Goal: Transaction & Acquisition: Book appointment/travel/reservation

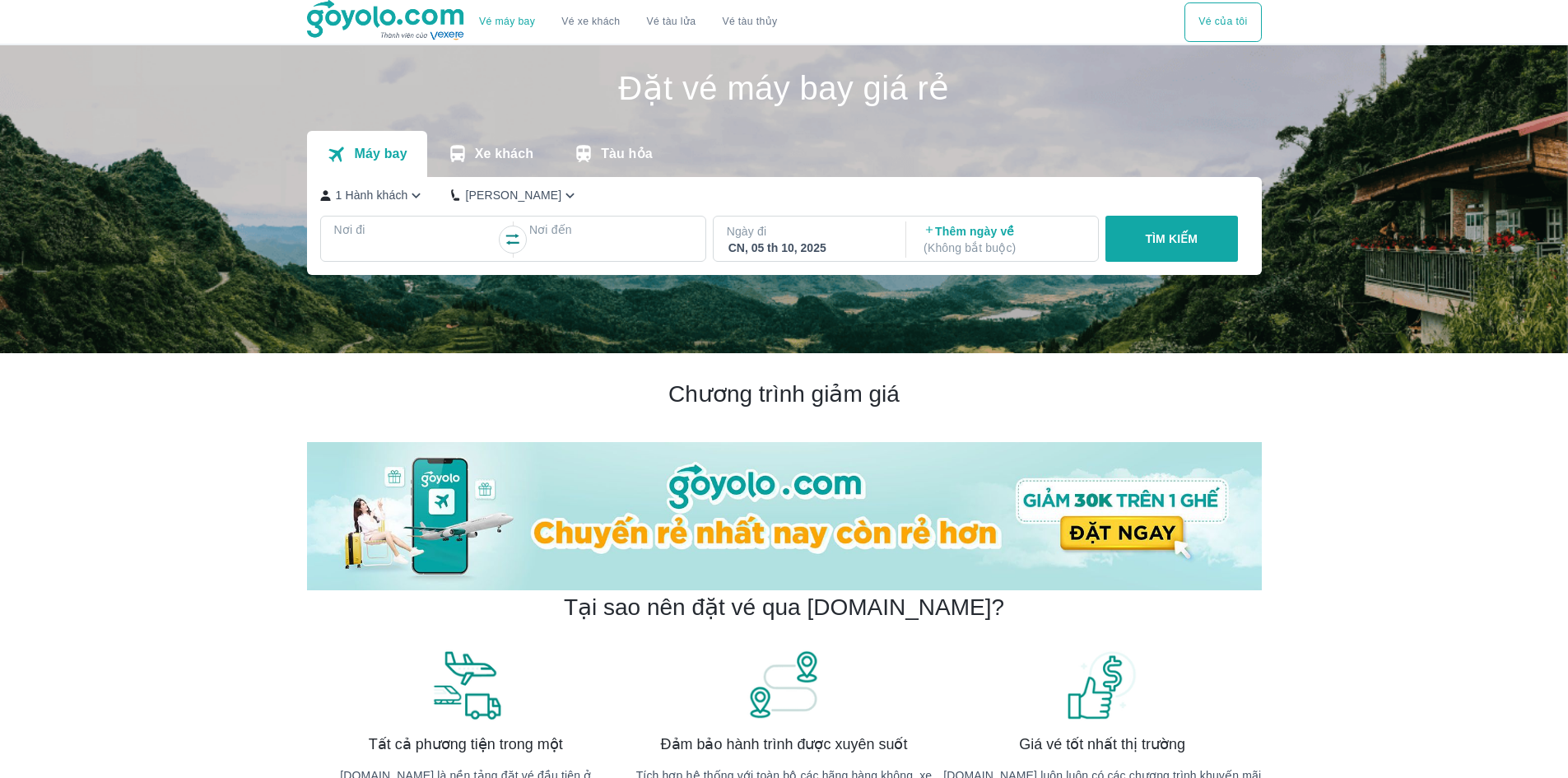
click at [367, 241] on div at bounding box center [415, 249] width 159 height 20
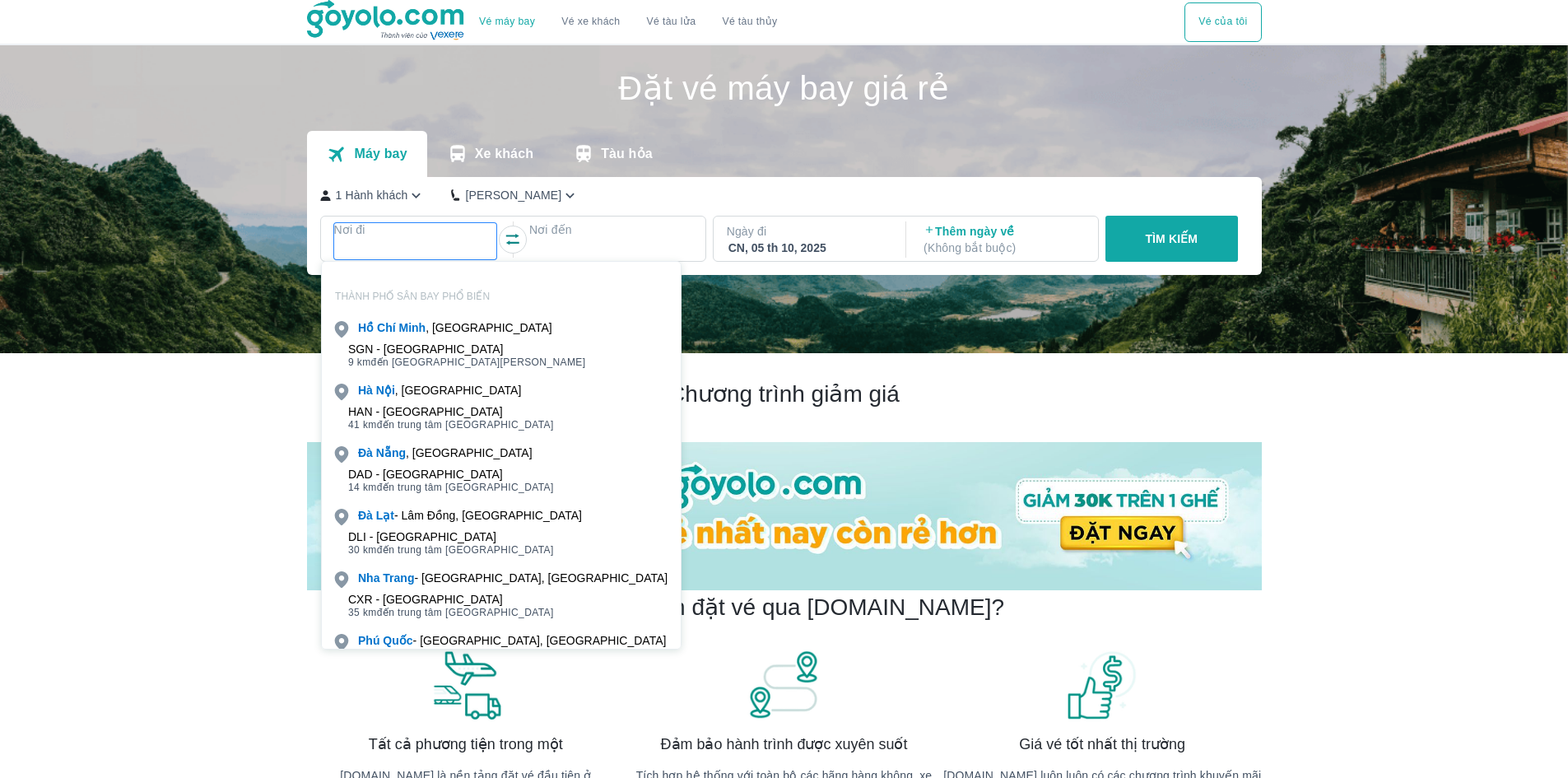
scroll to position [95, 0]
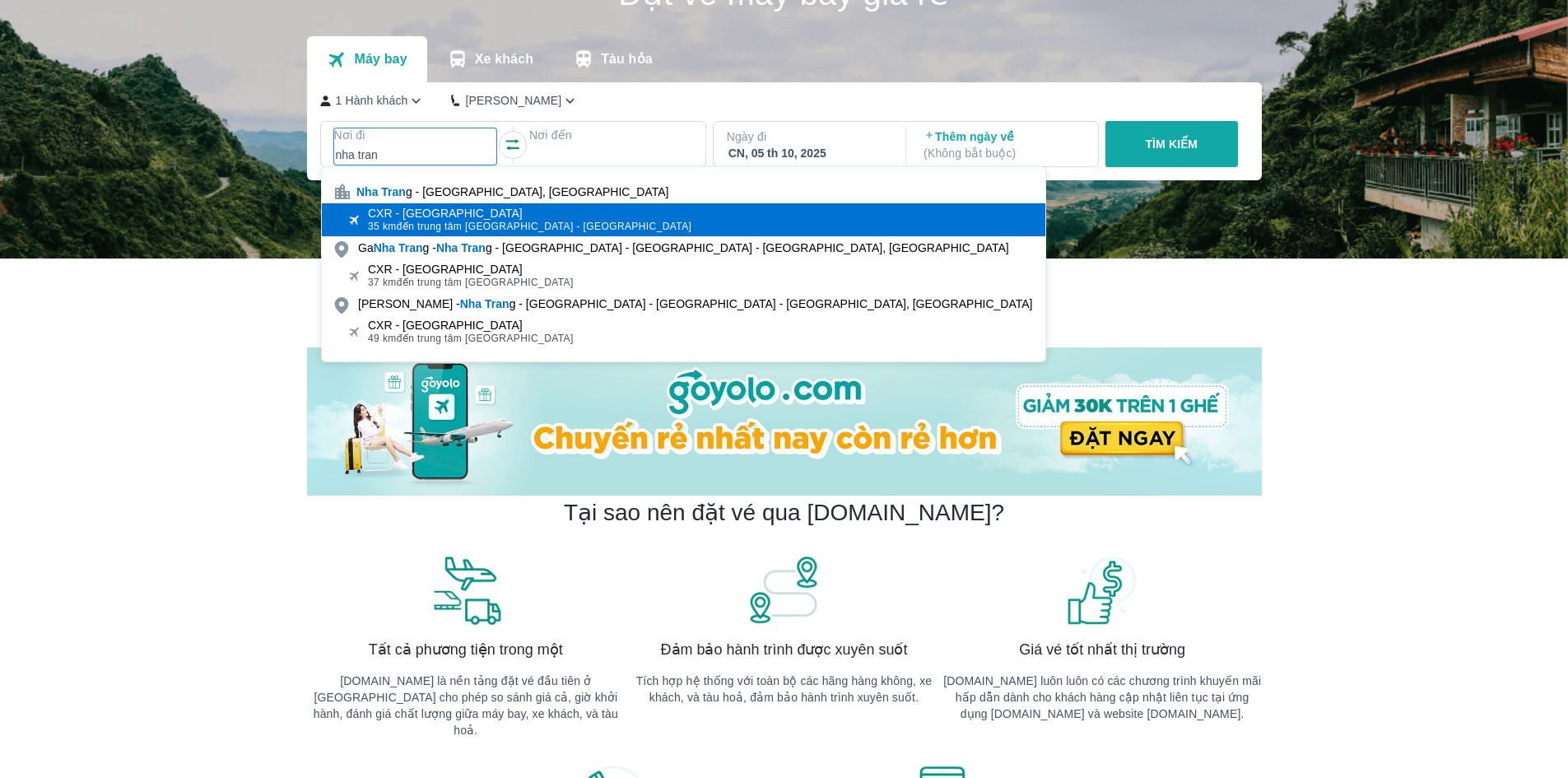
type input "nha tran"
click at [468, 214] on div "CXR - [GEOGRAPHIC_DATA]" at bounding box center [530, 213] width 323 height 14
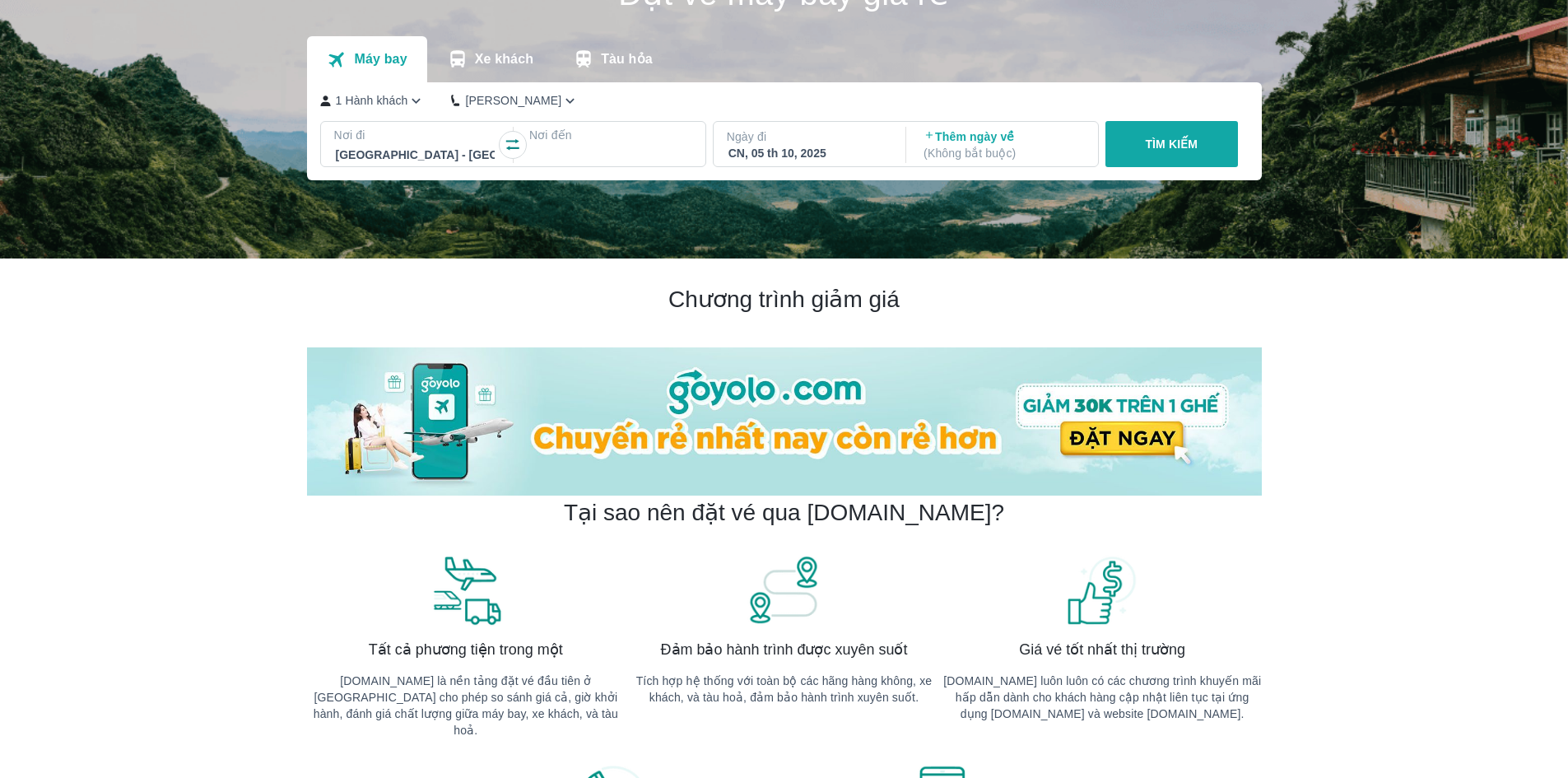
click at [570, 142] on p "Nơi đến" at bounding box center [611, 135] width 163 height 16
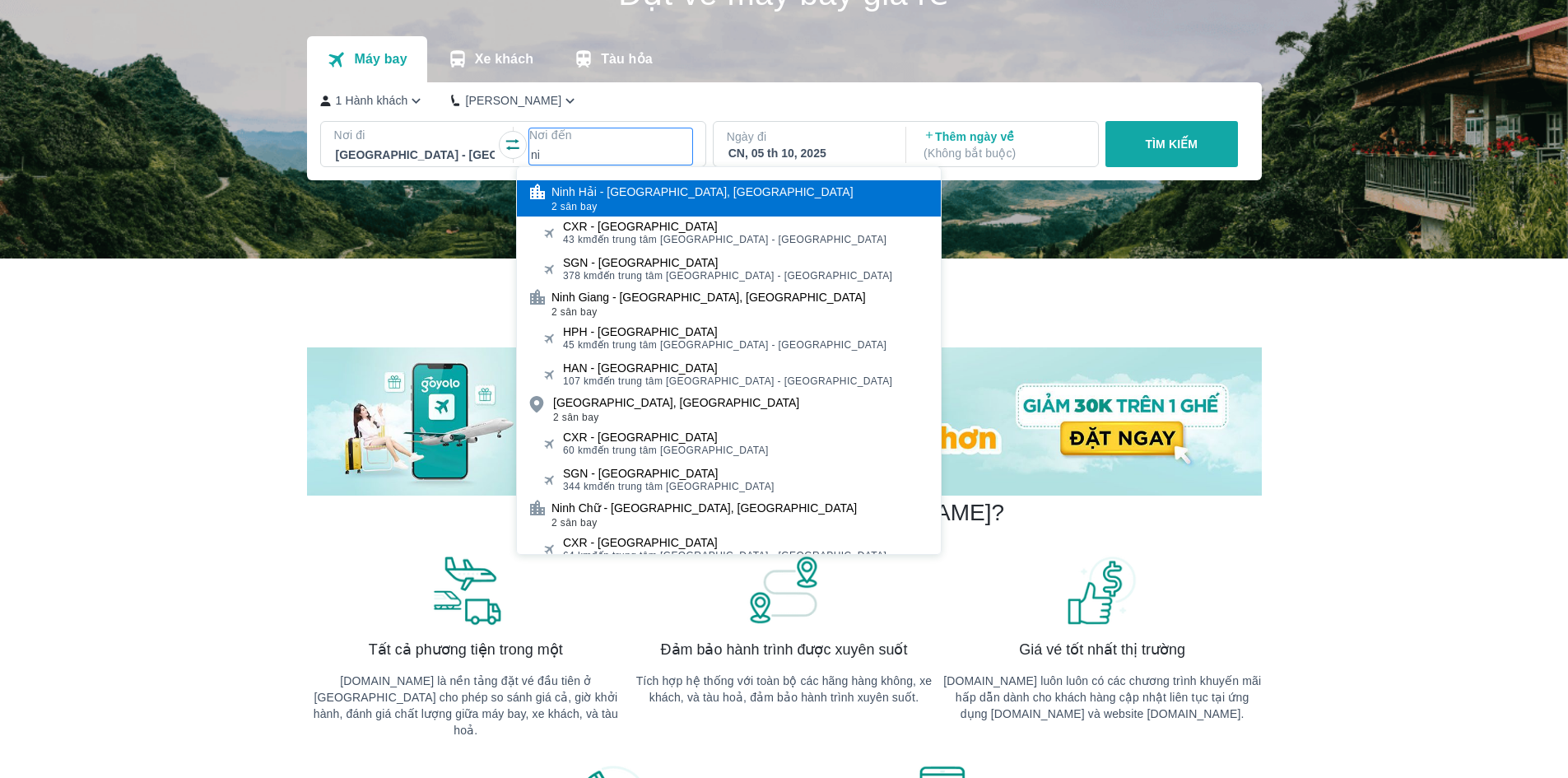
type input "n"
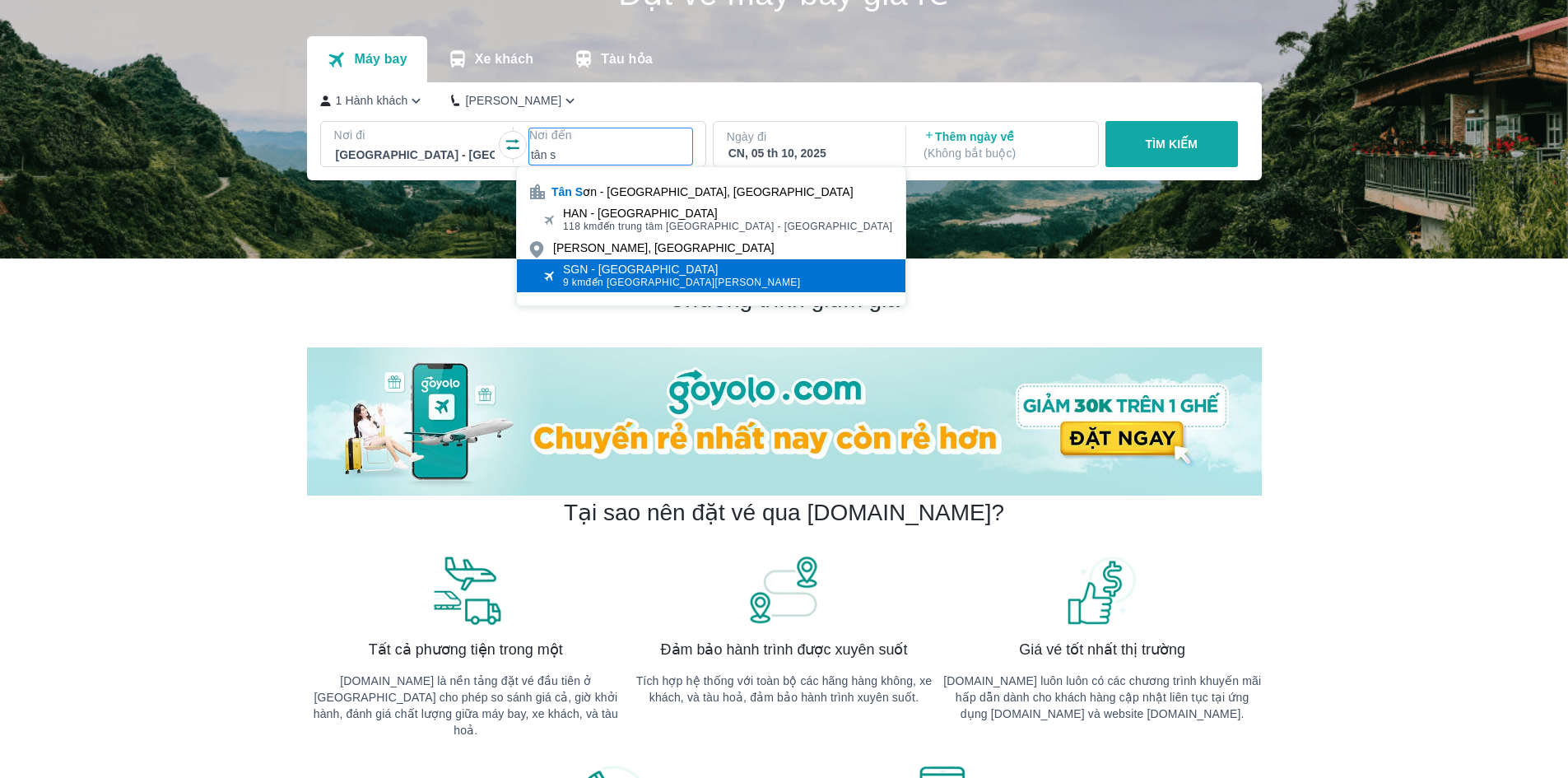
type input "tân s"
click at [702, 273] on div "SGN - [GEOGRAPHIC_DATA]" at bounding box center [682, 269] width 238 height 14
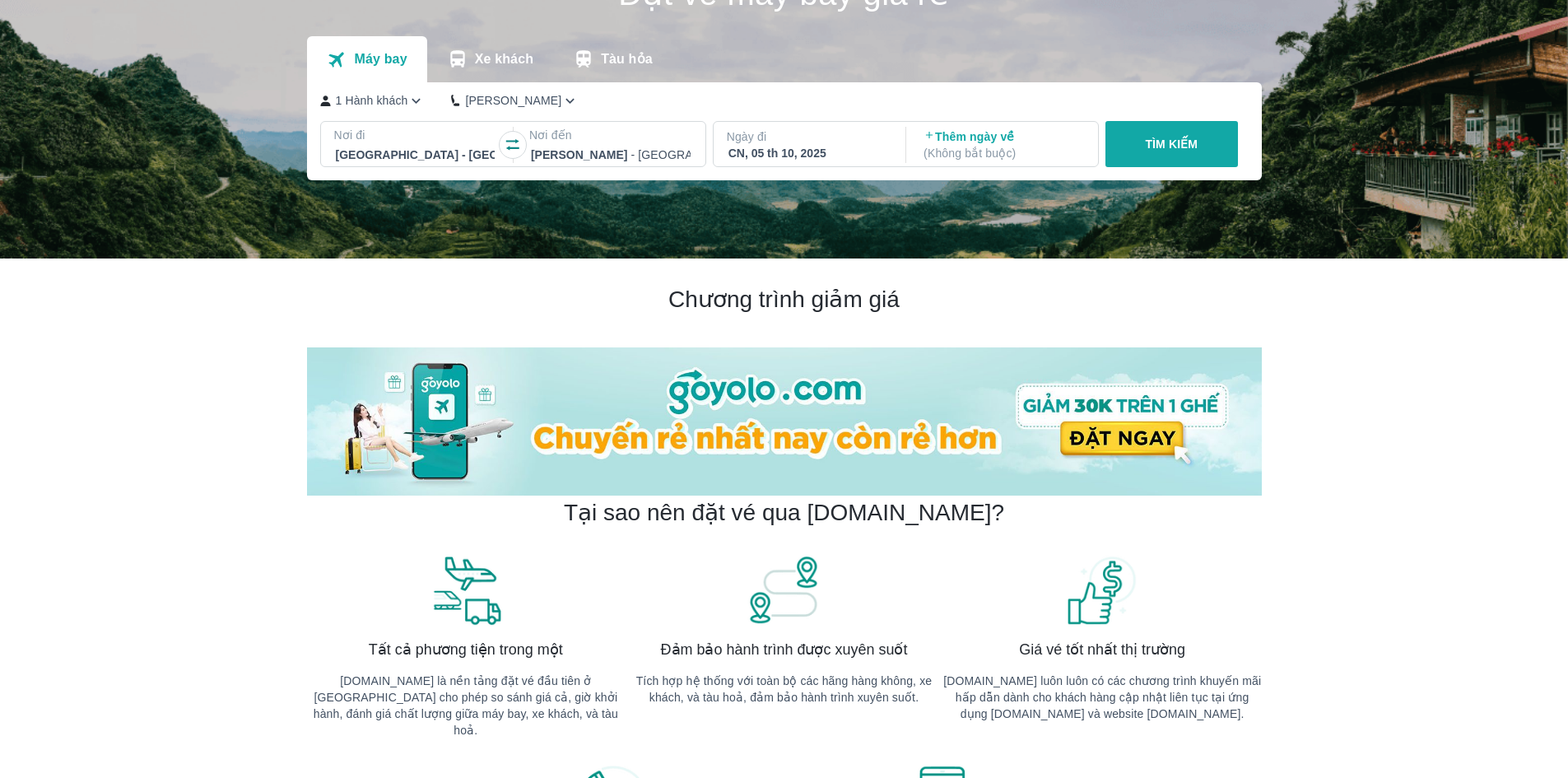
click at [800, 153] on div "CN, 05 th 10, 2025" at bounding box center [808, 153] width 159 height 16
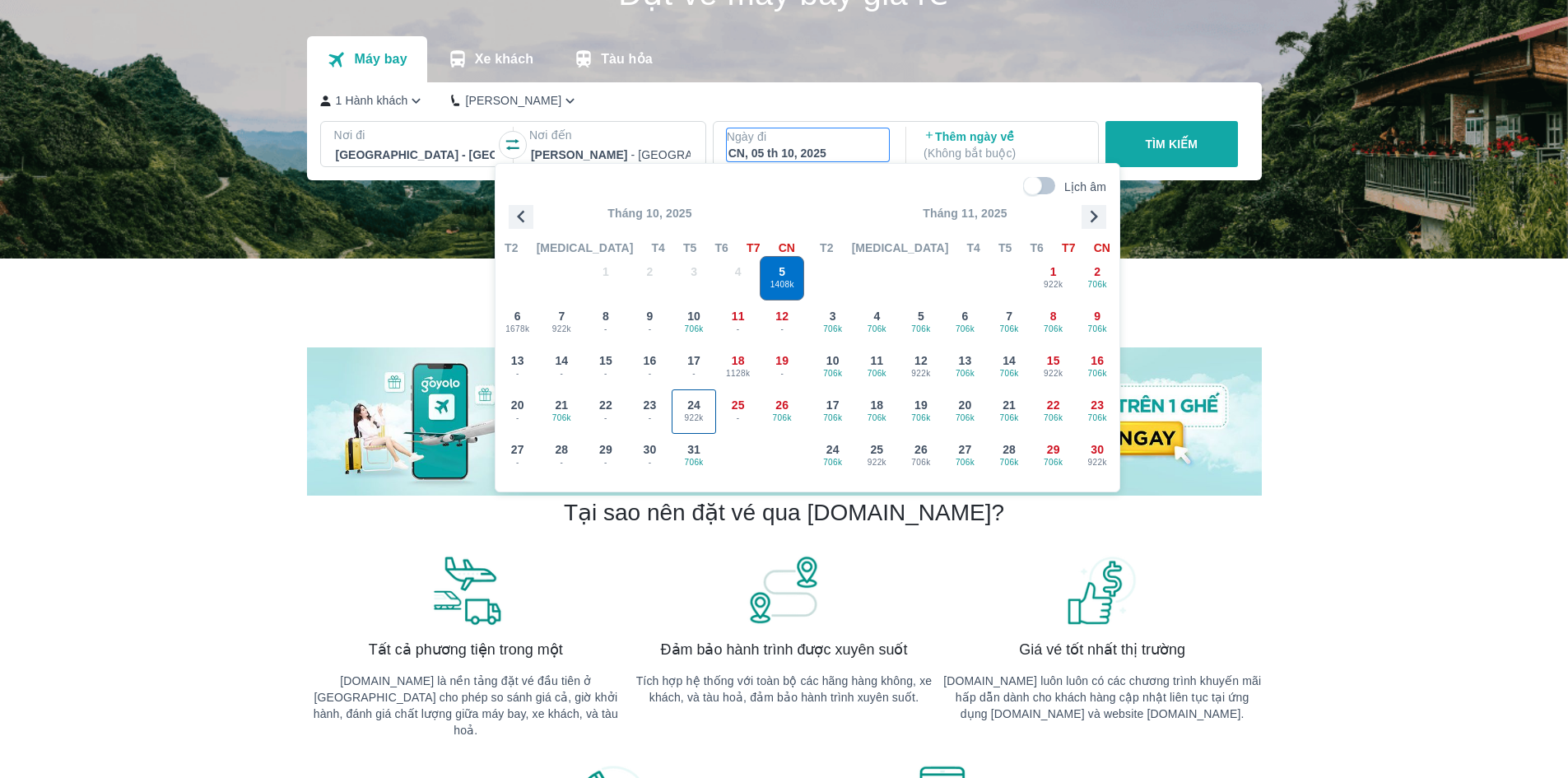
click at [691, 412] on span "922k" at bounding box center [694, 418] width 43 height 14
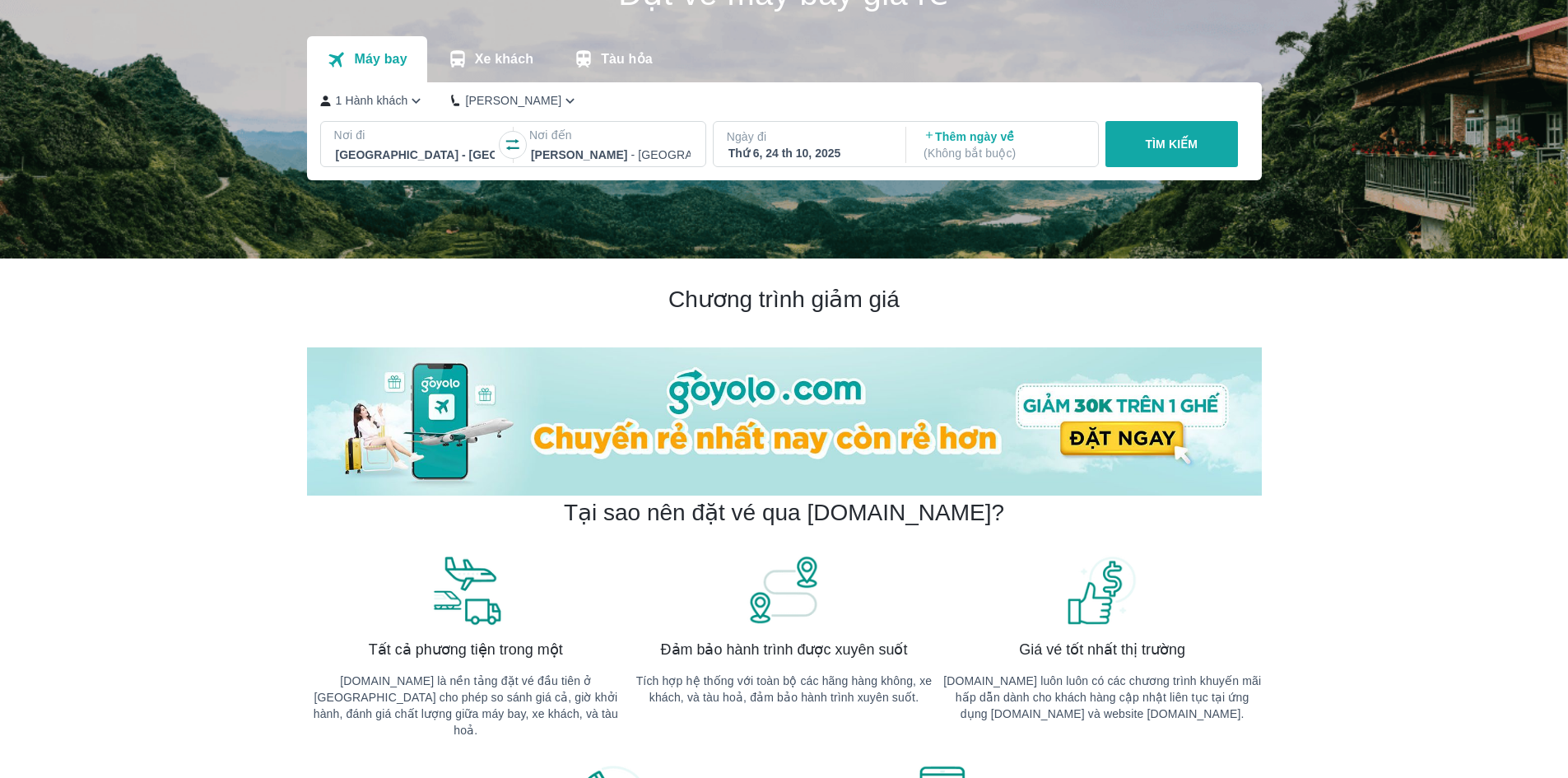
click at [1205, 159] on button "TÌM KIẾM" at bounding box center [1172, 143] width 132 height 46
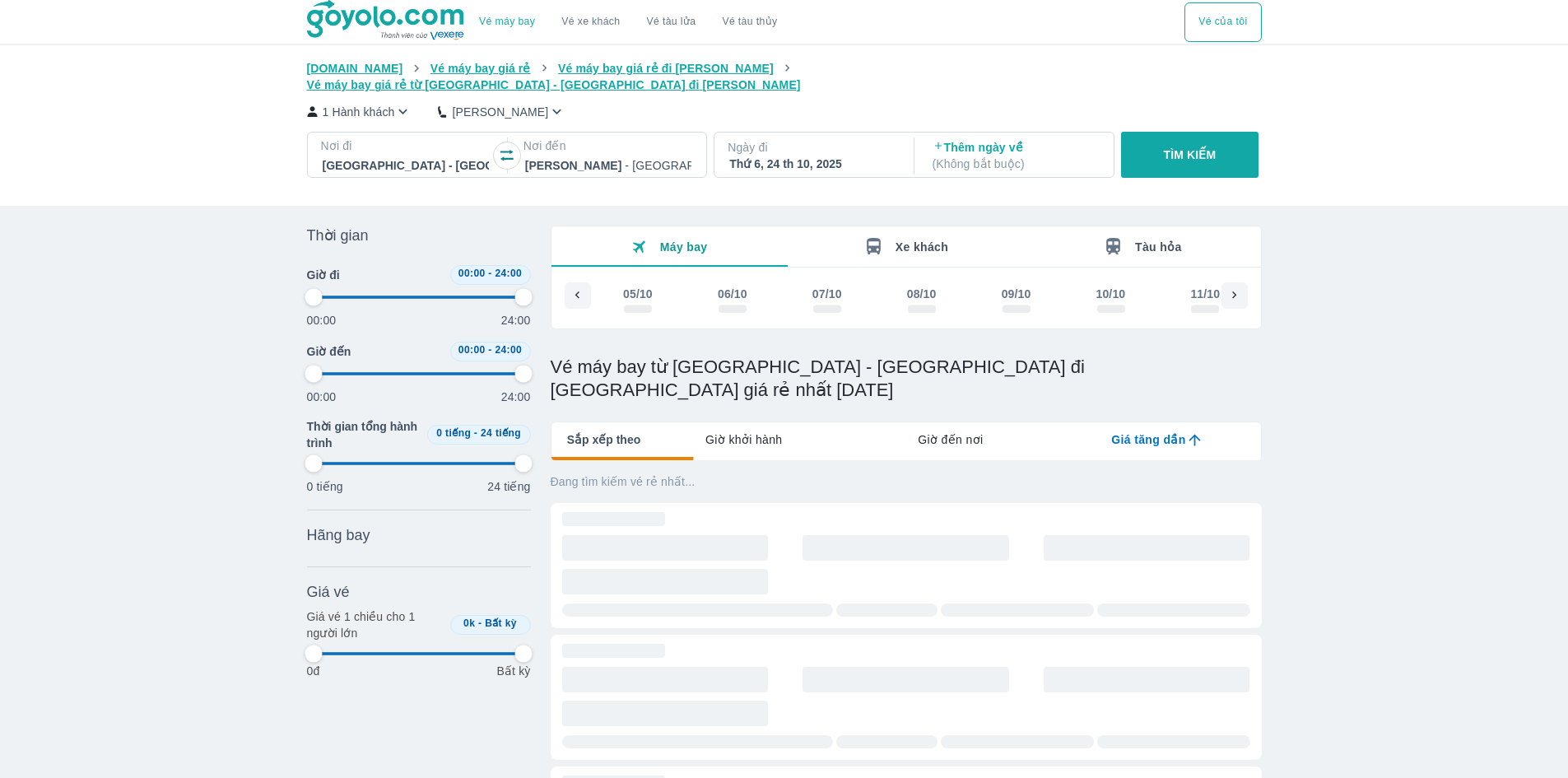
scroll to position [0, 1367]
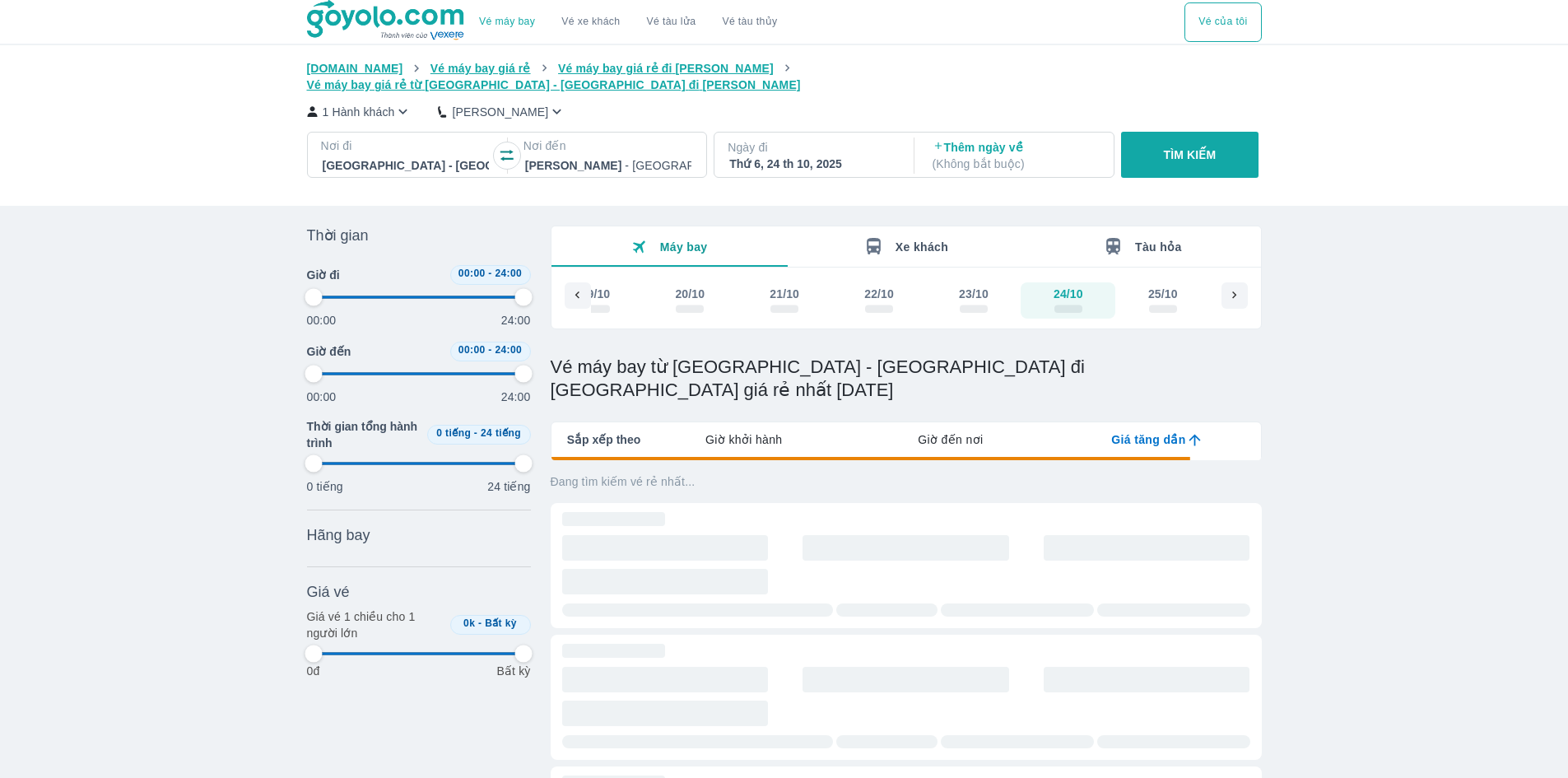
type input "97.9166666666667"
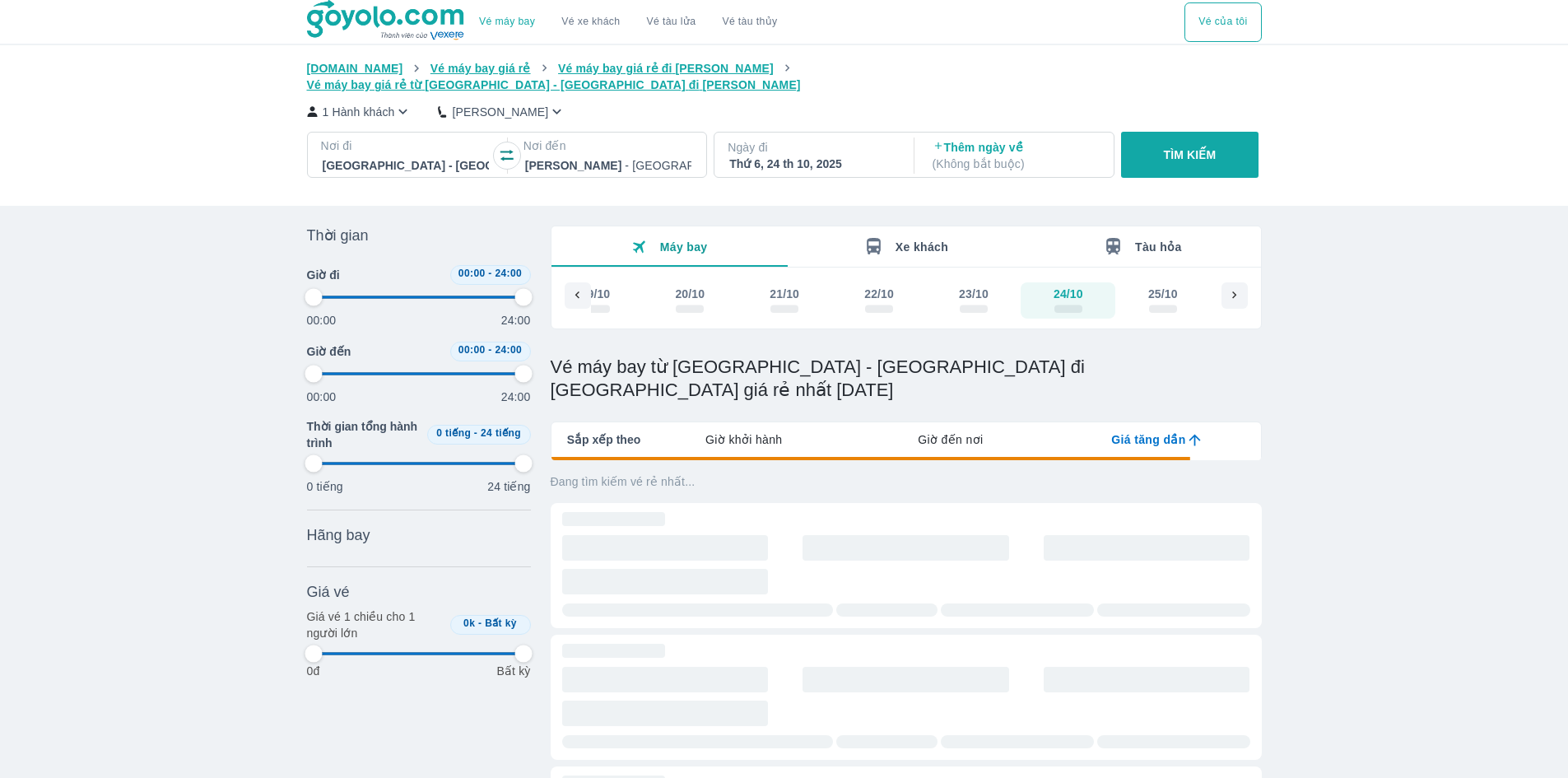
type input "97.9166666666667"
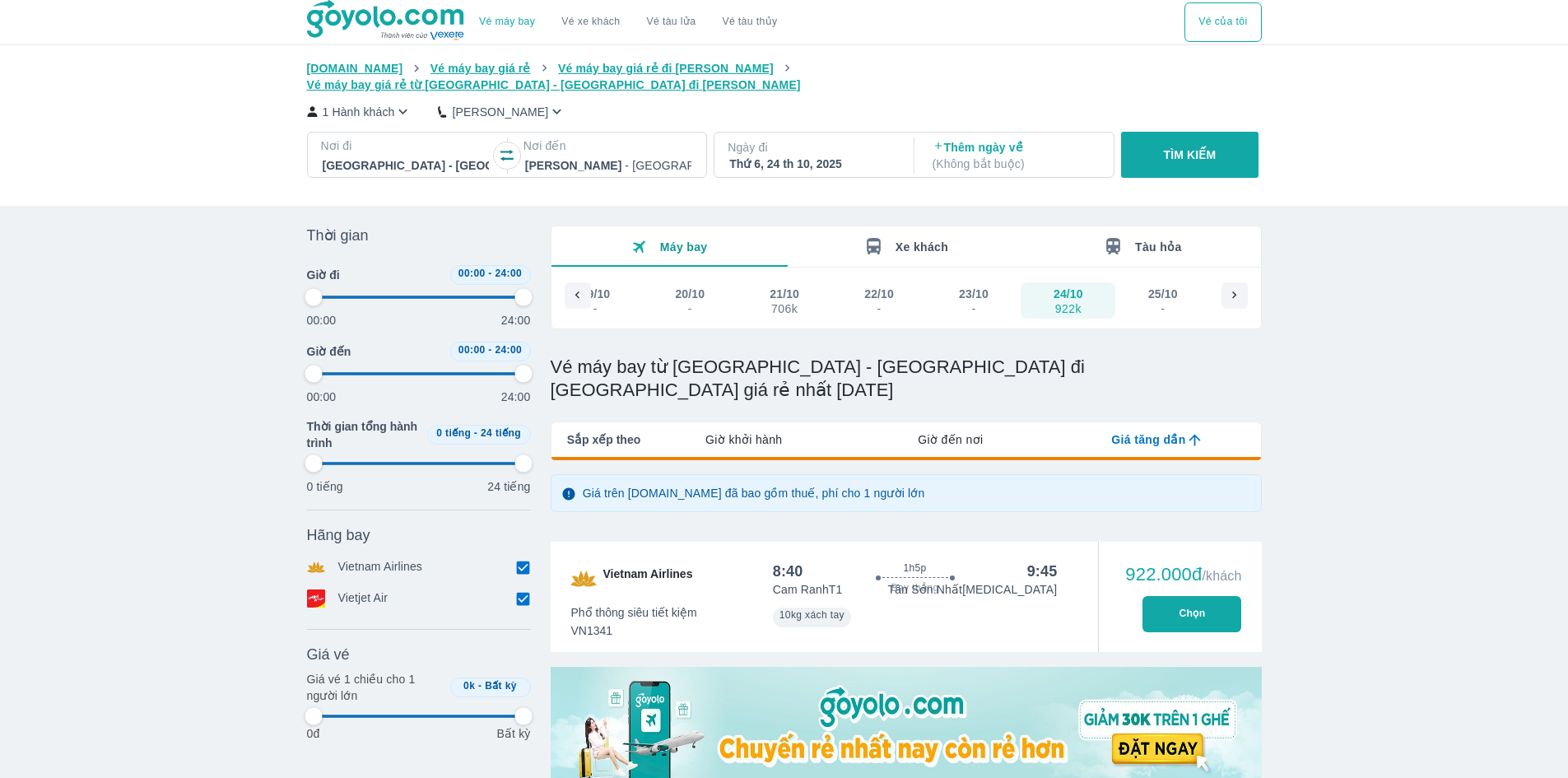
type input "97.9166666666667"
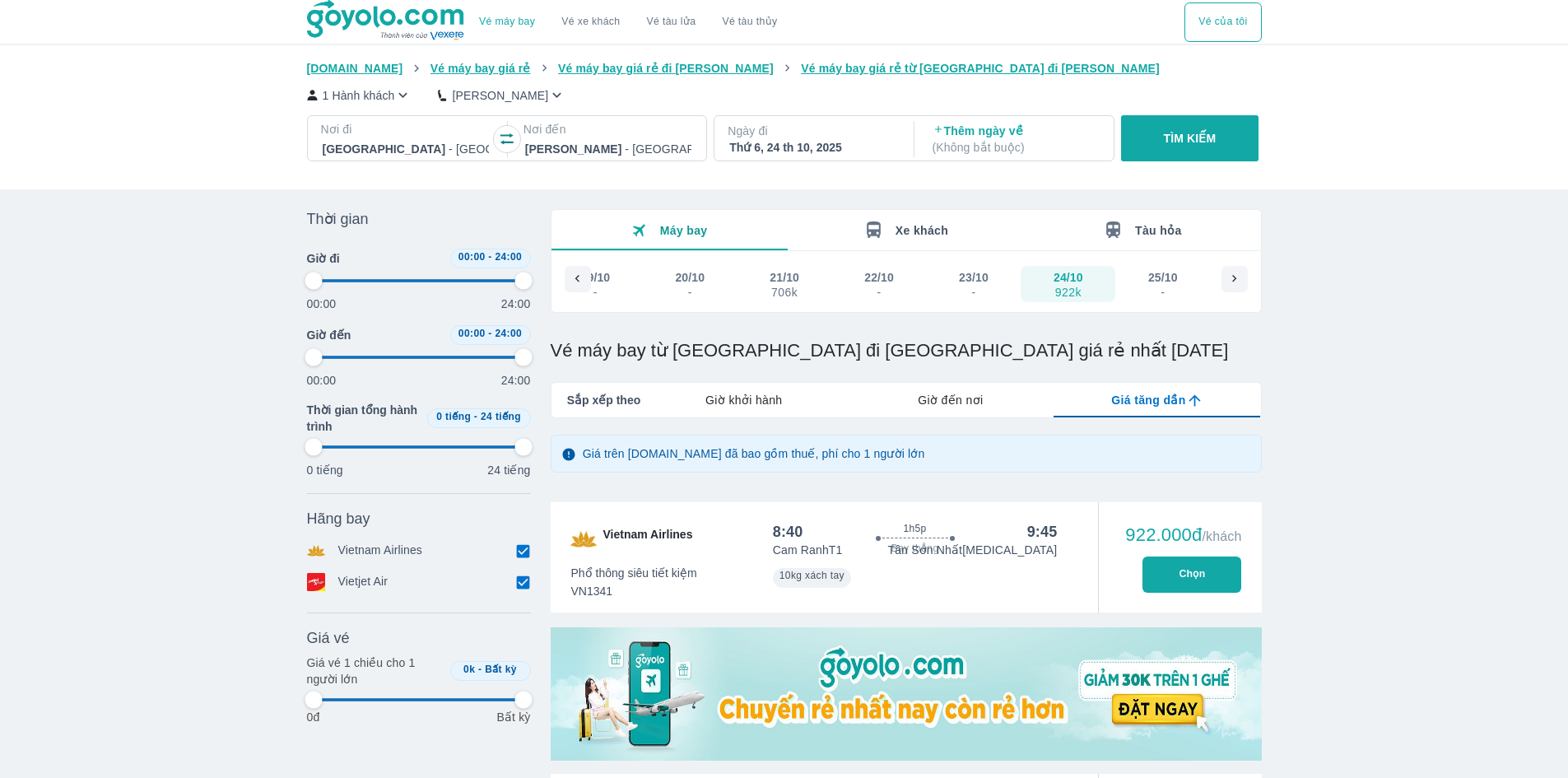
type input "97.9166666666667"
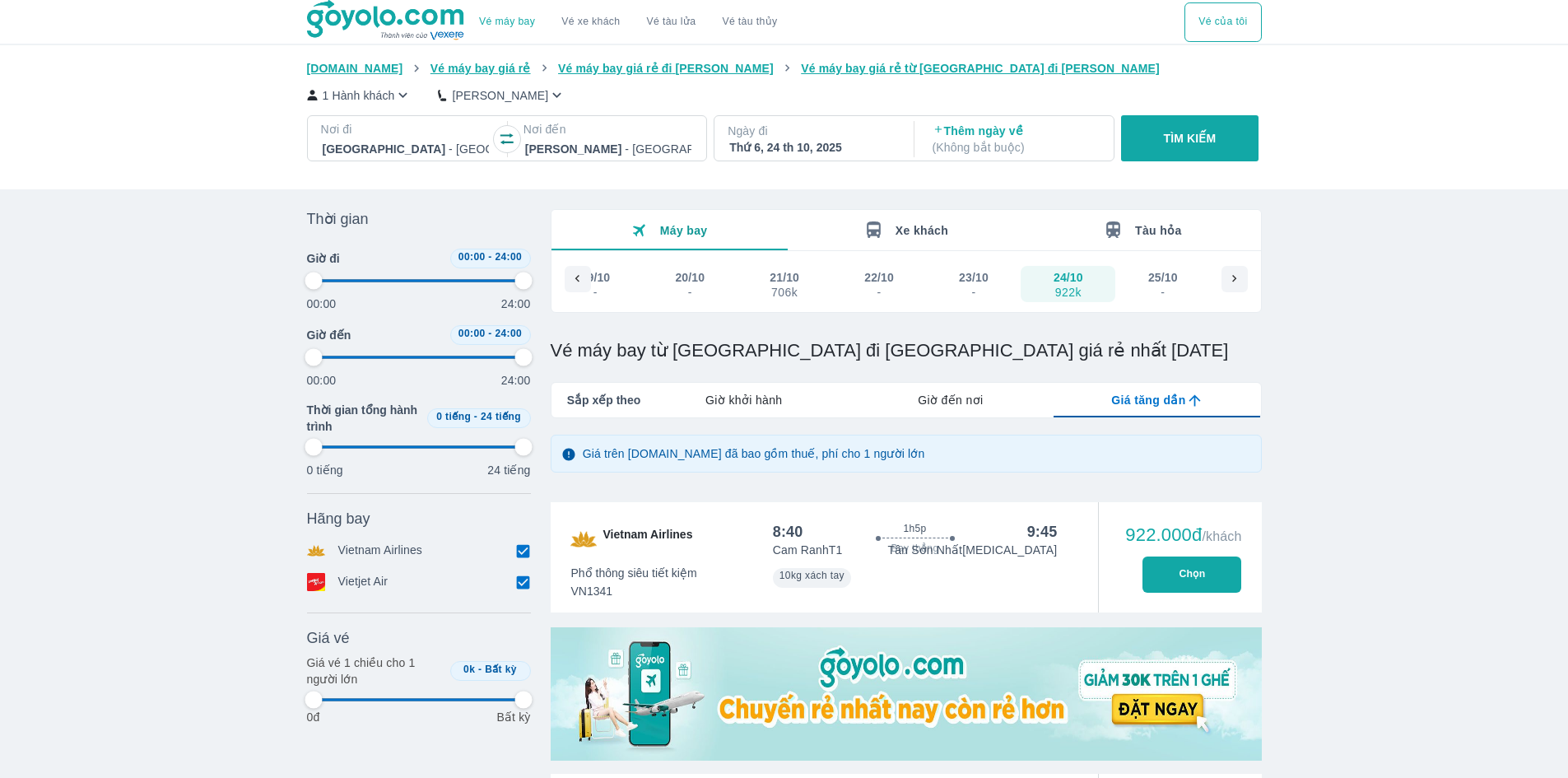
type input "97.9166666666667"
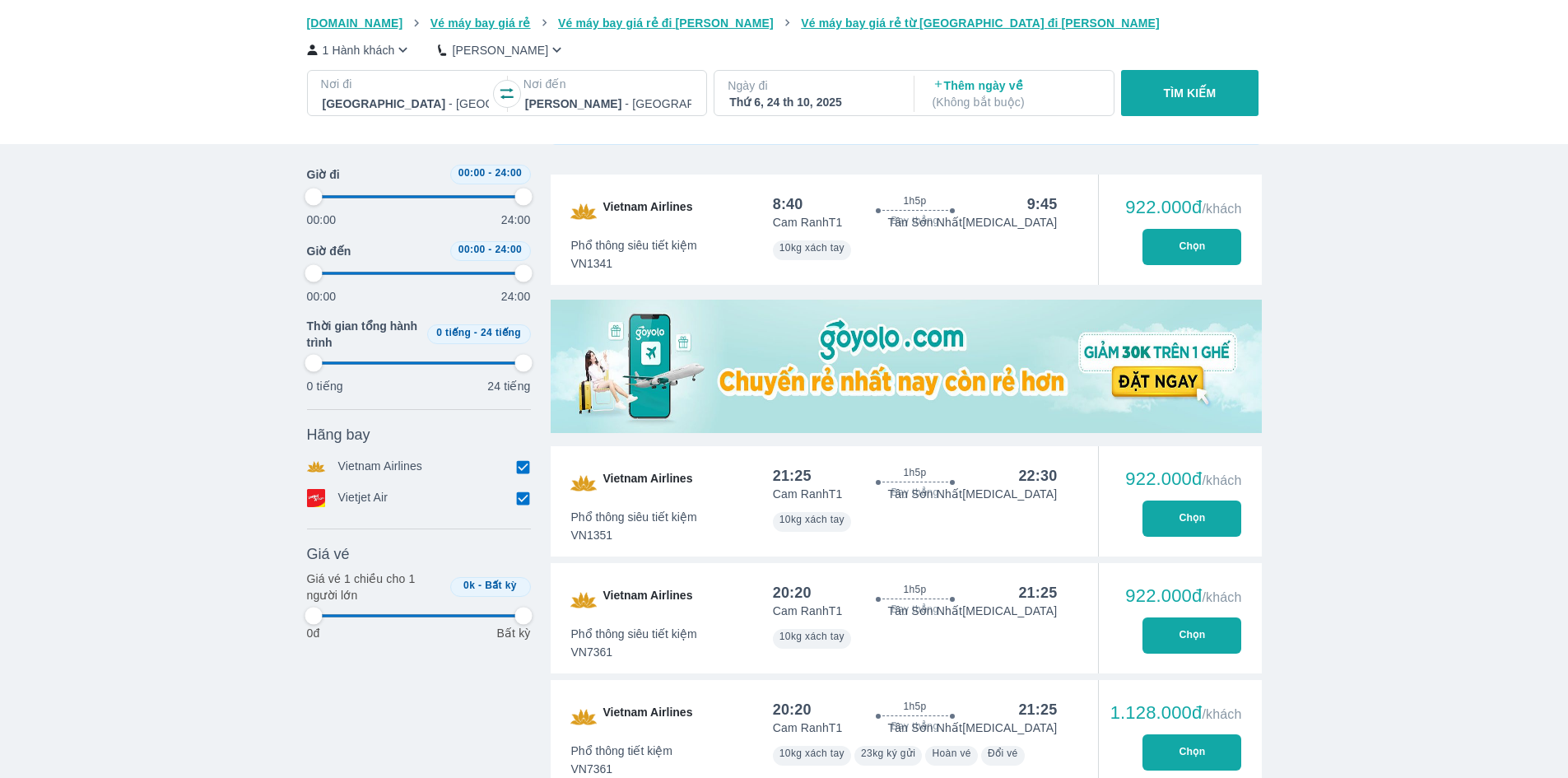
scroll to position [330, 0]
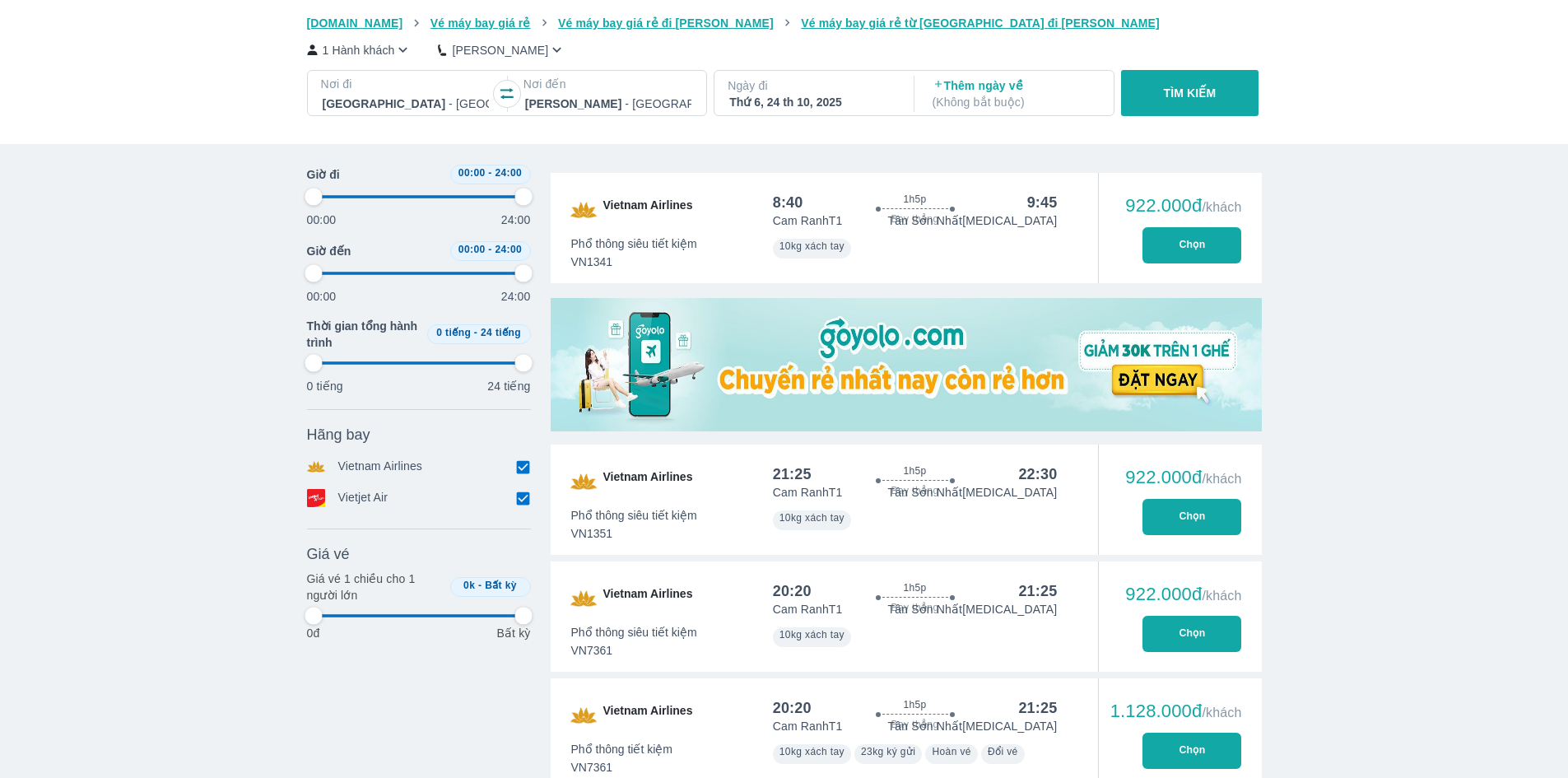
type input "97.9166666666667"
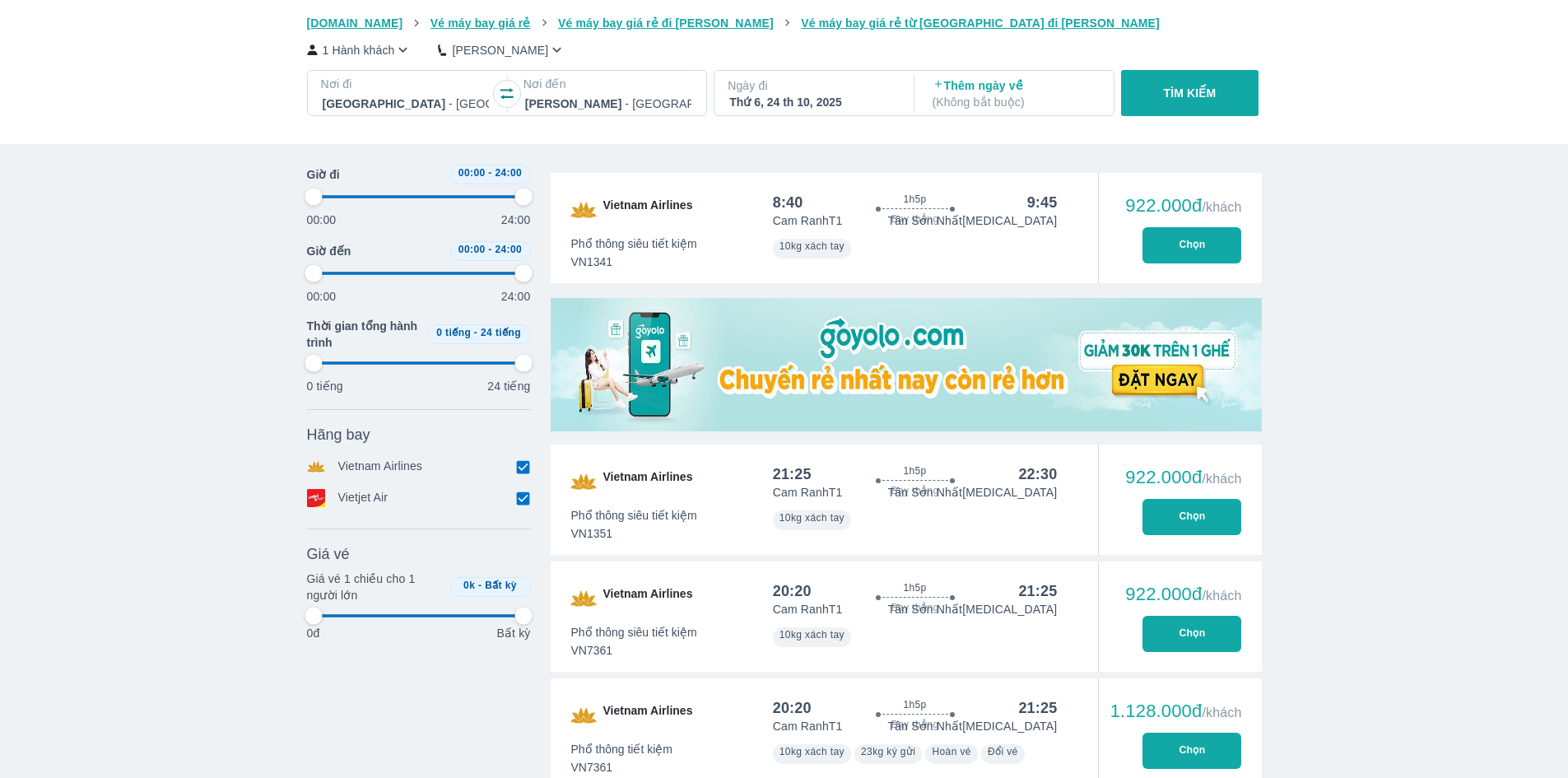
type input "97.9166666666667"
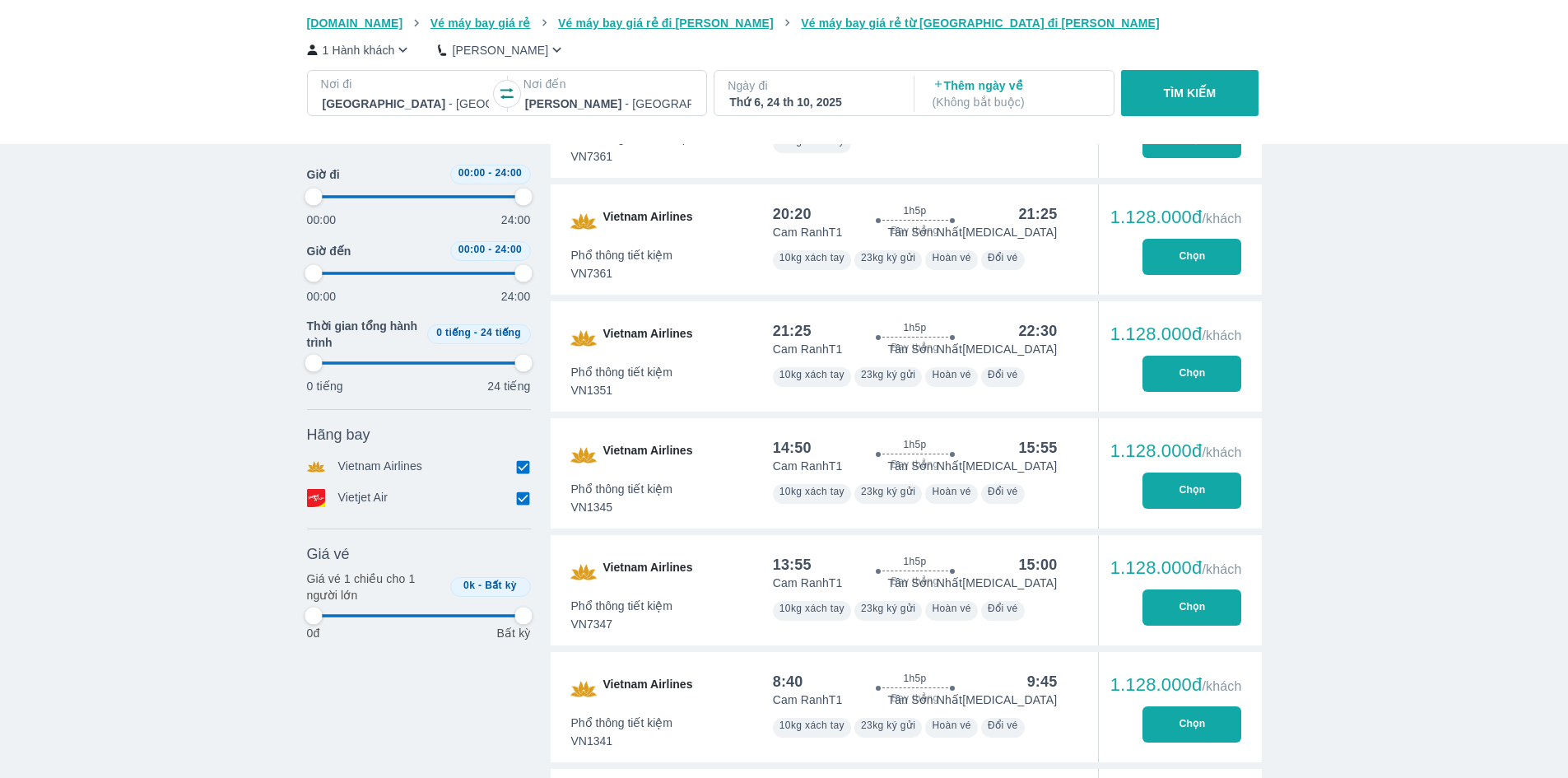
type input "97.9166666666667"
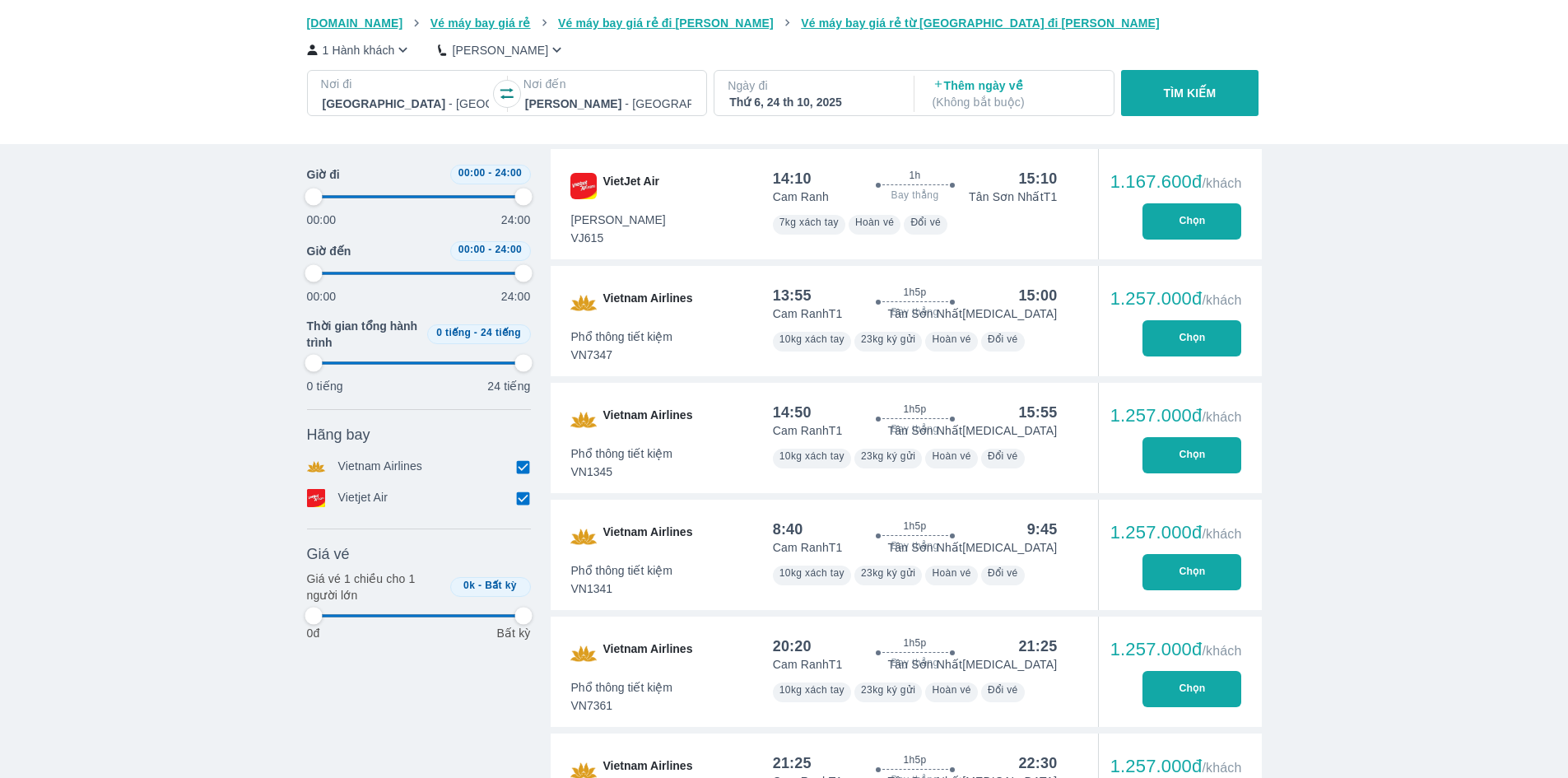
type input "97.9166666666667"
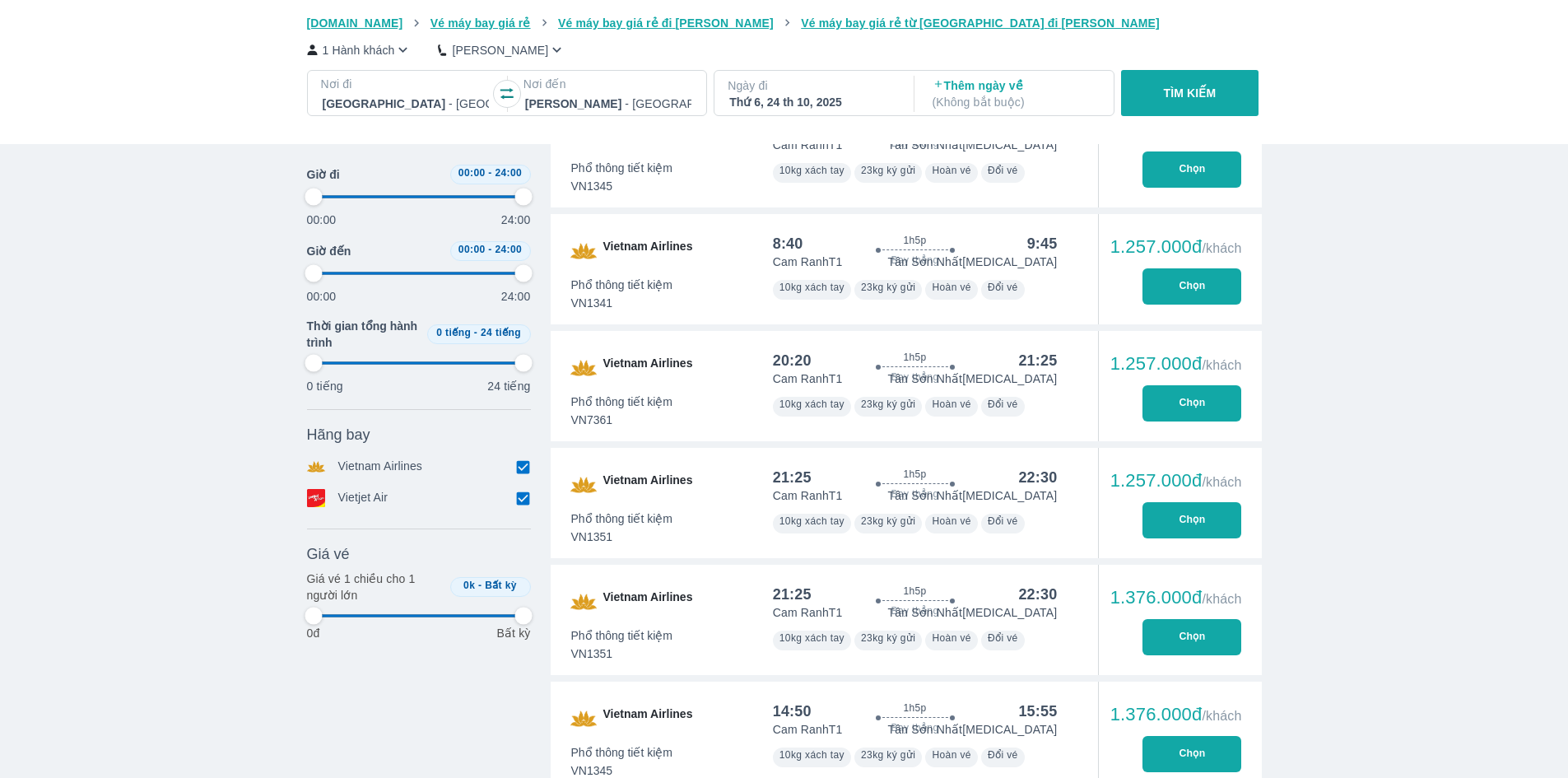
type input "97.9166666666667"
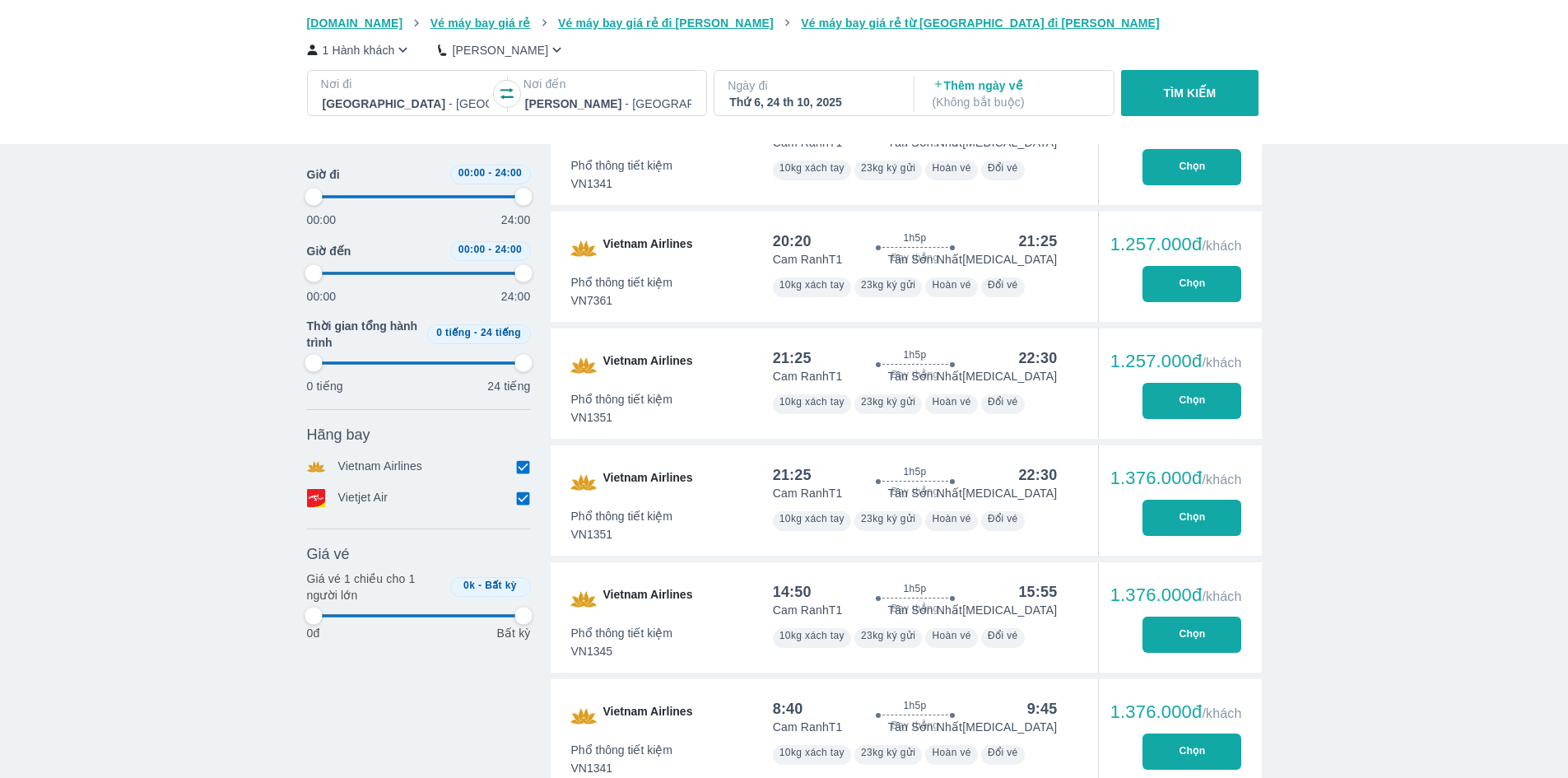
type input "97.9166666666667"
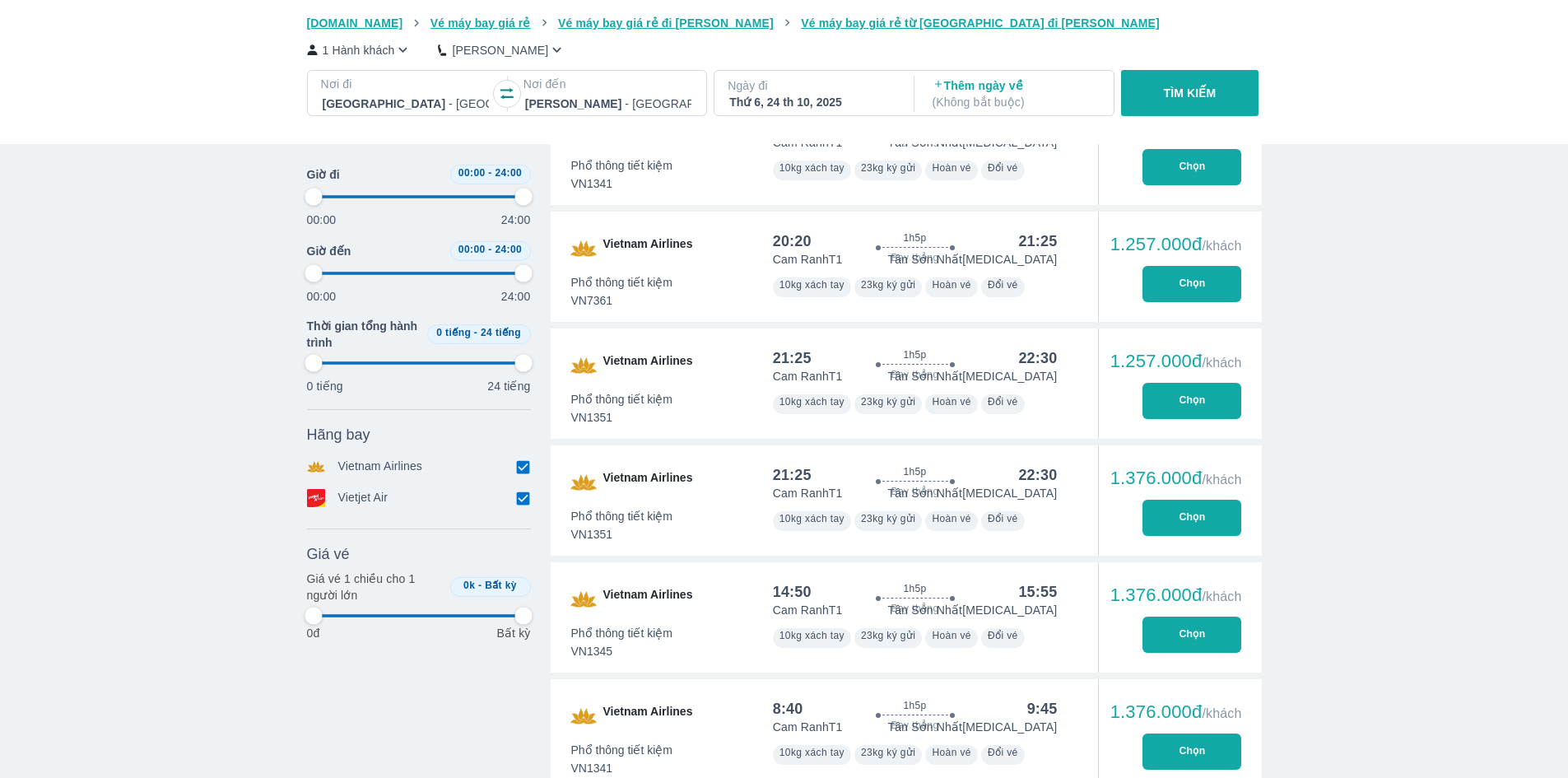
type input "97.9166666666667"
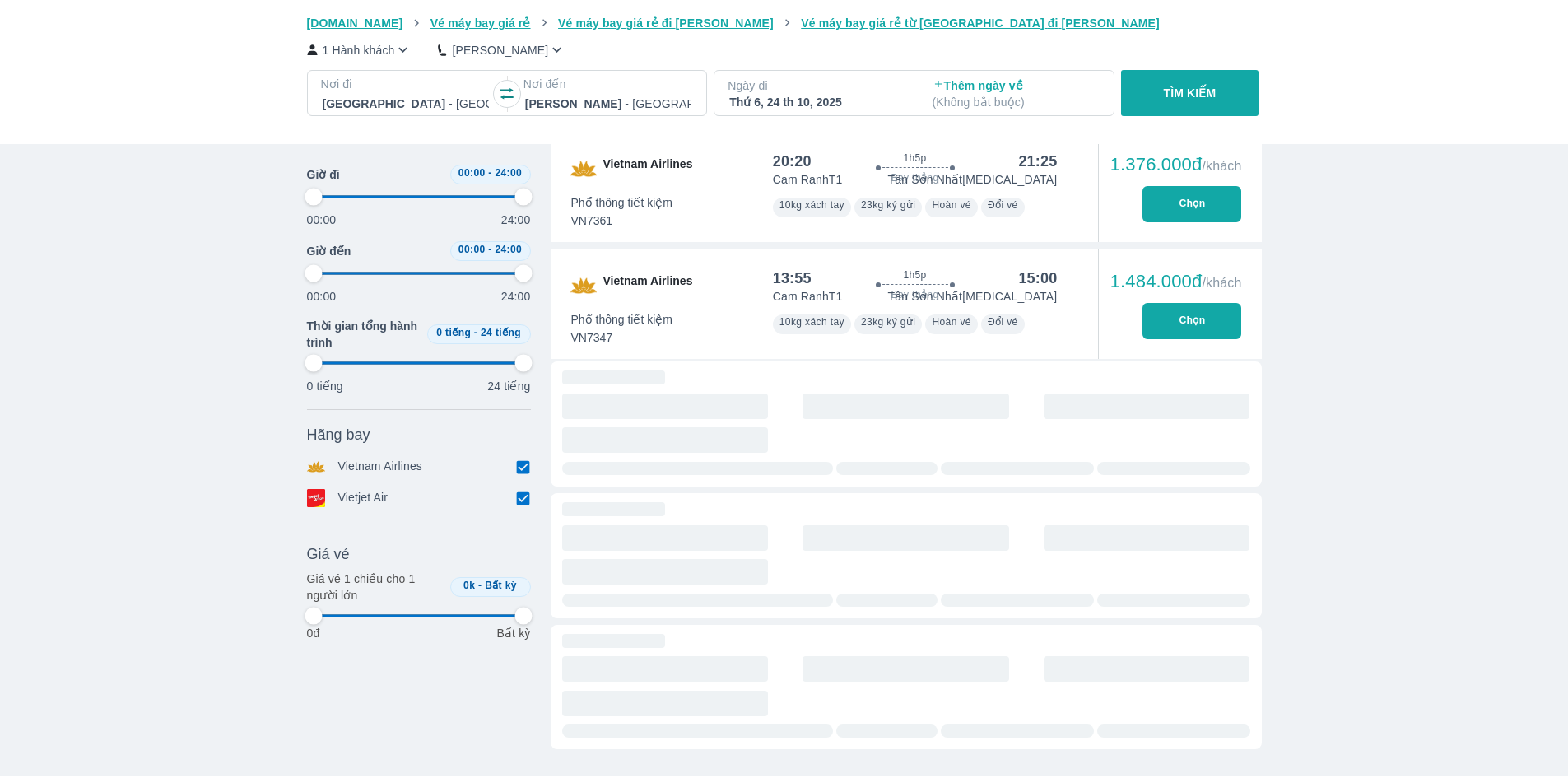
type input "97.9166666666667"
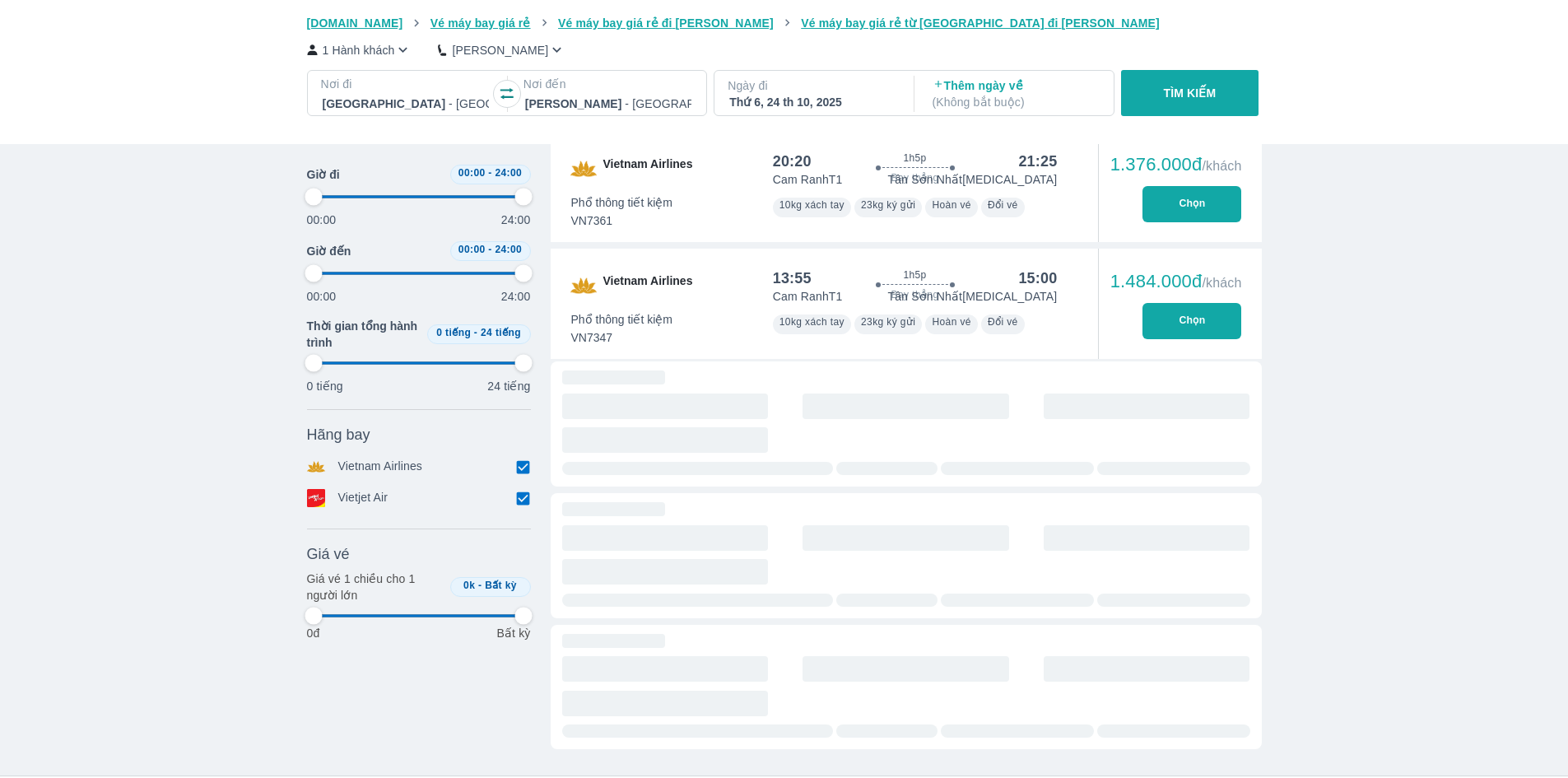
type input "97.9166666666667"
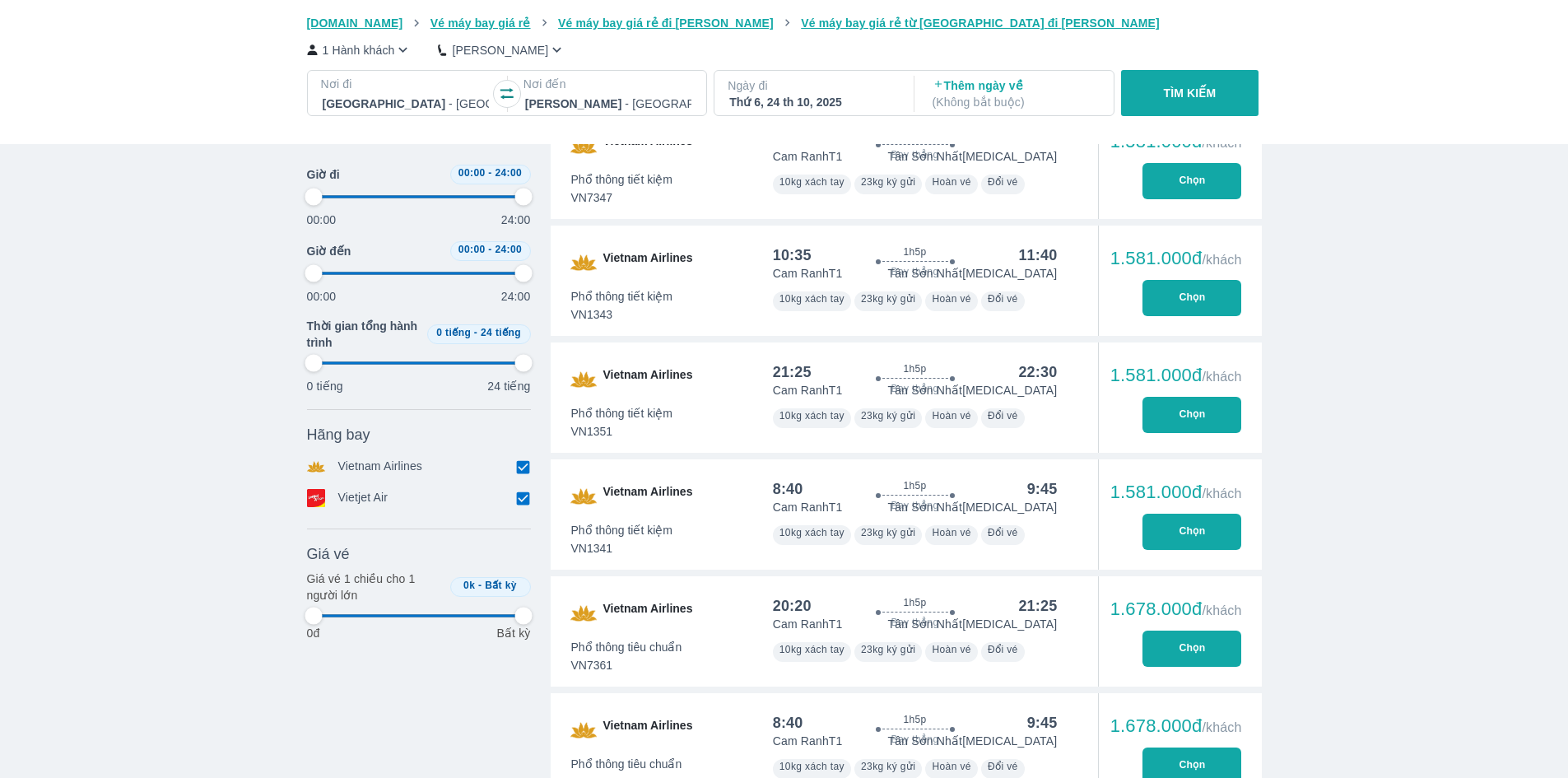
type input "97.9166666666667"
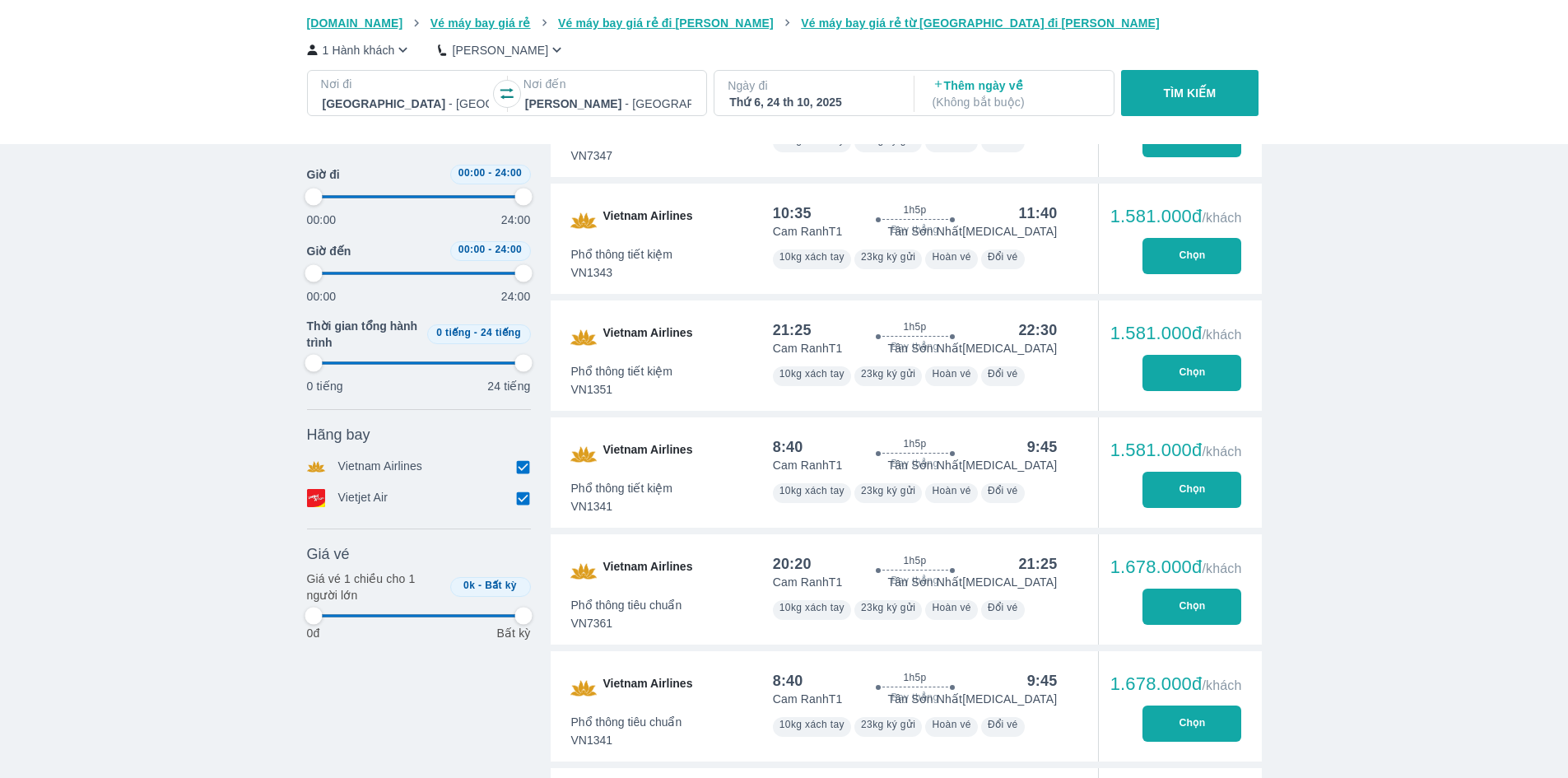
type input "97.9166666666667"
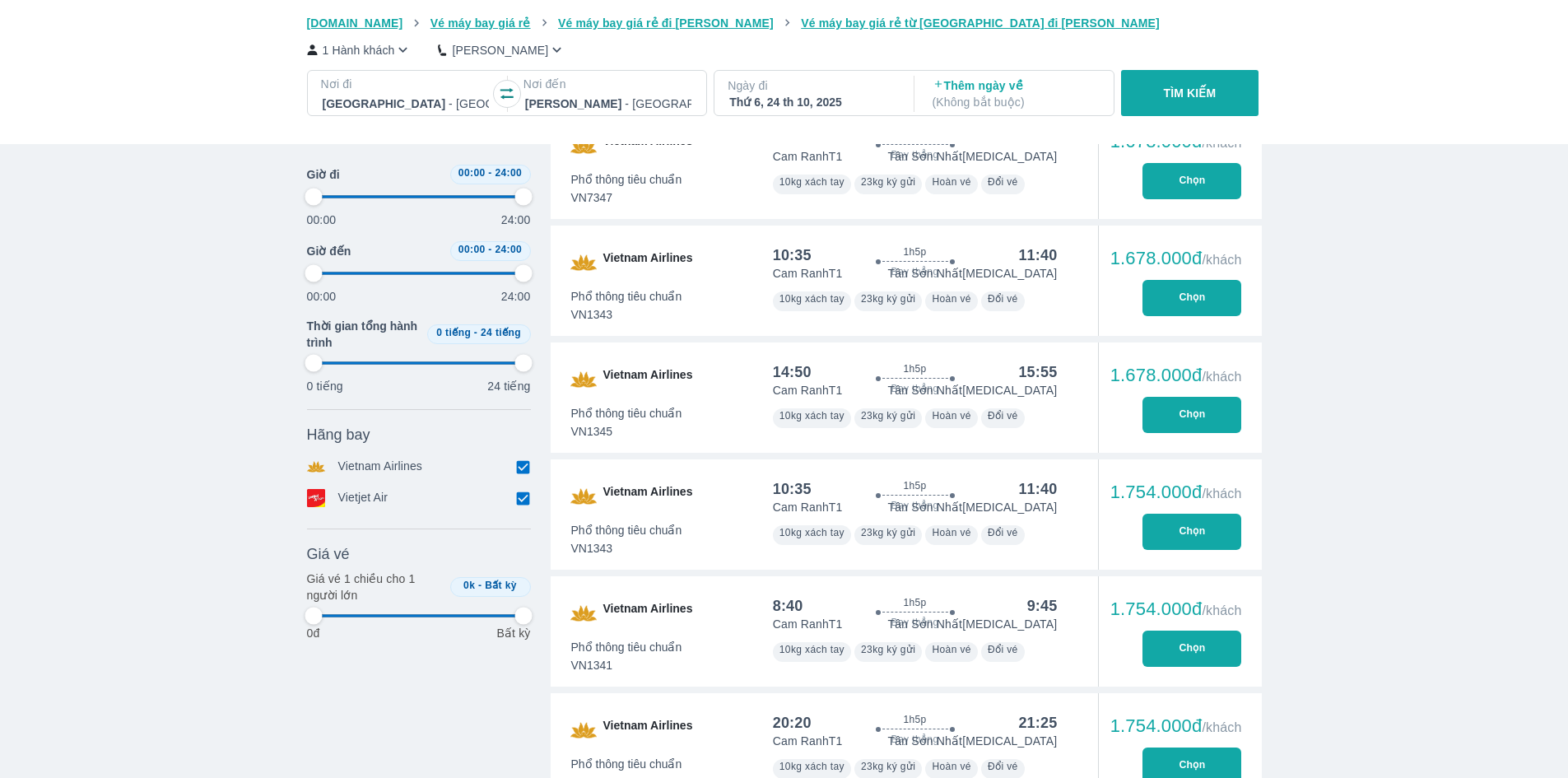
type input "97.9166666666667"
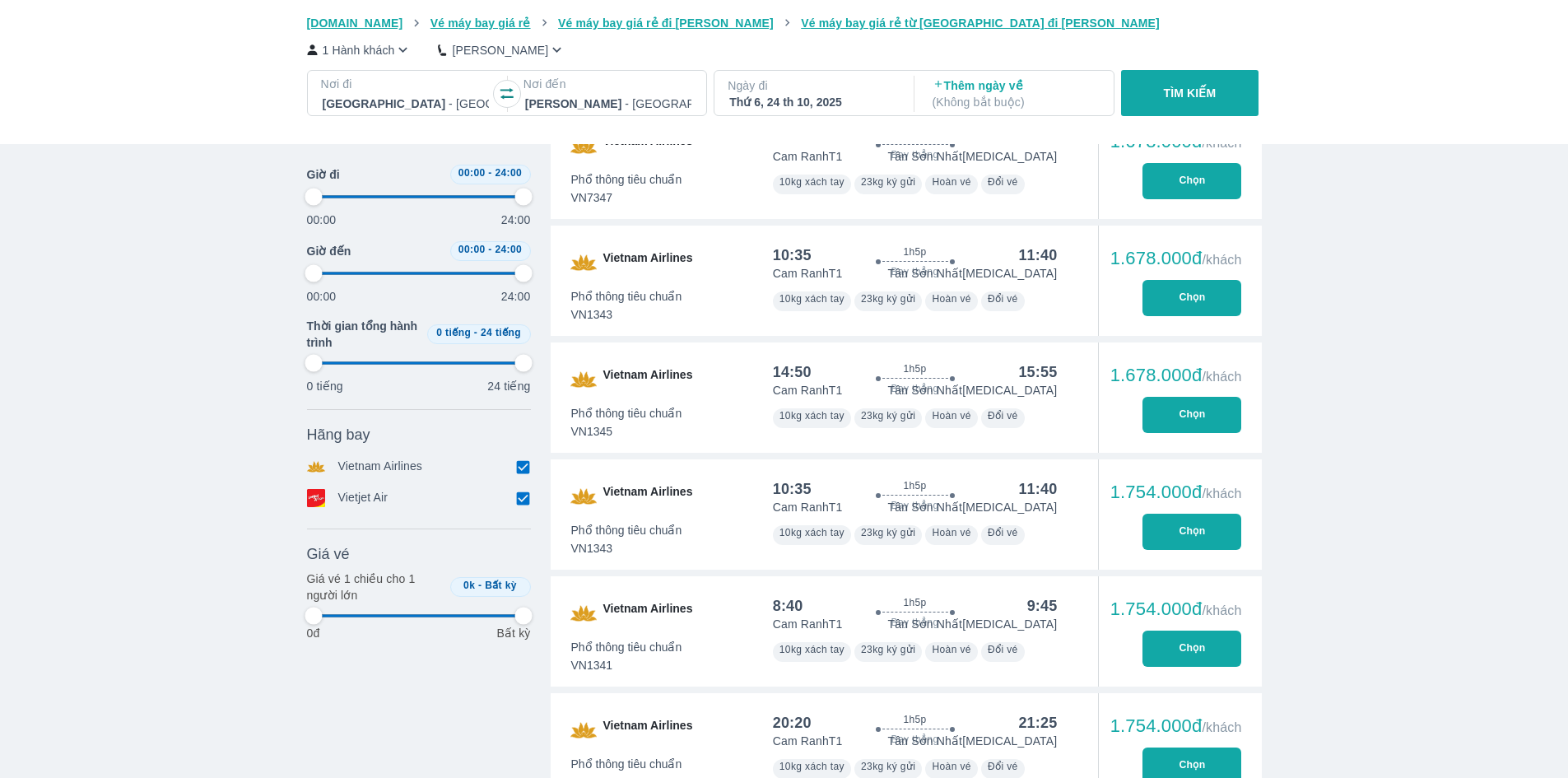
type input "97.9166666666667"
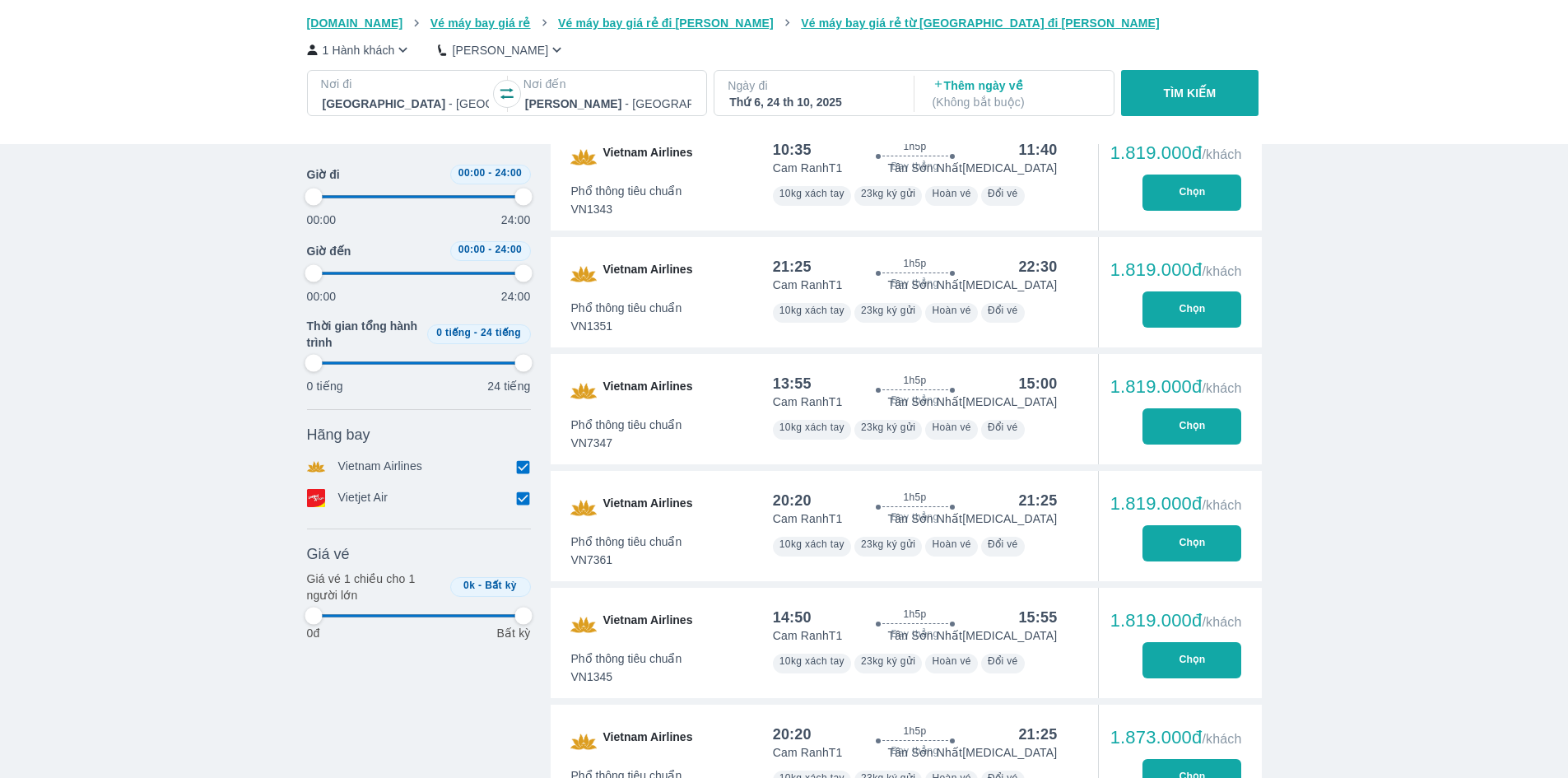
type input "97.9166666666667"
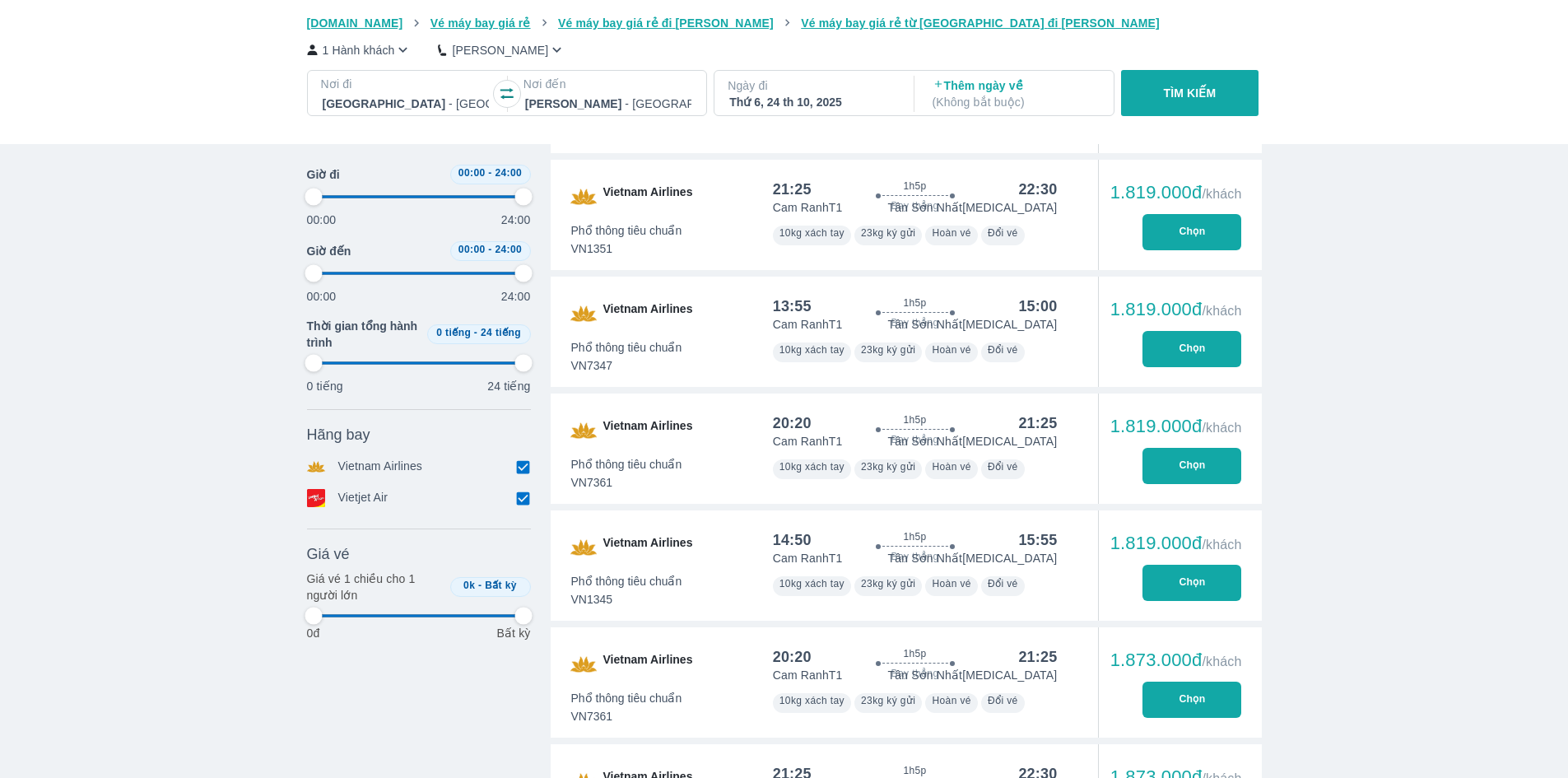
type input "97.9166666666667"
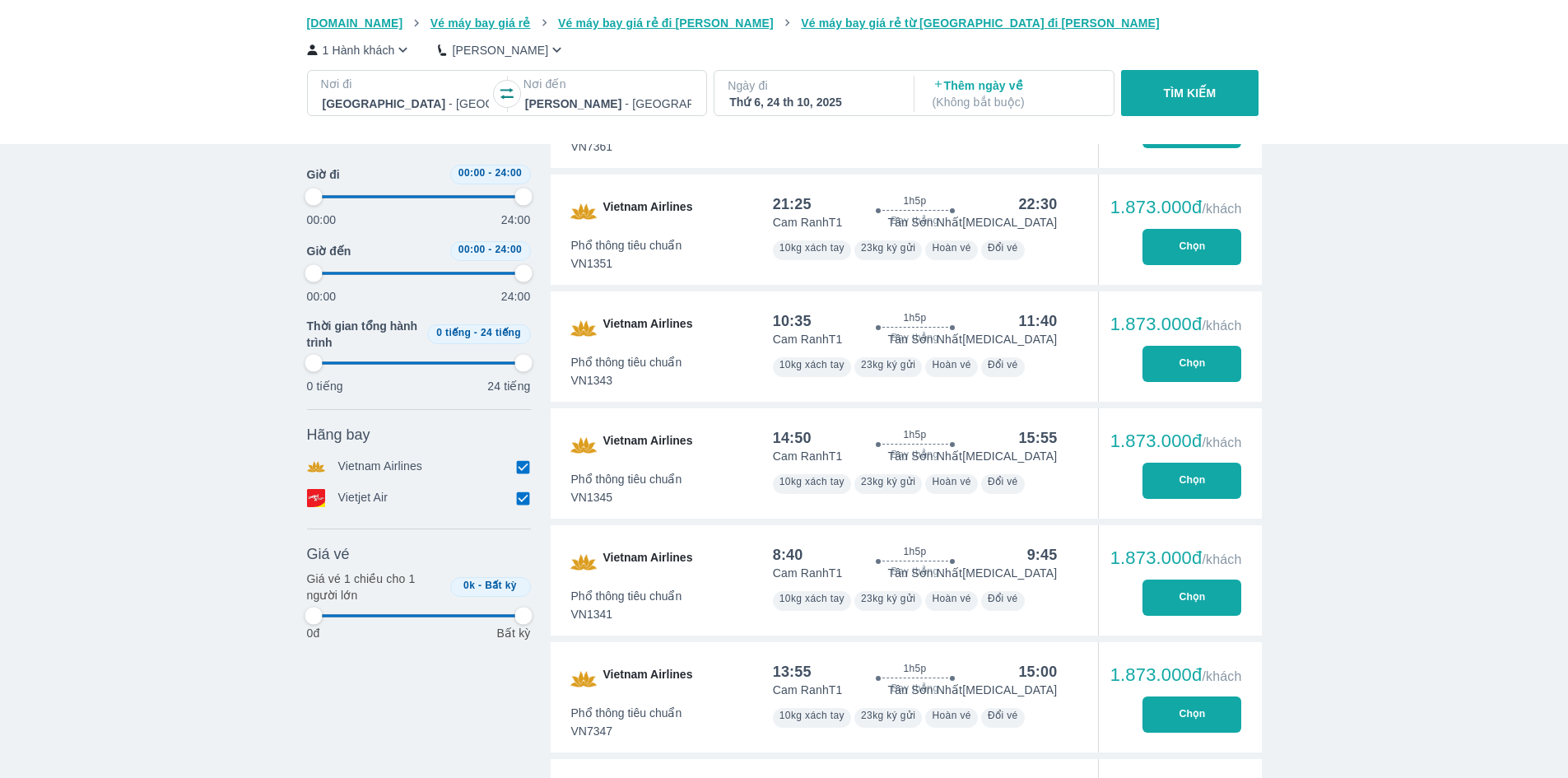
type input "97.9166666666667"
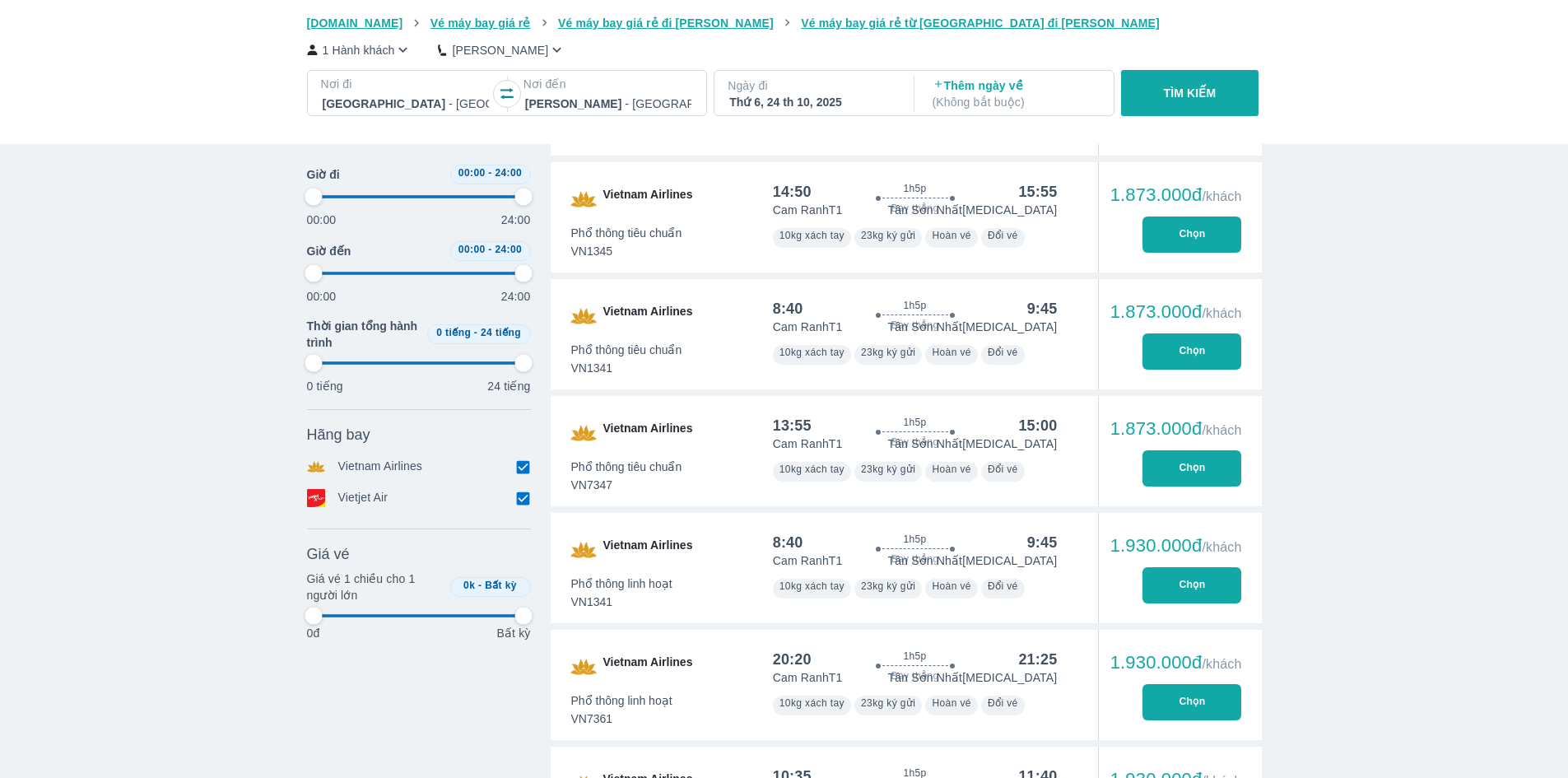
type input "97.9166666666667"
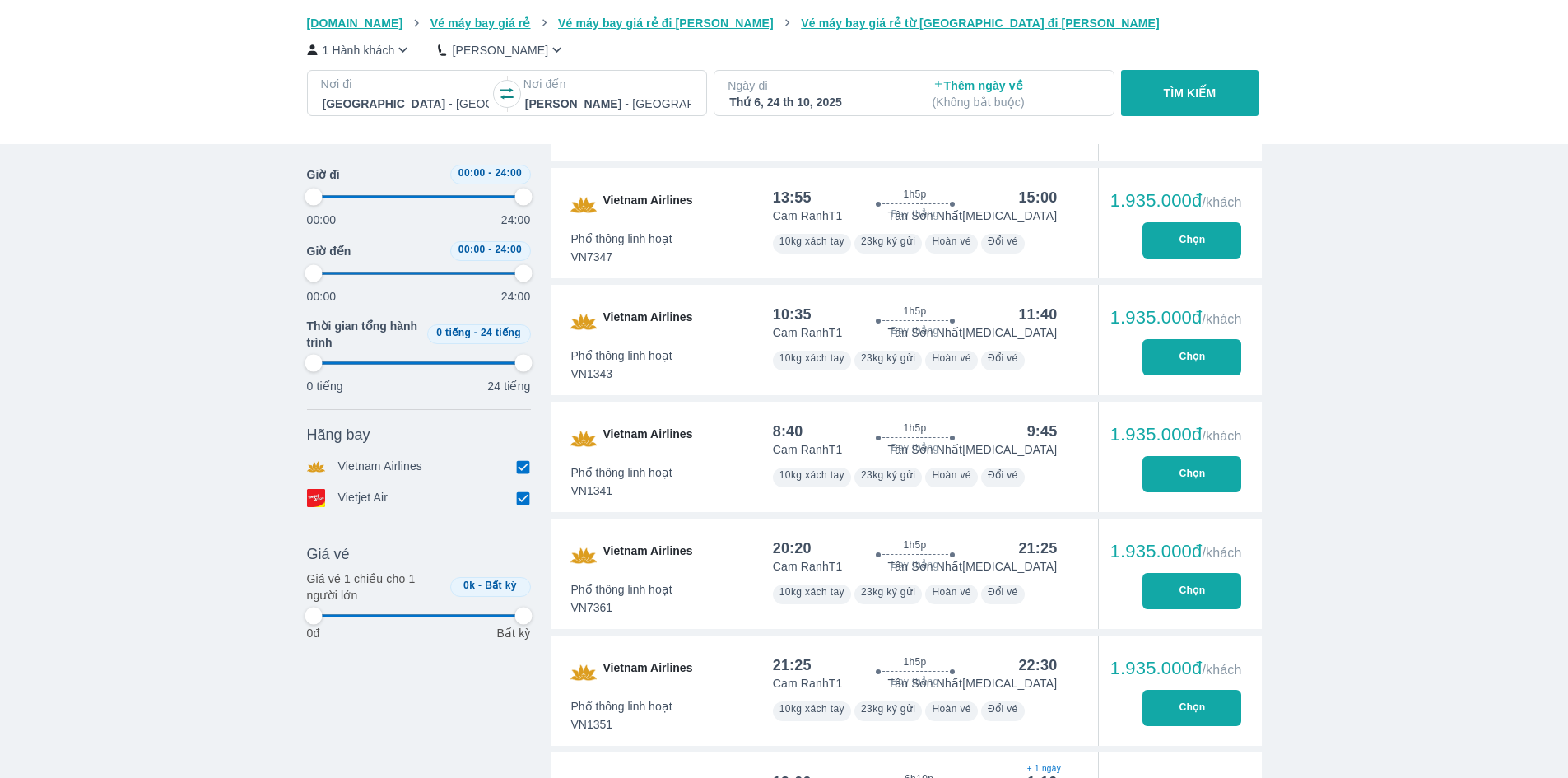
type input "97.9166666666667"
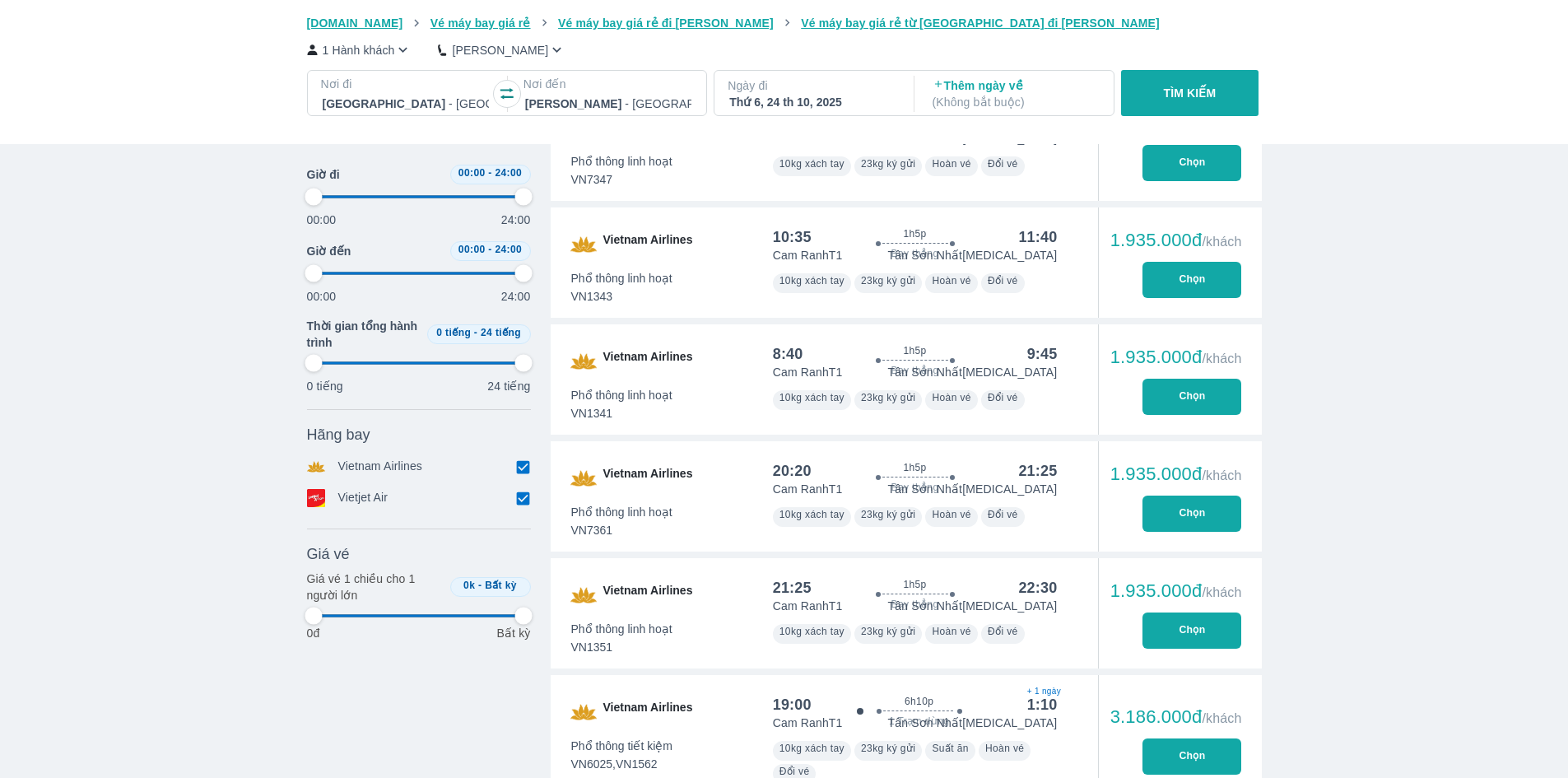
type input "97.9166666666667"
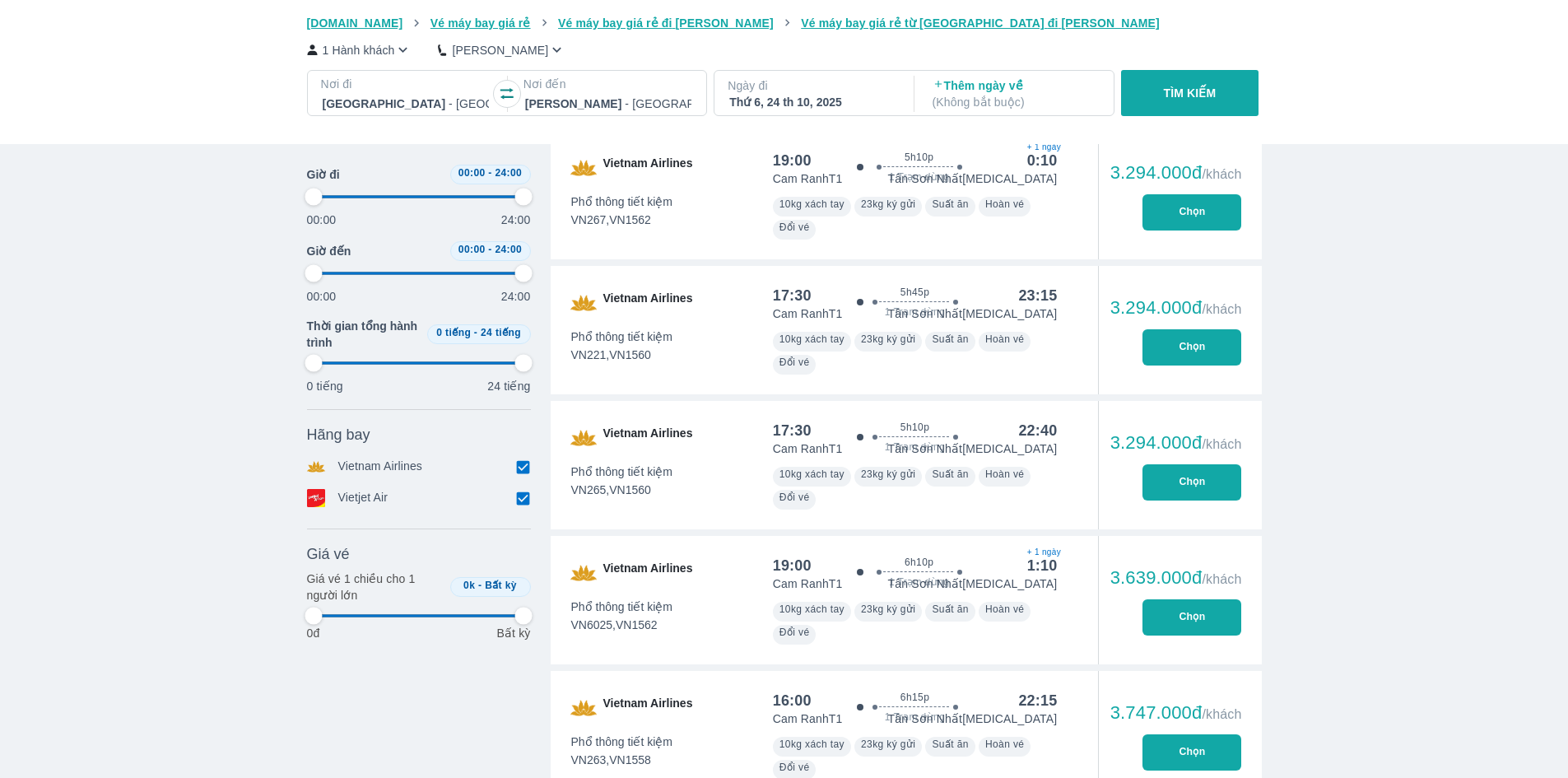
type input "97.9166666666667"
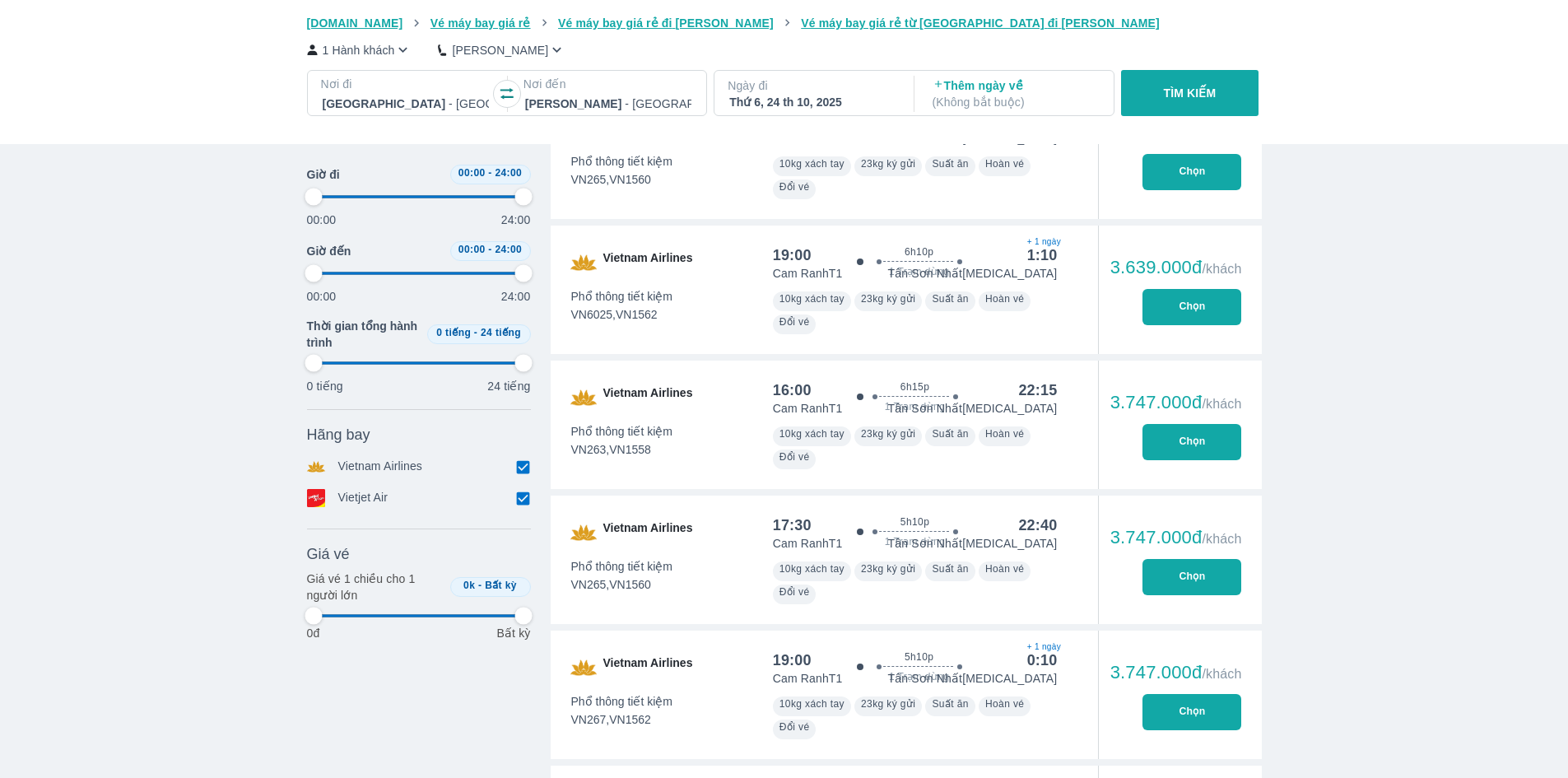
type input "97.9166666666667"
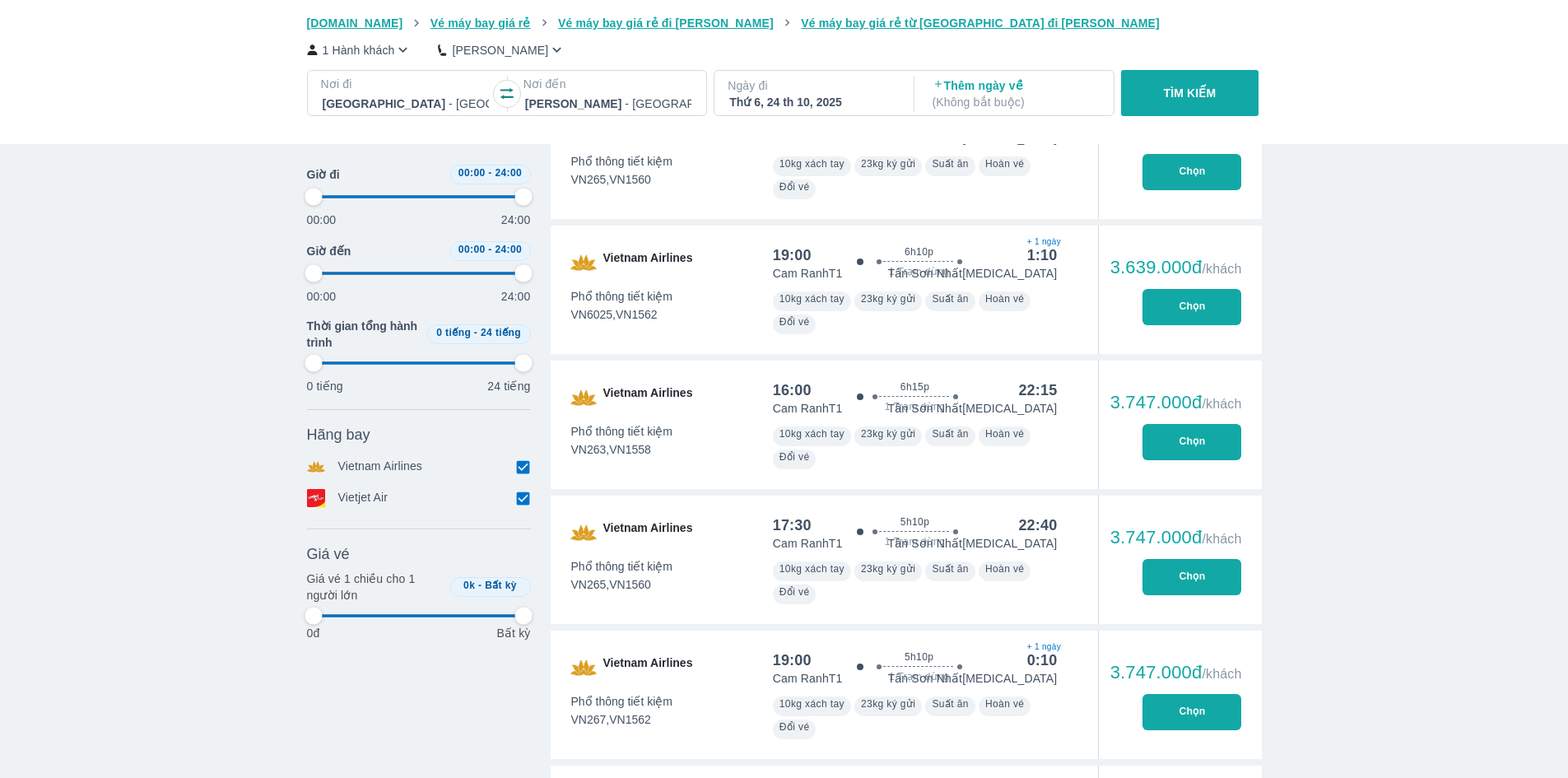
type input "97.9166666666667"
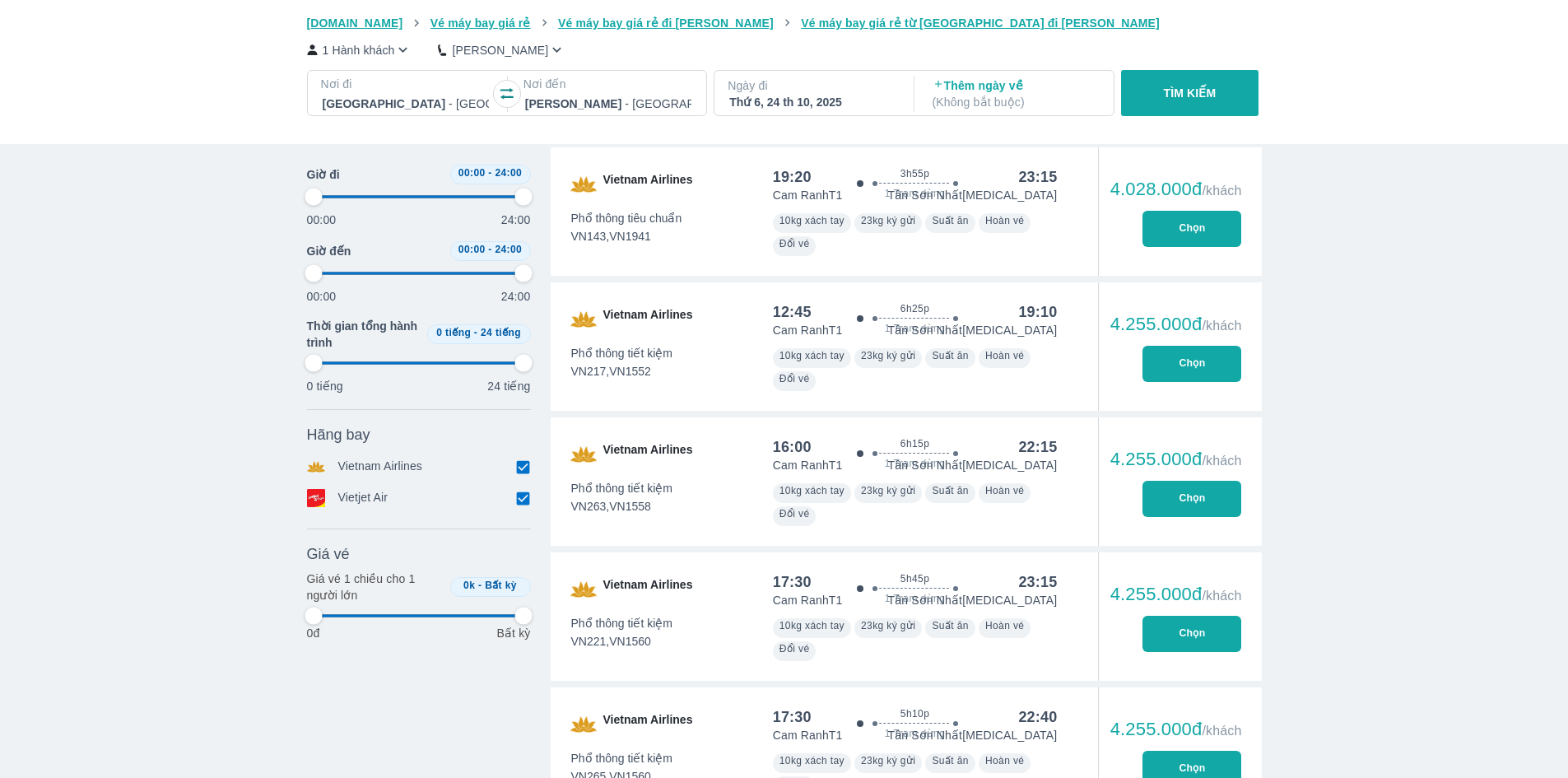
type input "97.9166666666667"
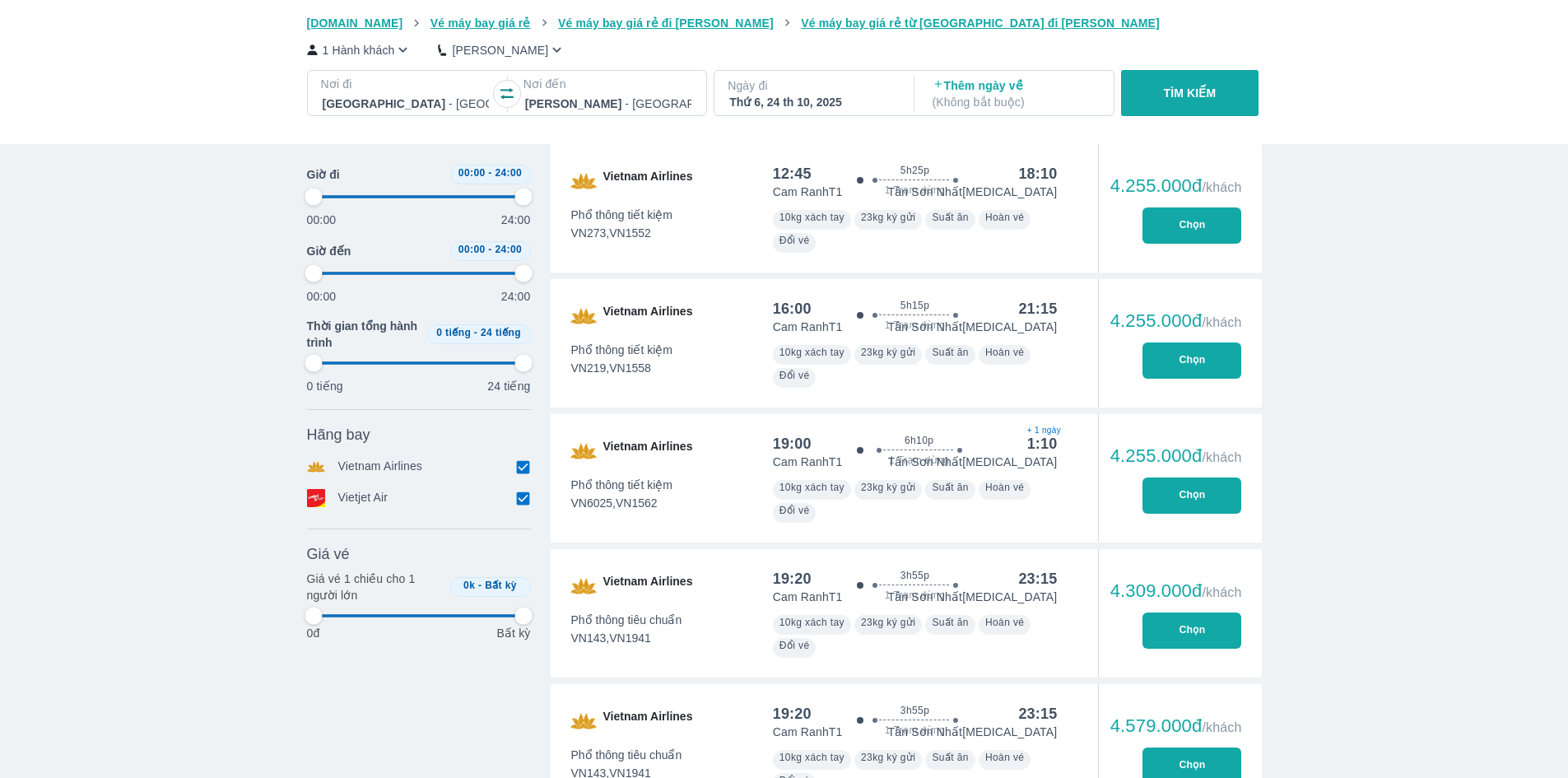
type input "97.9166666666667"
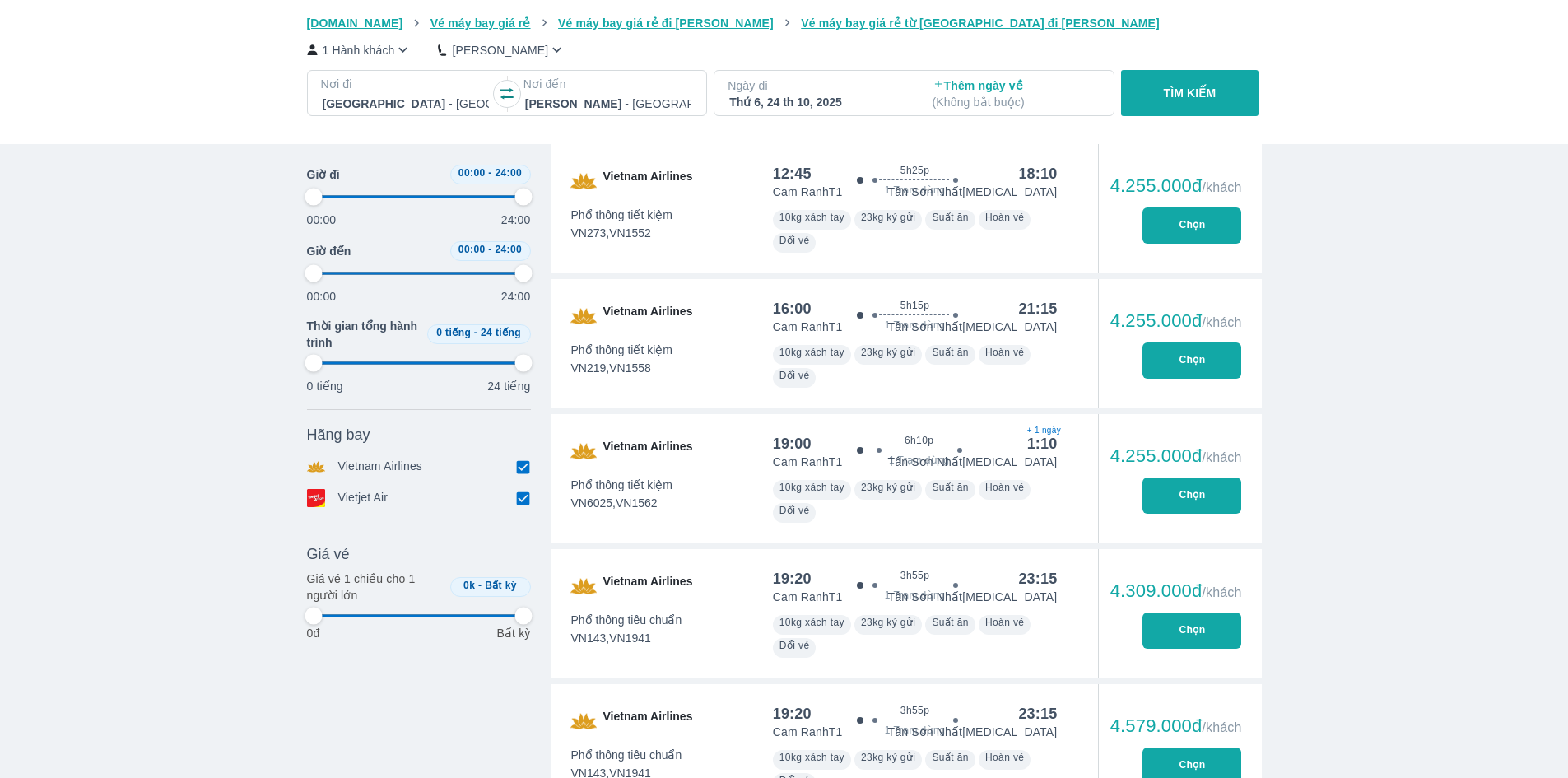
type input "97.9166666666667"
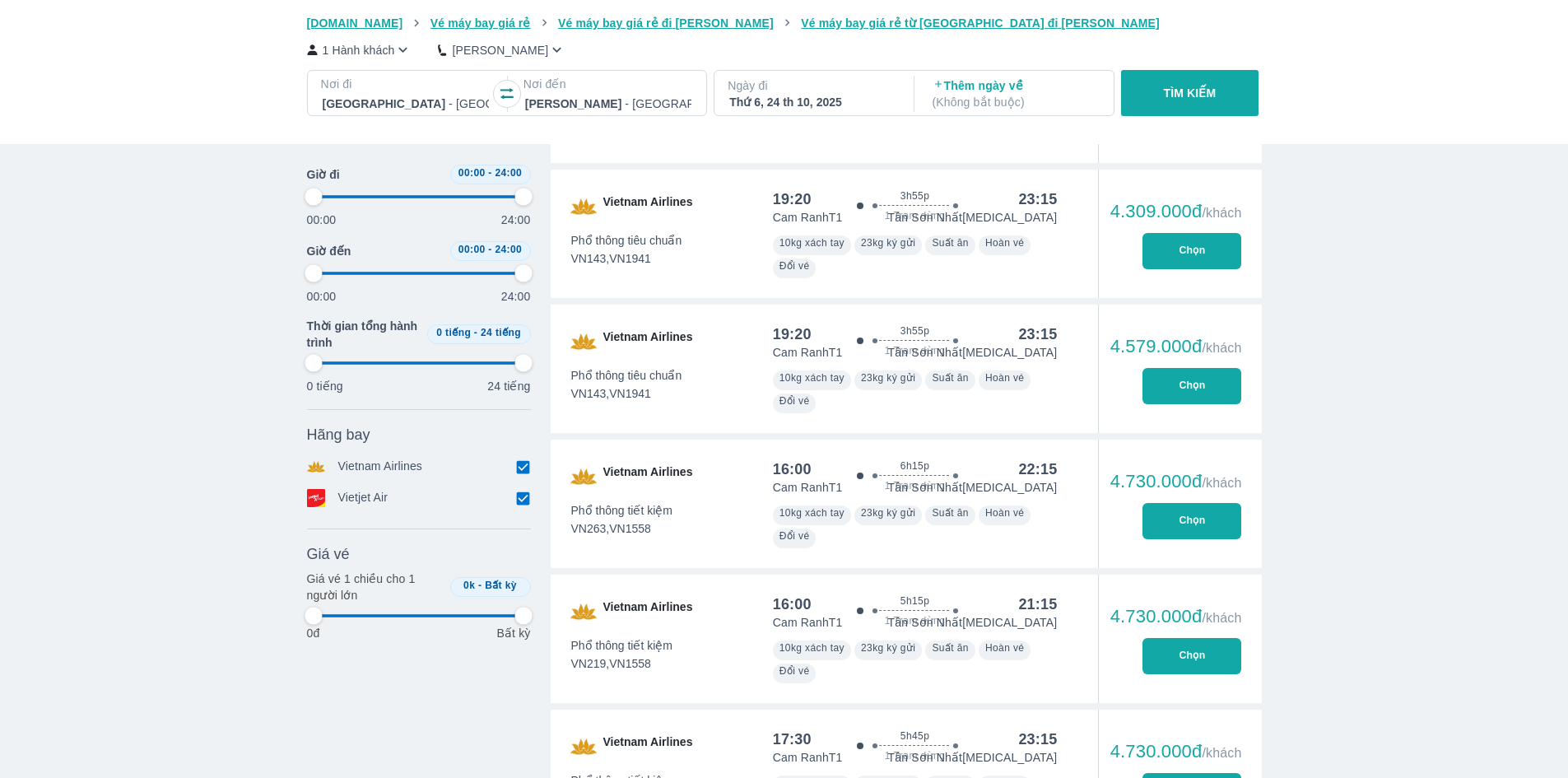
scroll to position [11031, 0]
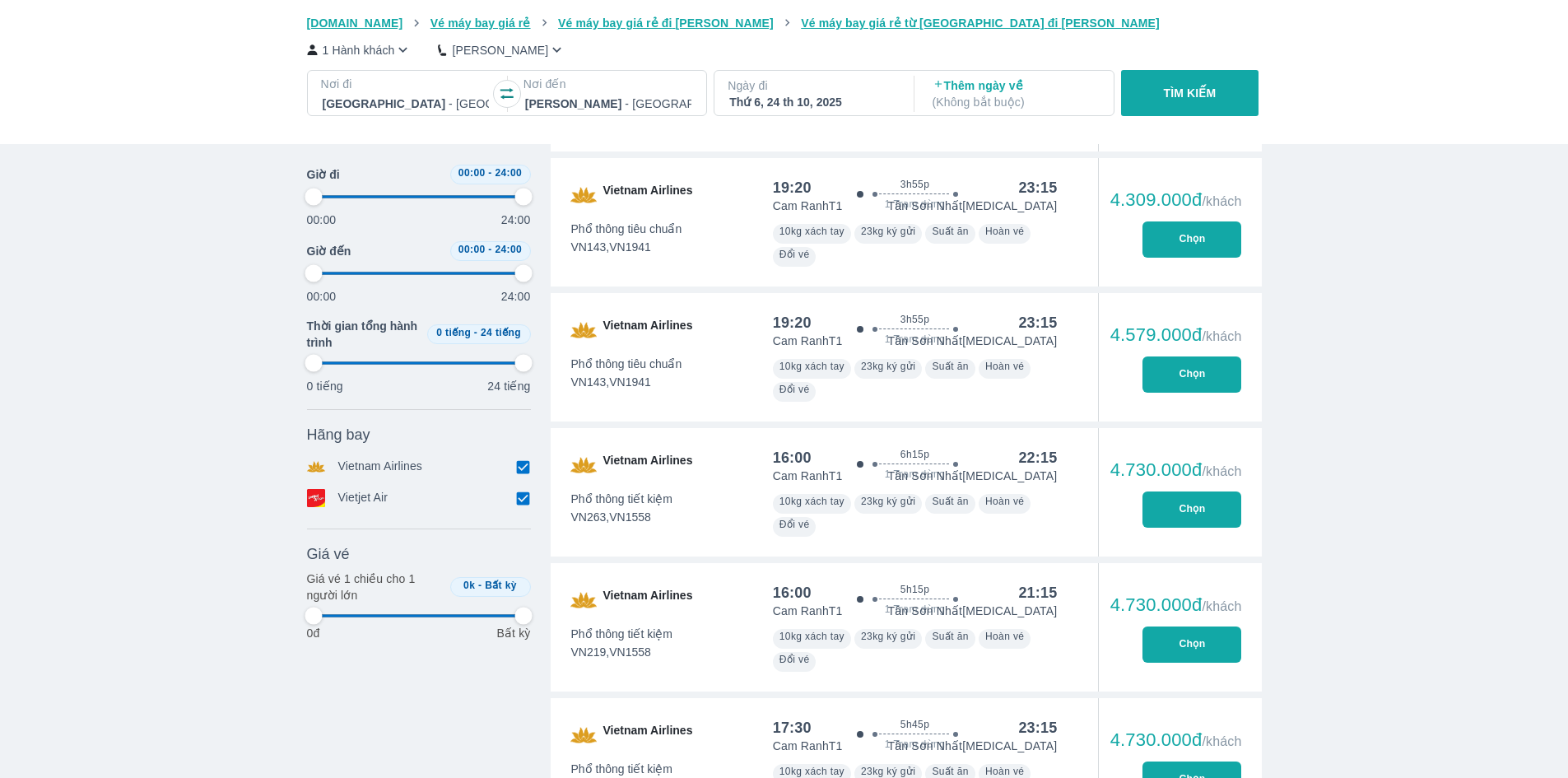
type input "97.9166666666667"
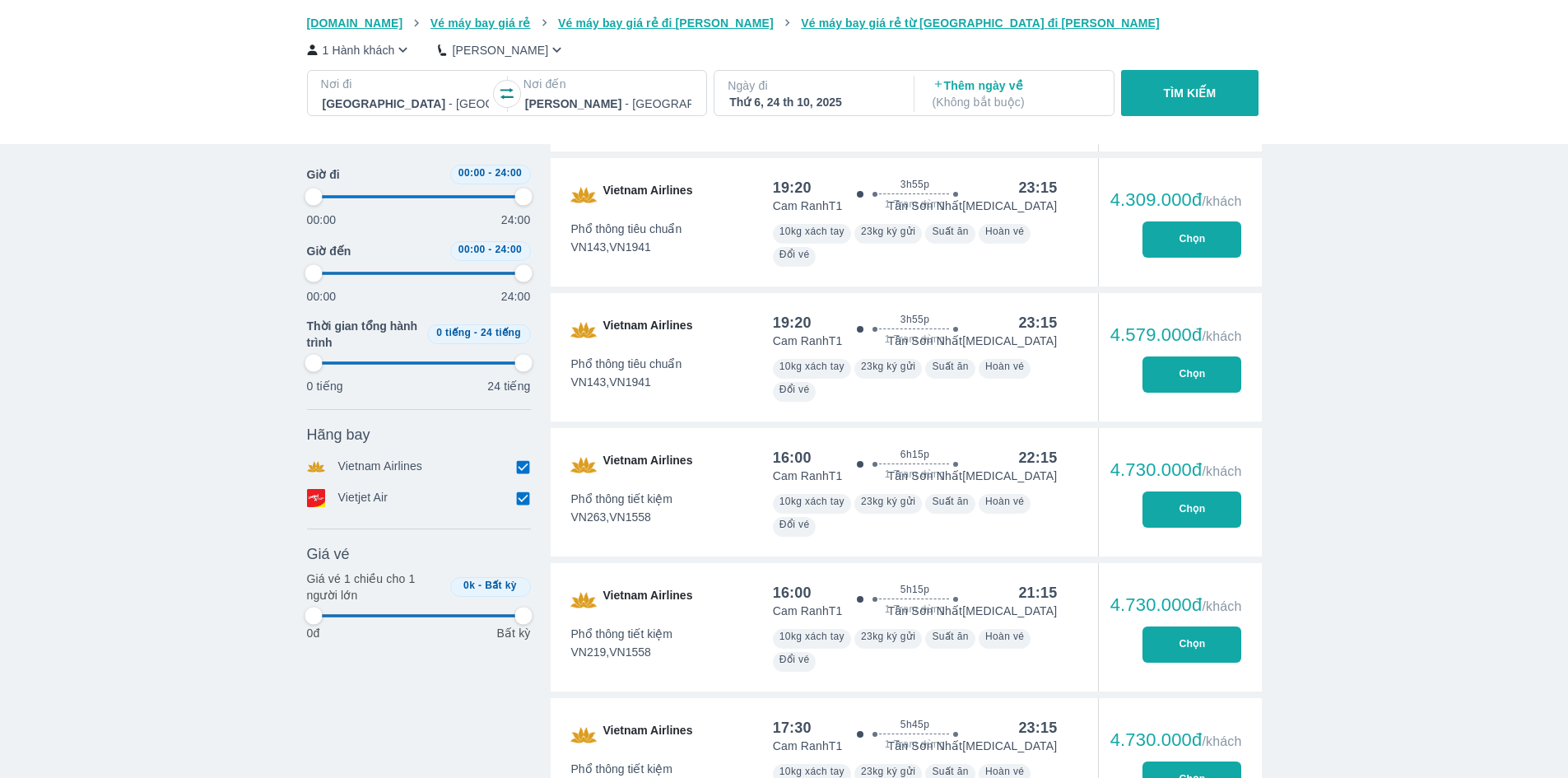
type input "97.9166666666667"
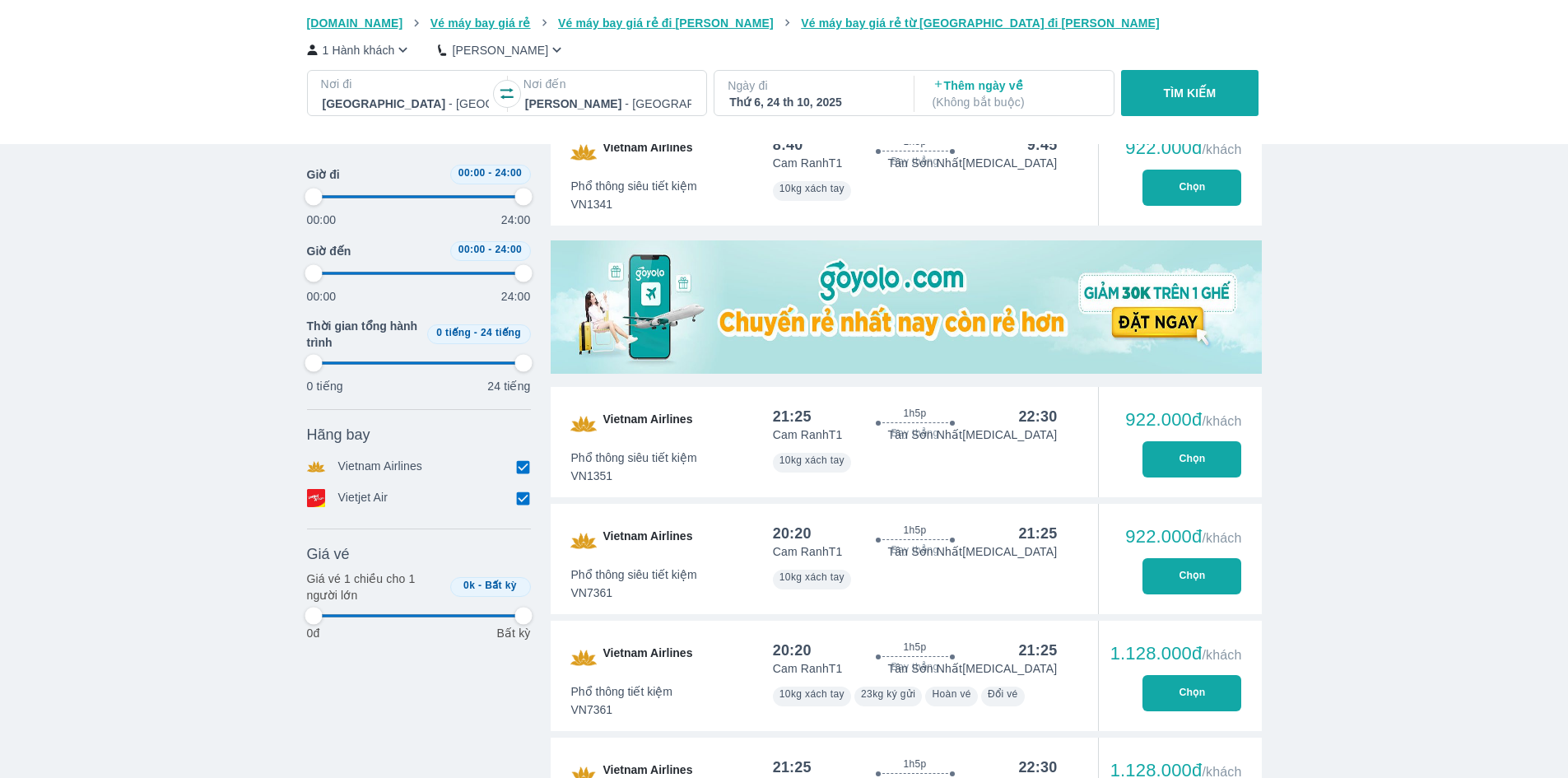
scroll to position [0, 0]
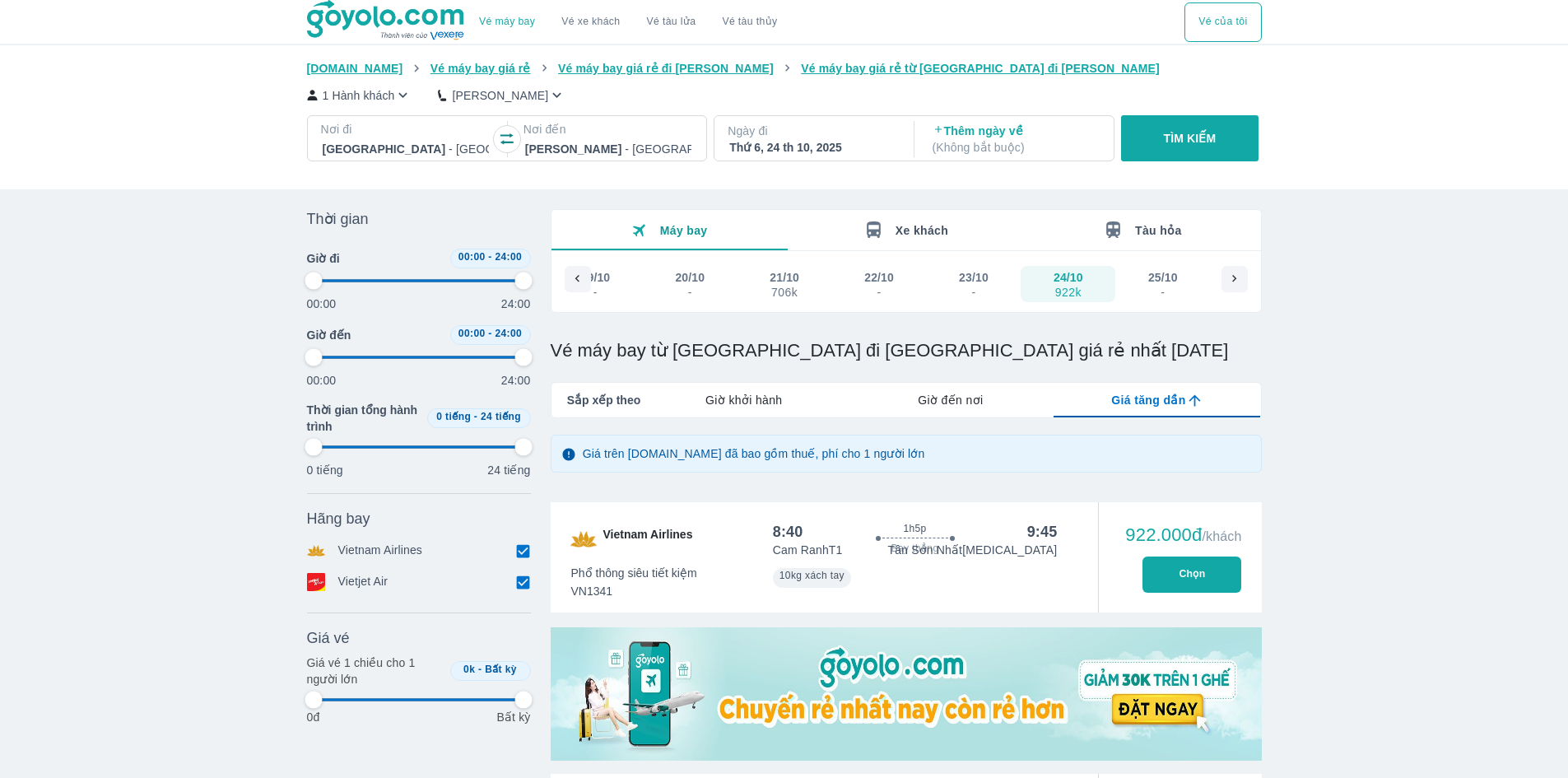
type input "97.9166666666667"
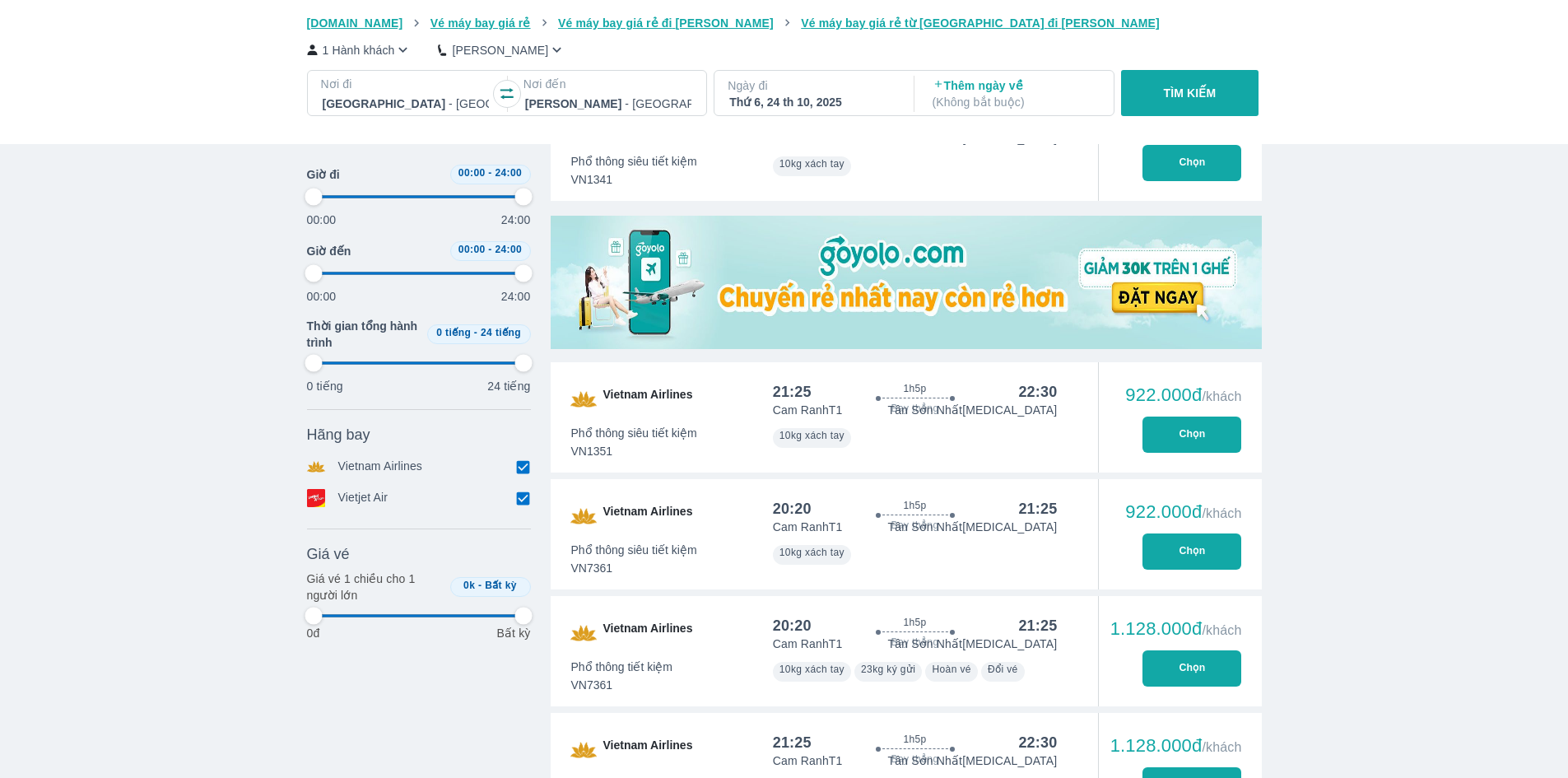
type input "97.9166666666667"
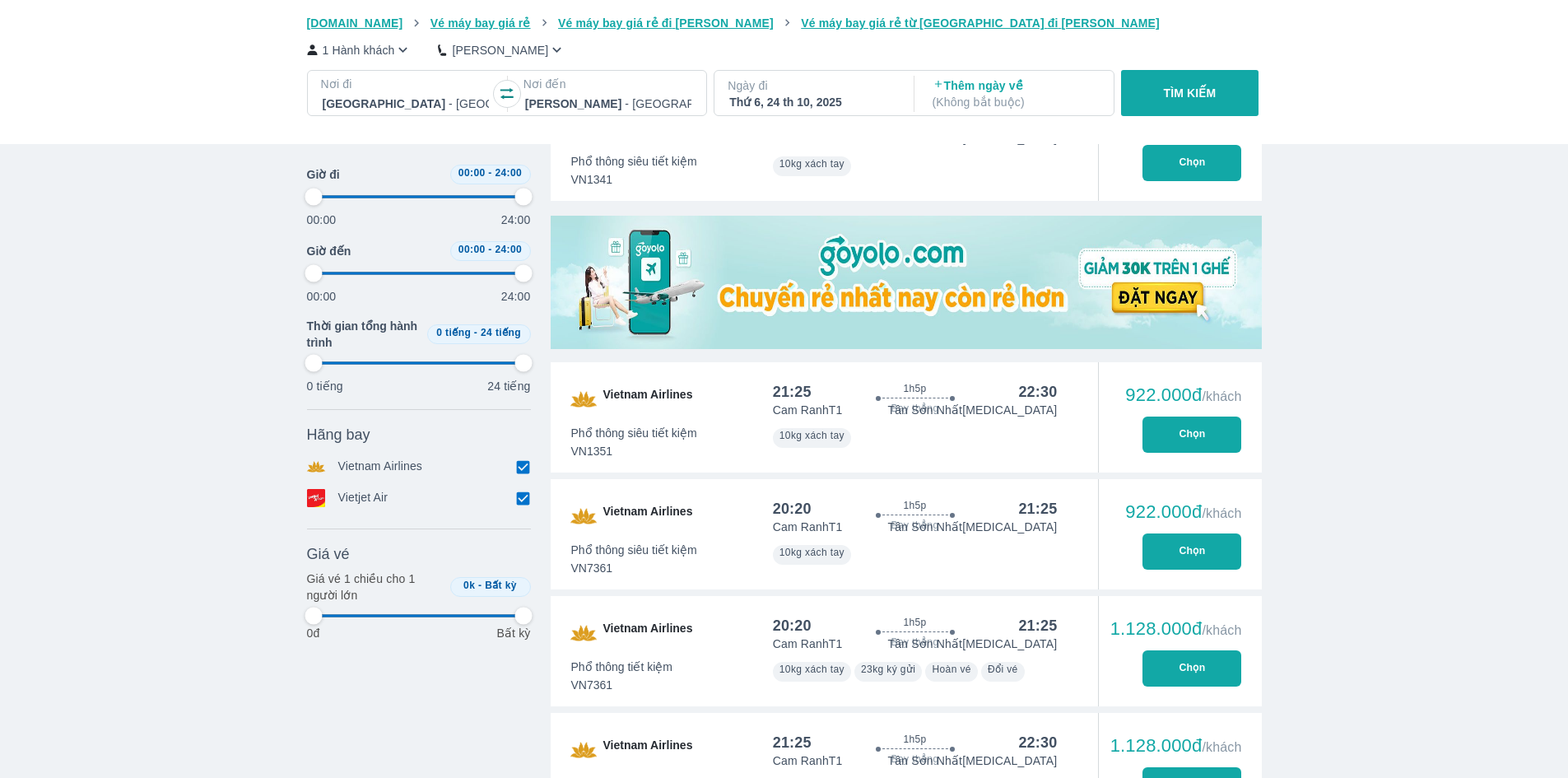
type input "97.9166666666667"
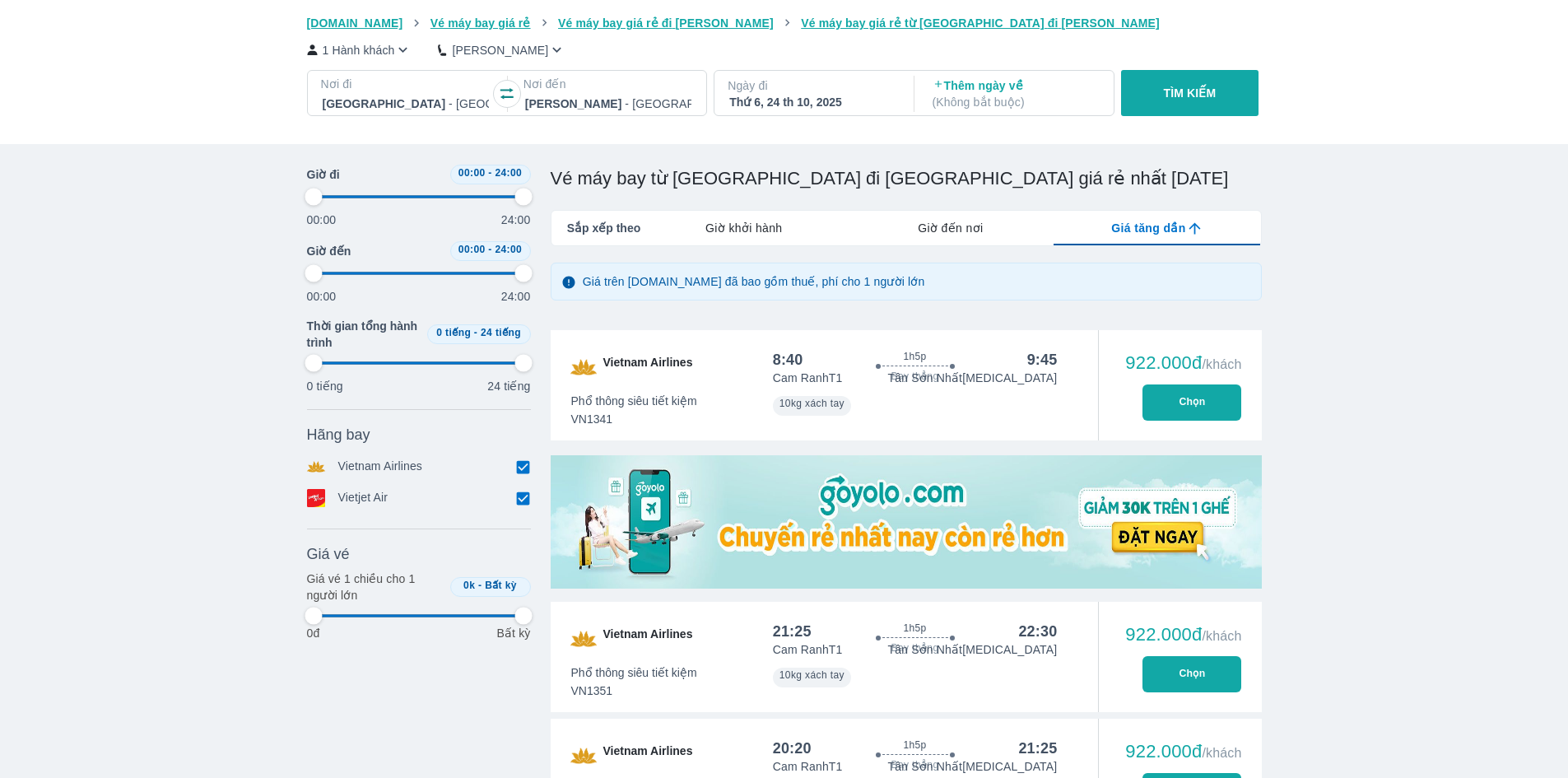
scroll to position [165, 0]
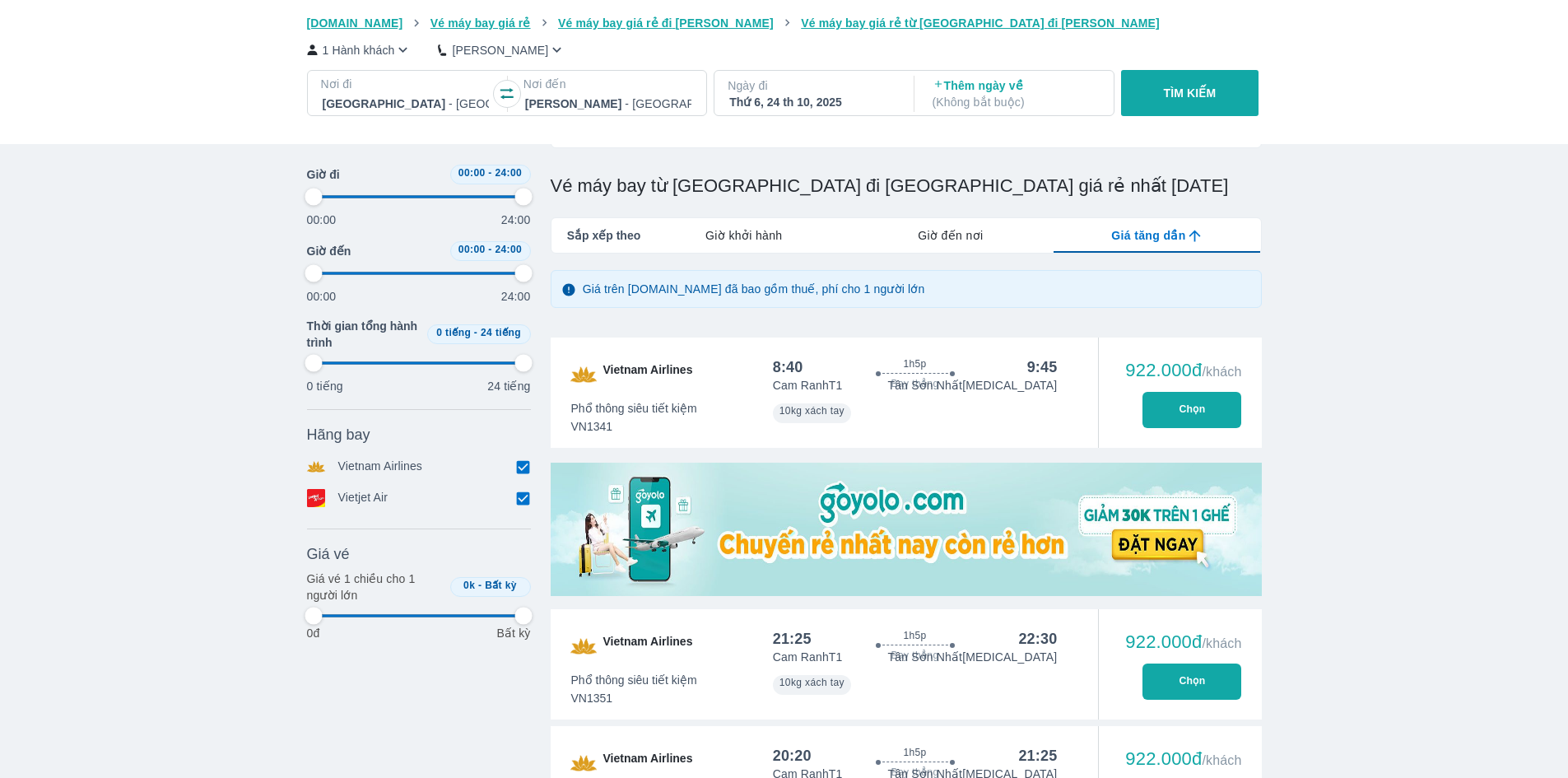
type input "97.9166666666667"
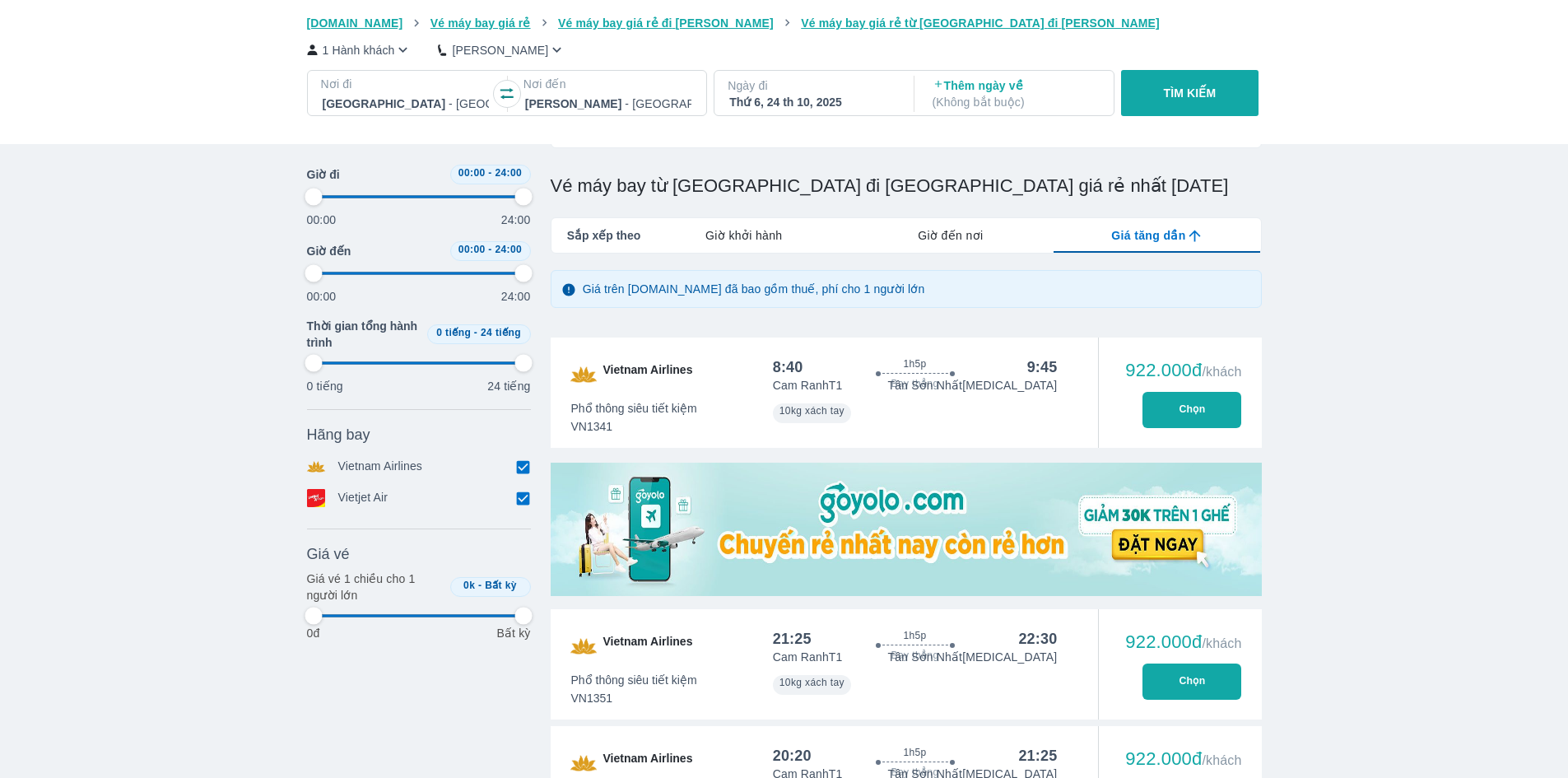
type input "97.9166666666667"
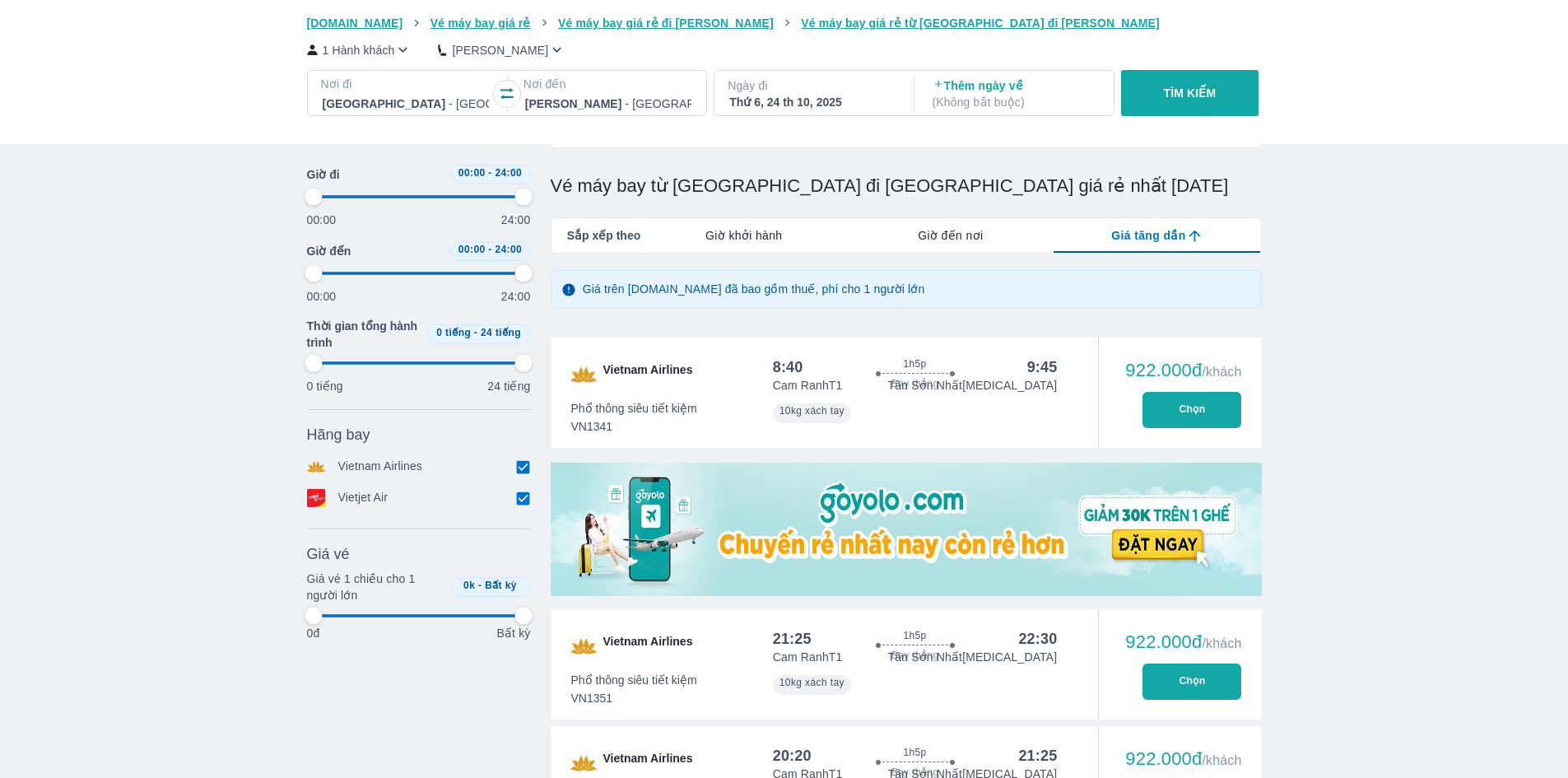
type input "97.9166666666667"
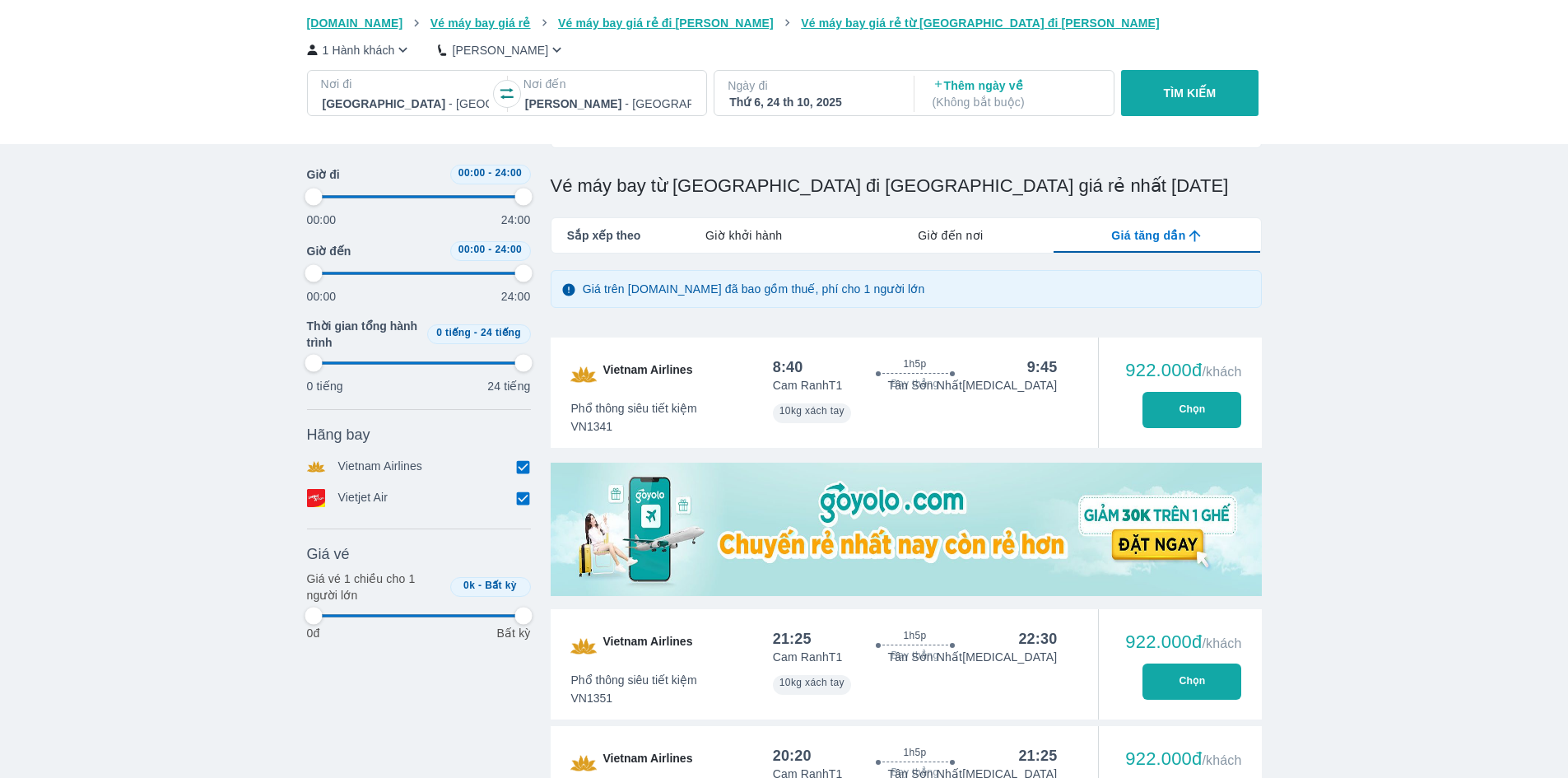
type input "97.9166666666667"
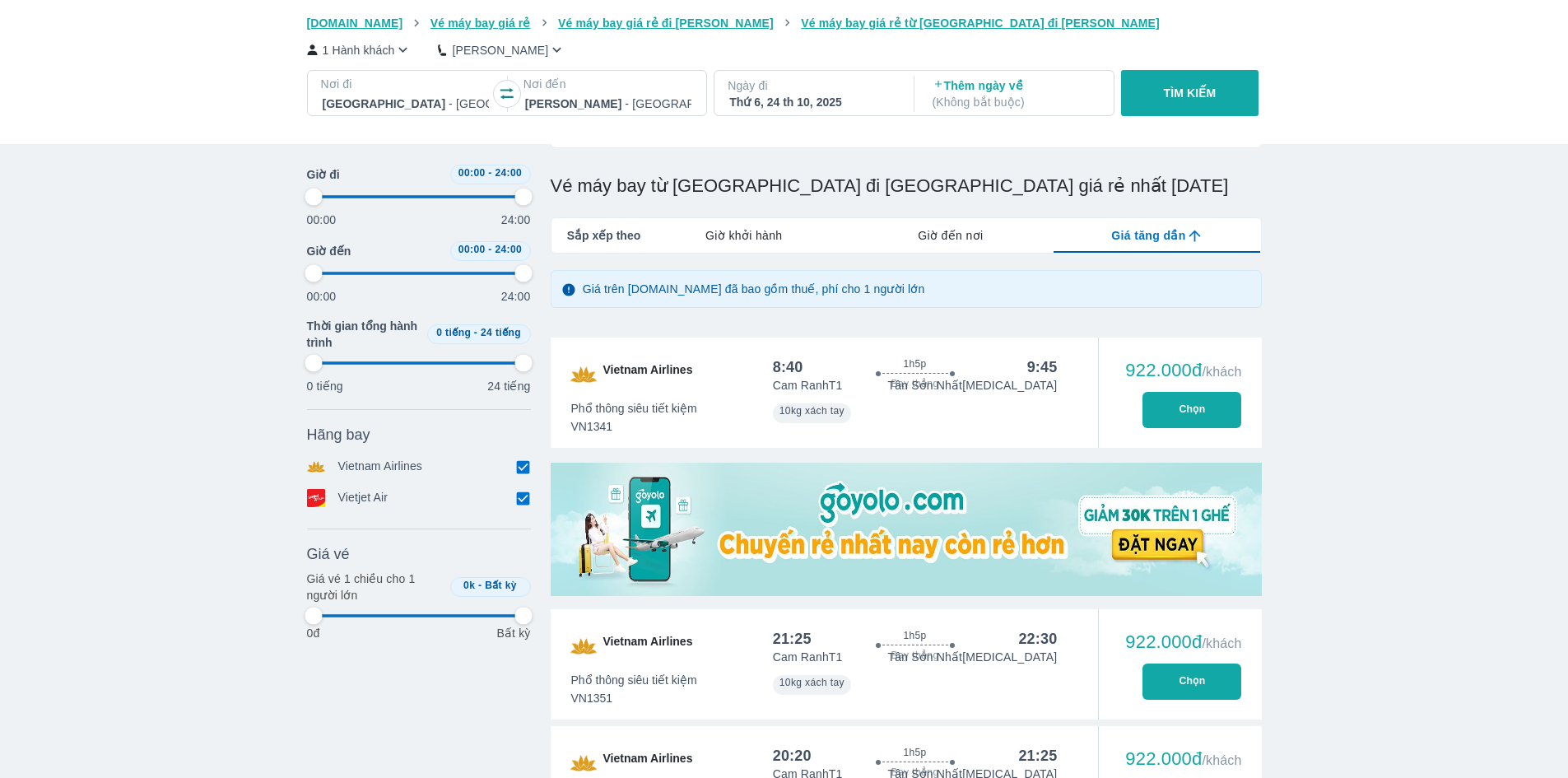
type input "97.9166666666667"
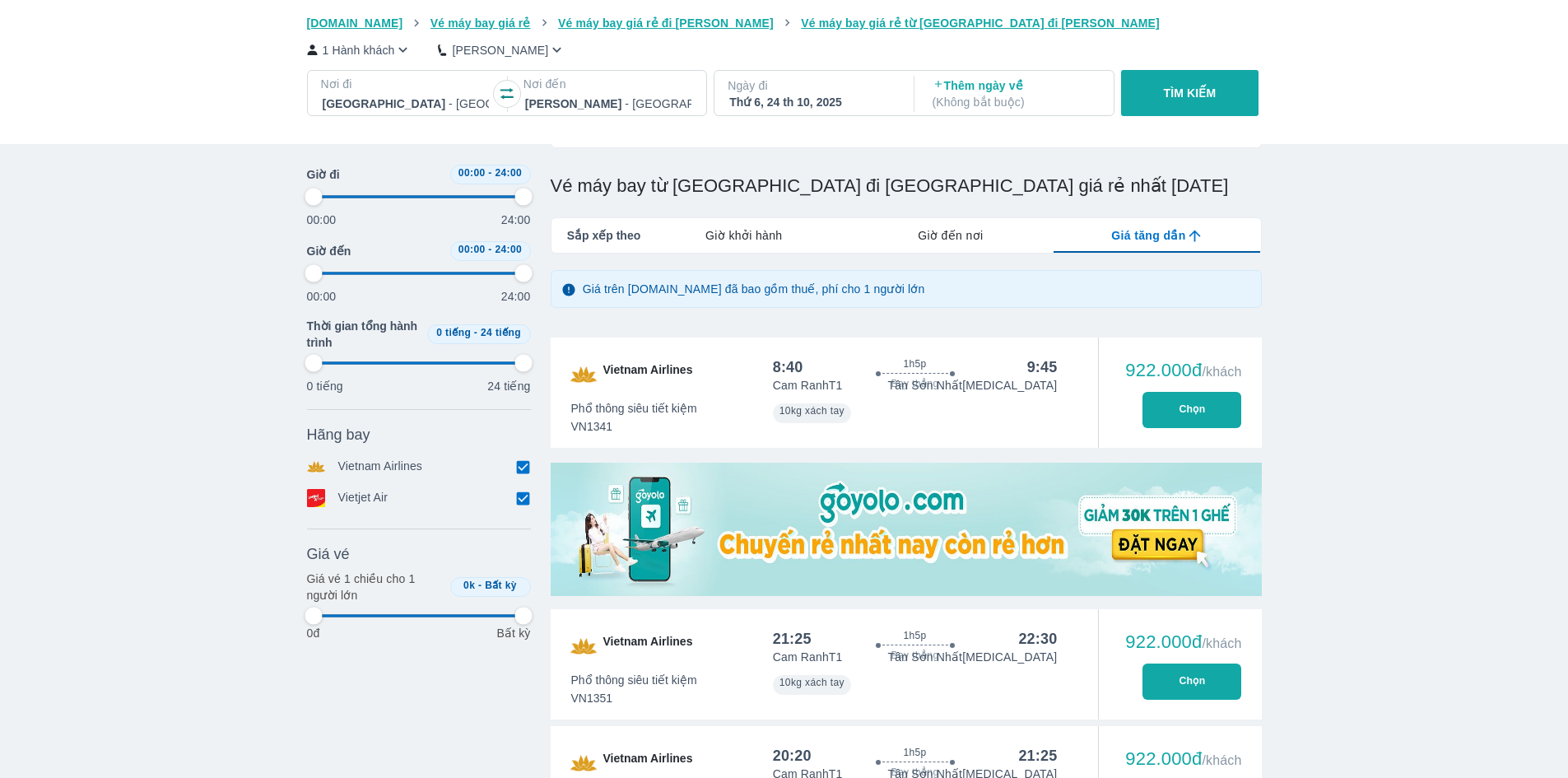
type input "97.9166666666667"
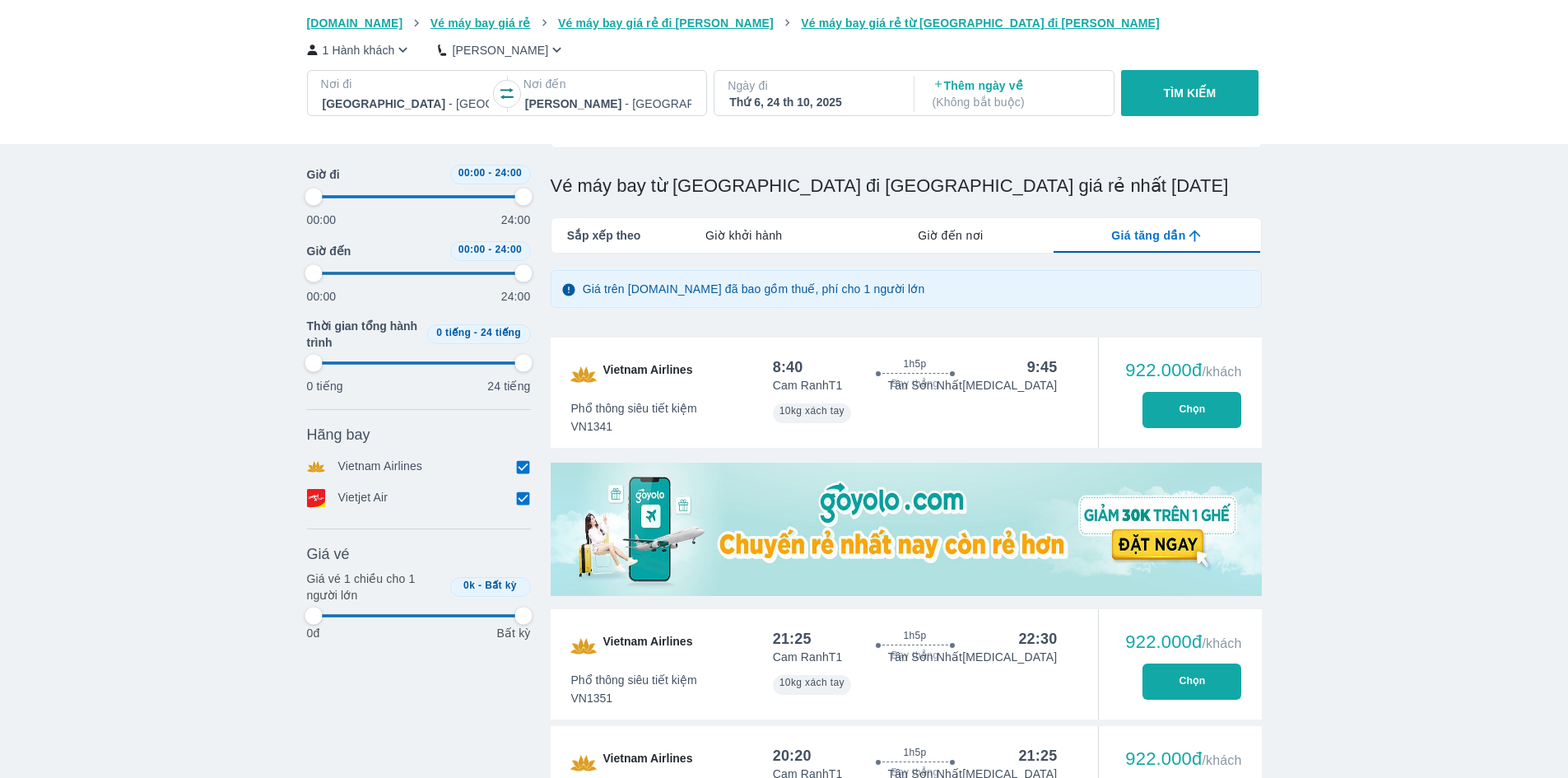
type input "97.9166666666667"
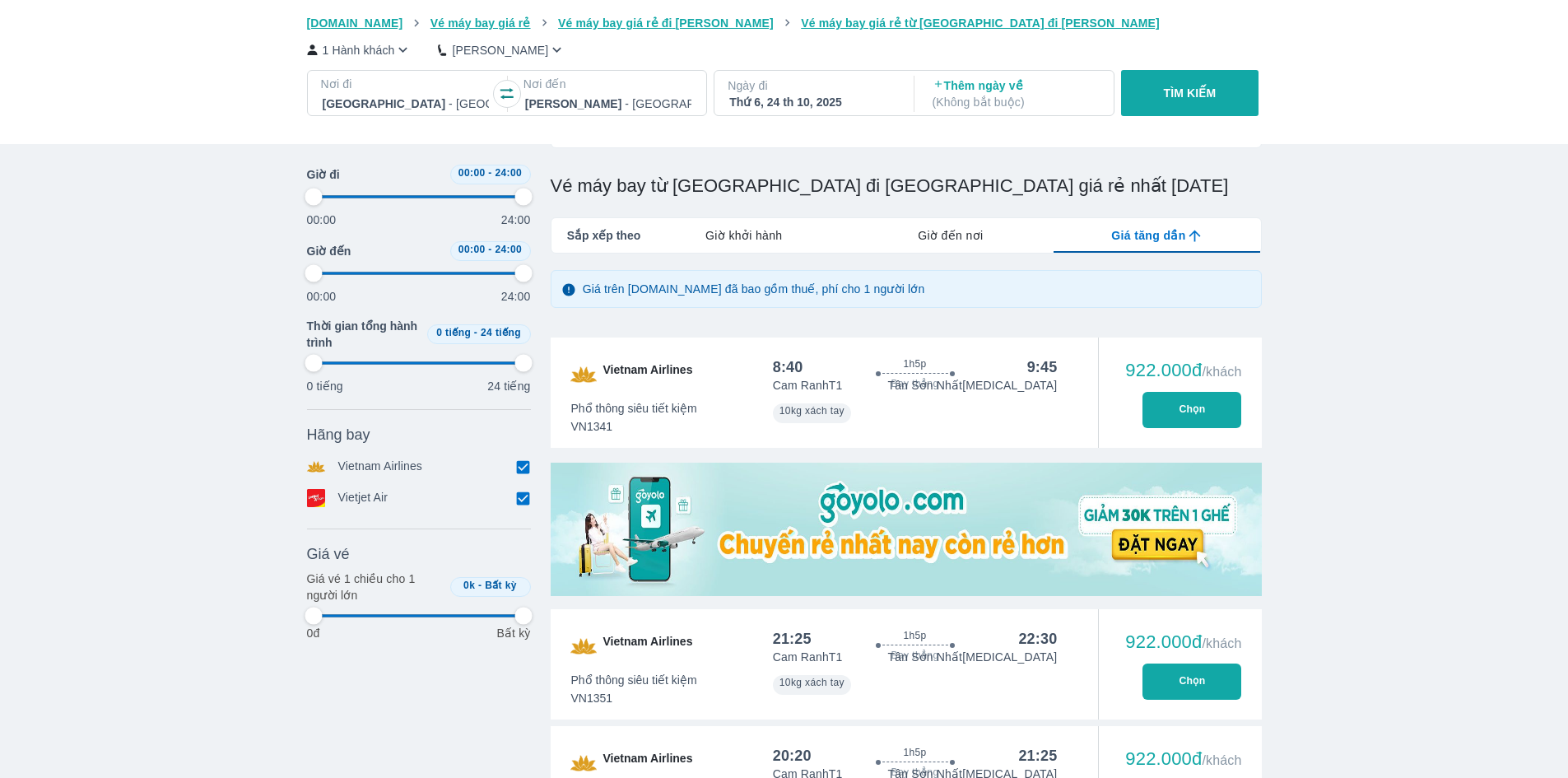
type input "97.9166666666667"
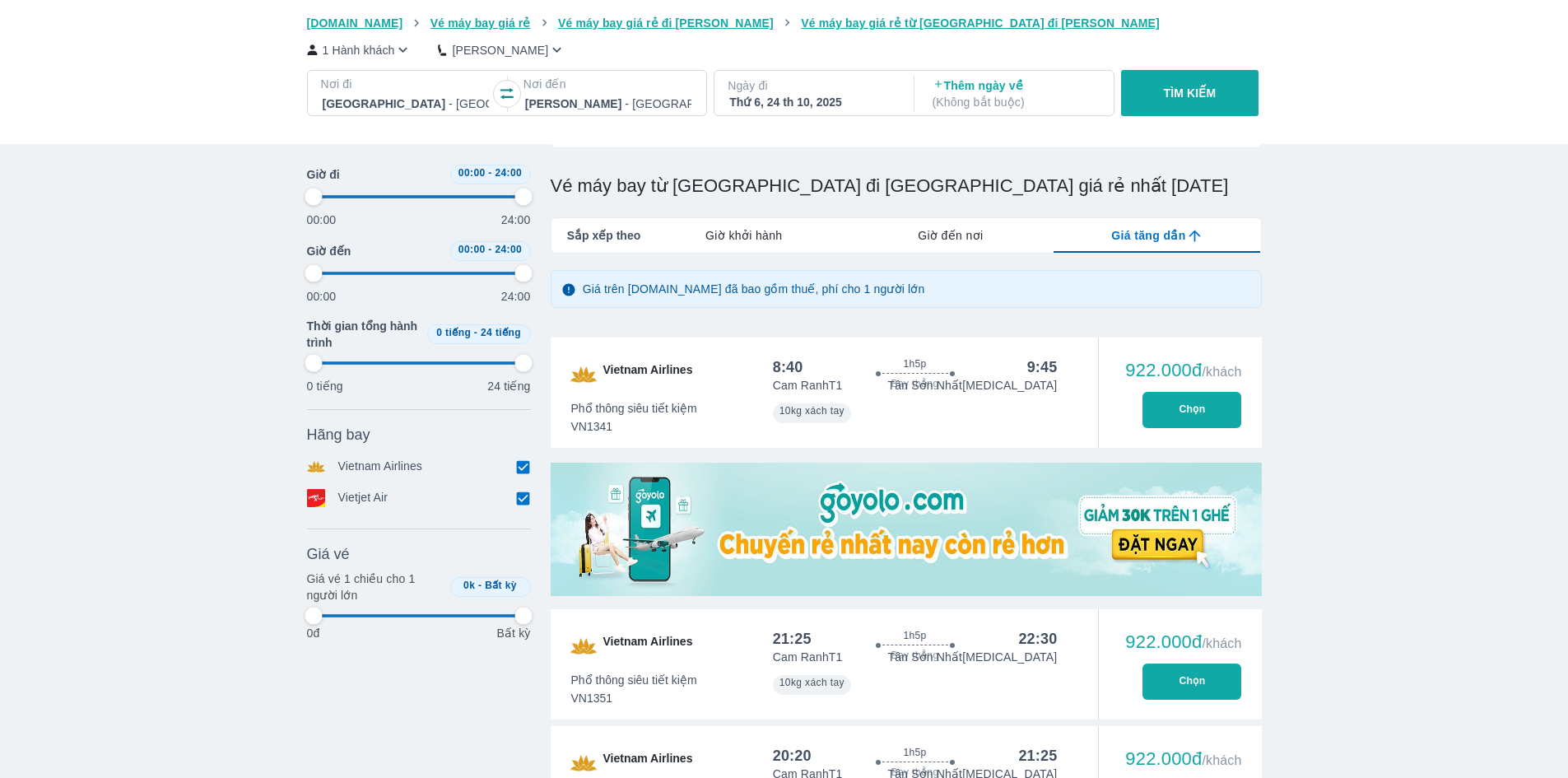
type input "97.9166666666667"
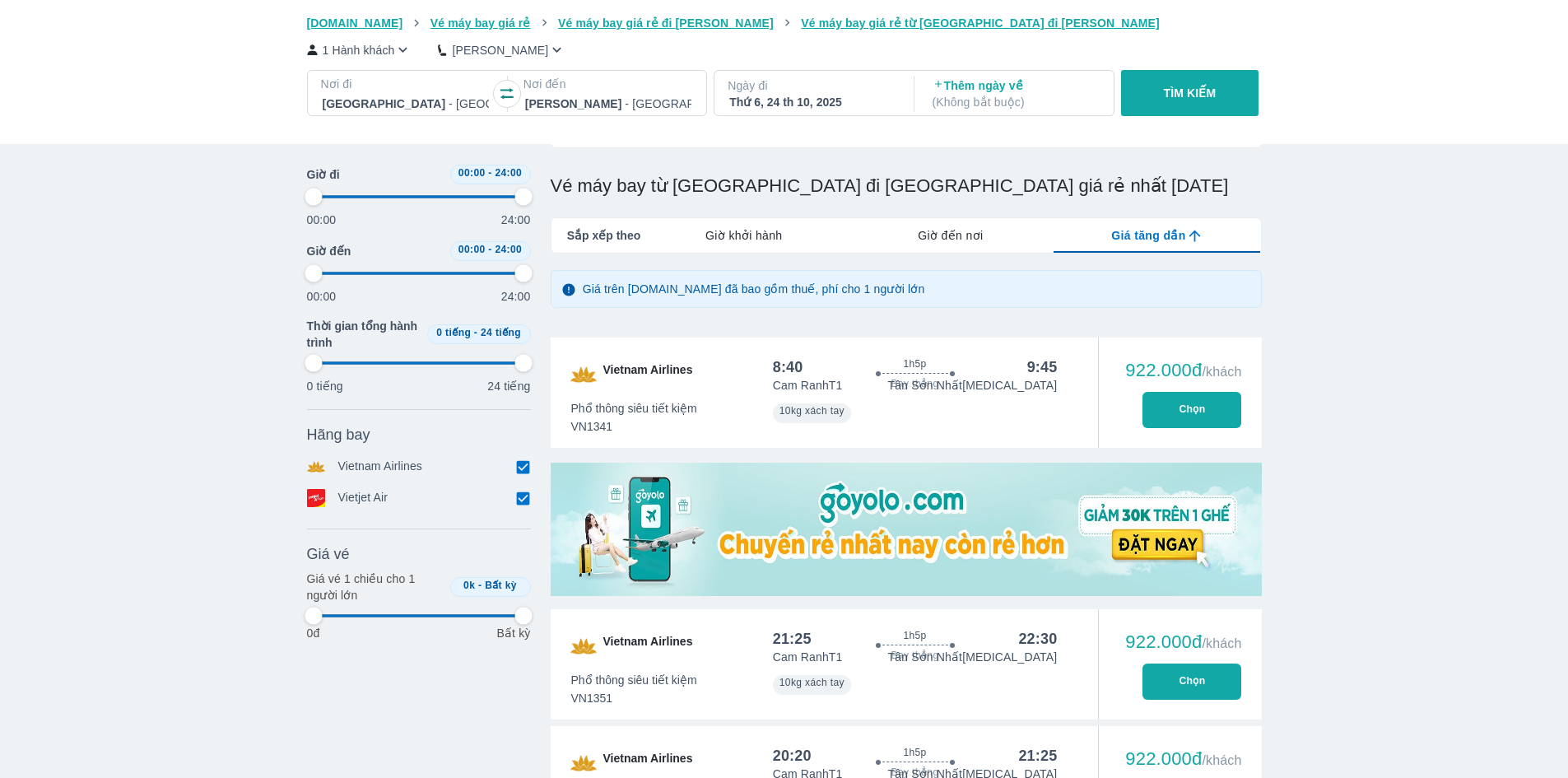
type input "97.9166666666667"
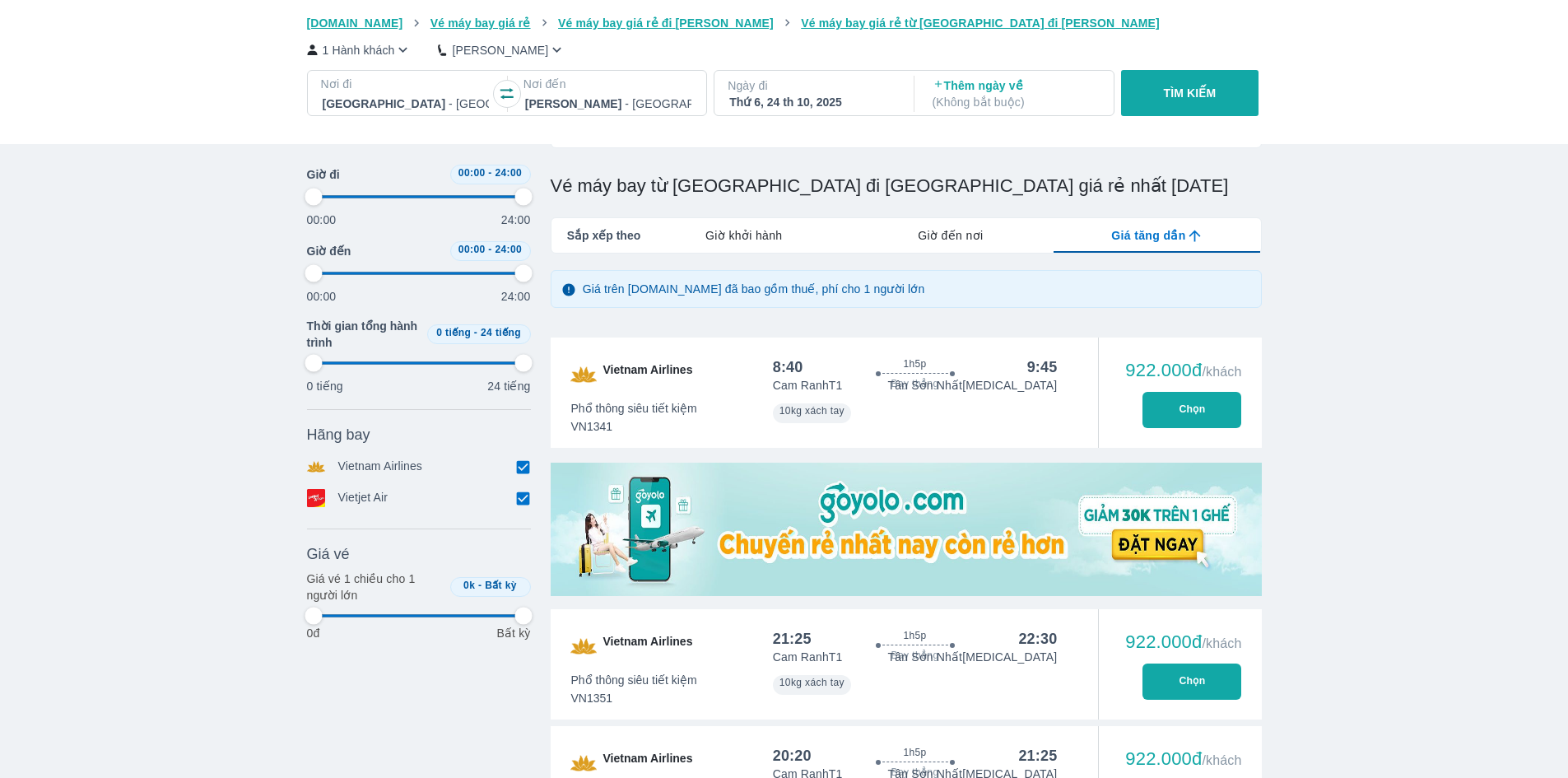
type input "97.9166666666667"
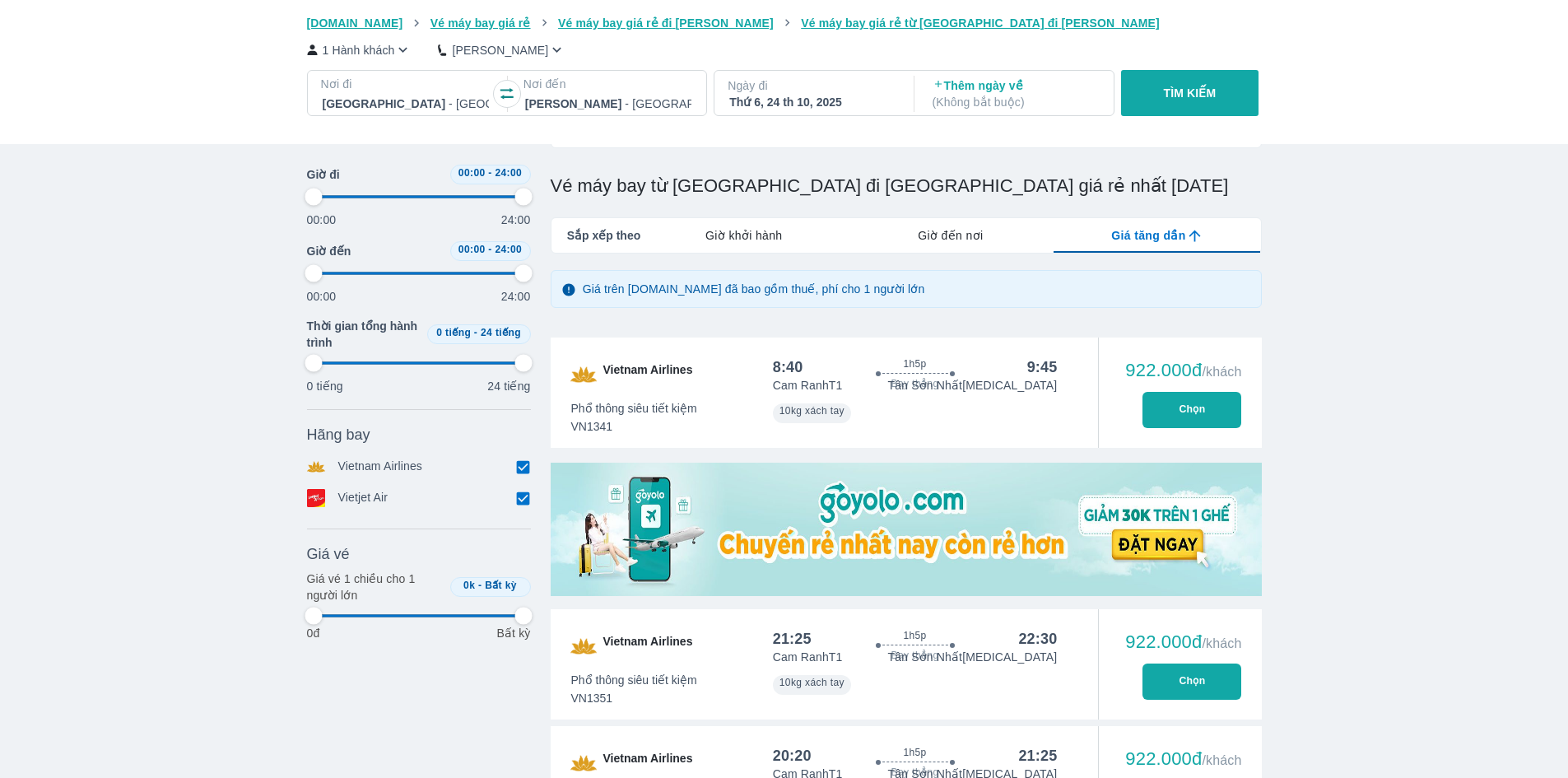
type input "97.9166666666667"
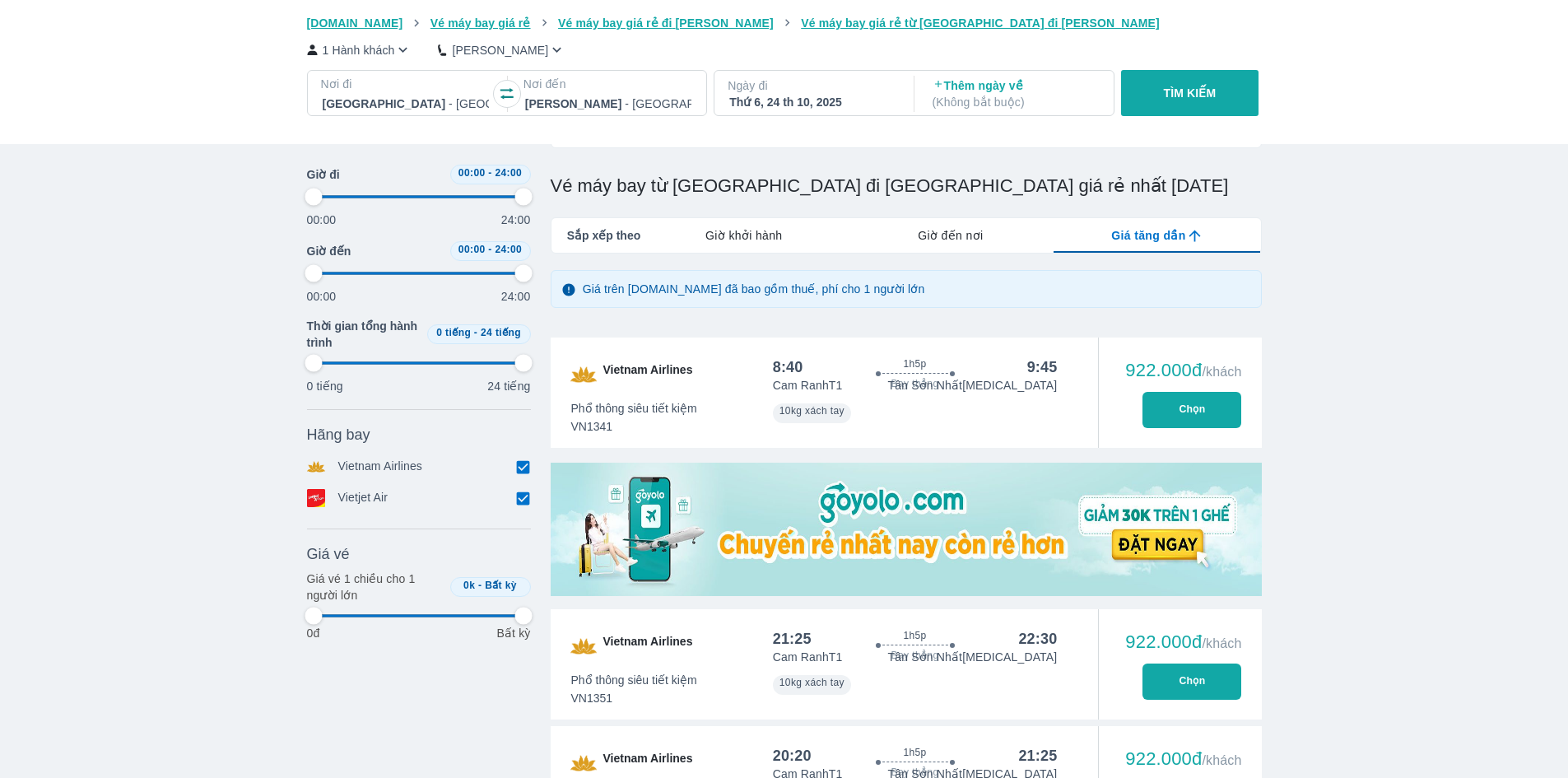
type input "97.9166666666667"
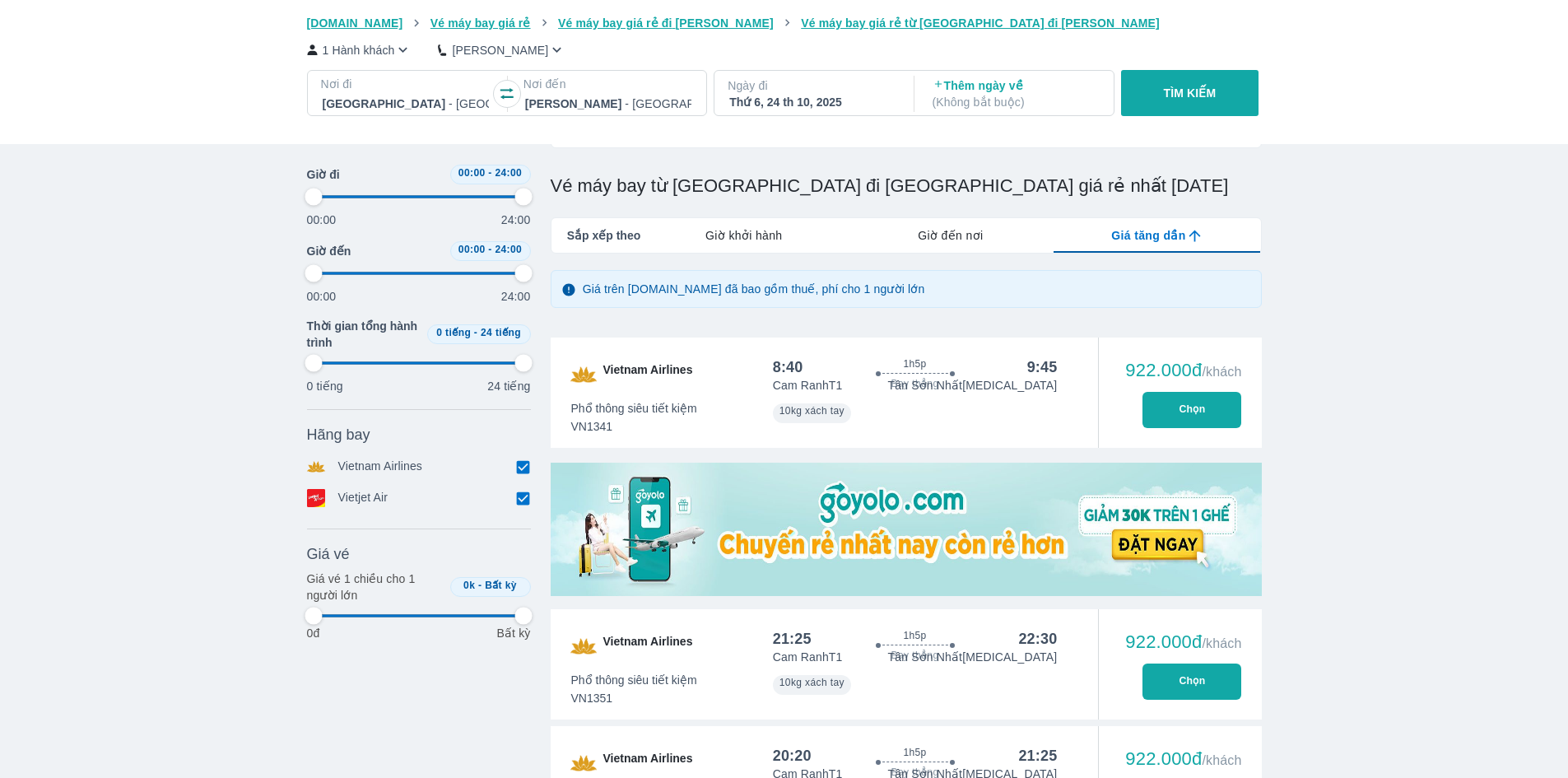
type input "97.9166666666667"
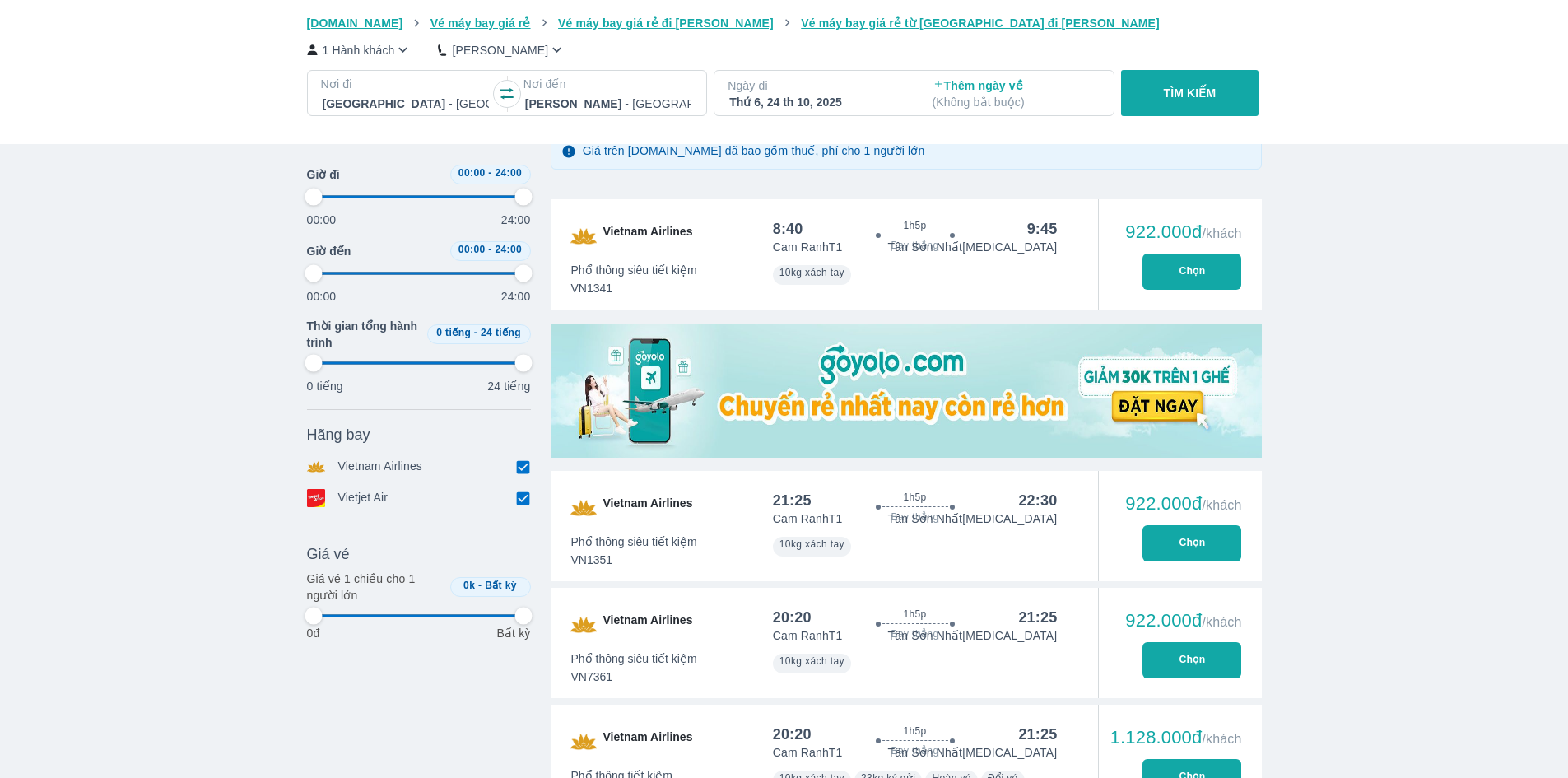
scroll to position [247, 0]
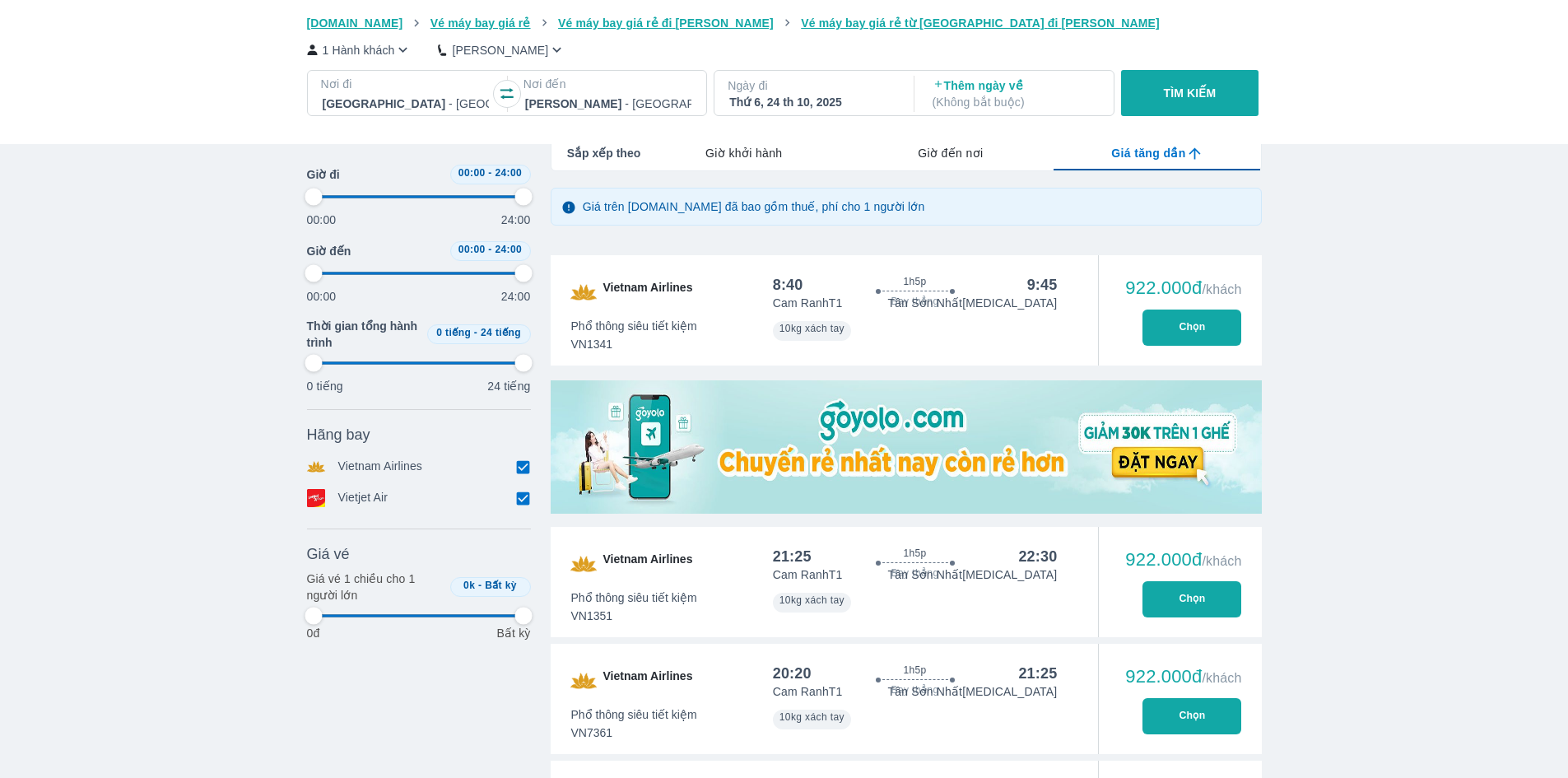
type input "97.9166666666667"
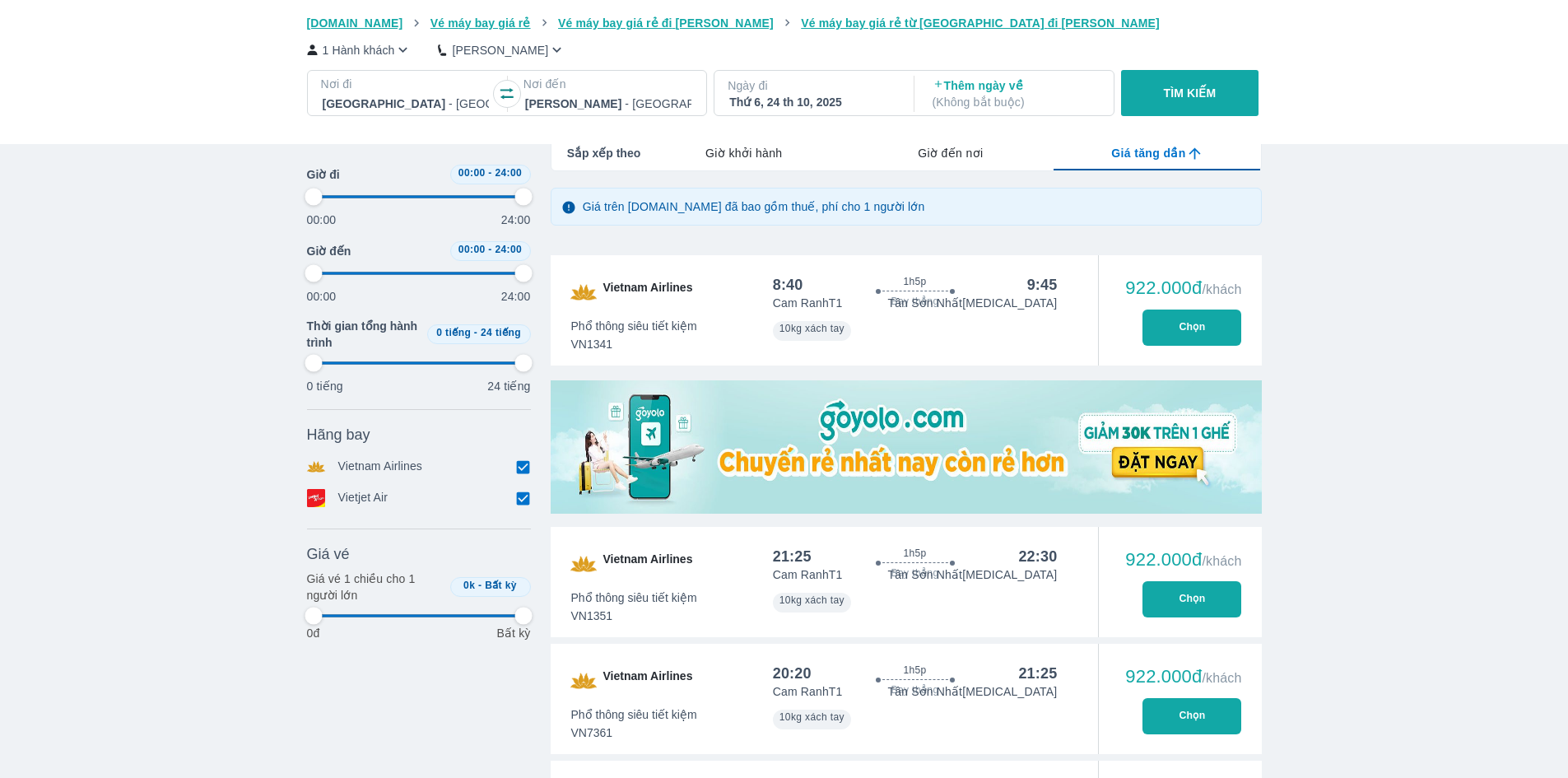
type input "97.9166666666667"
click at [505, 91] on icon "button" at bounding box center [507, 94] width 14 height 12
click at [380, 104] on div at bounding box center [405, 104] width 167 height 20
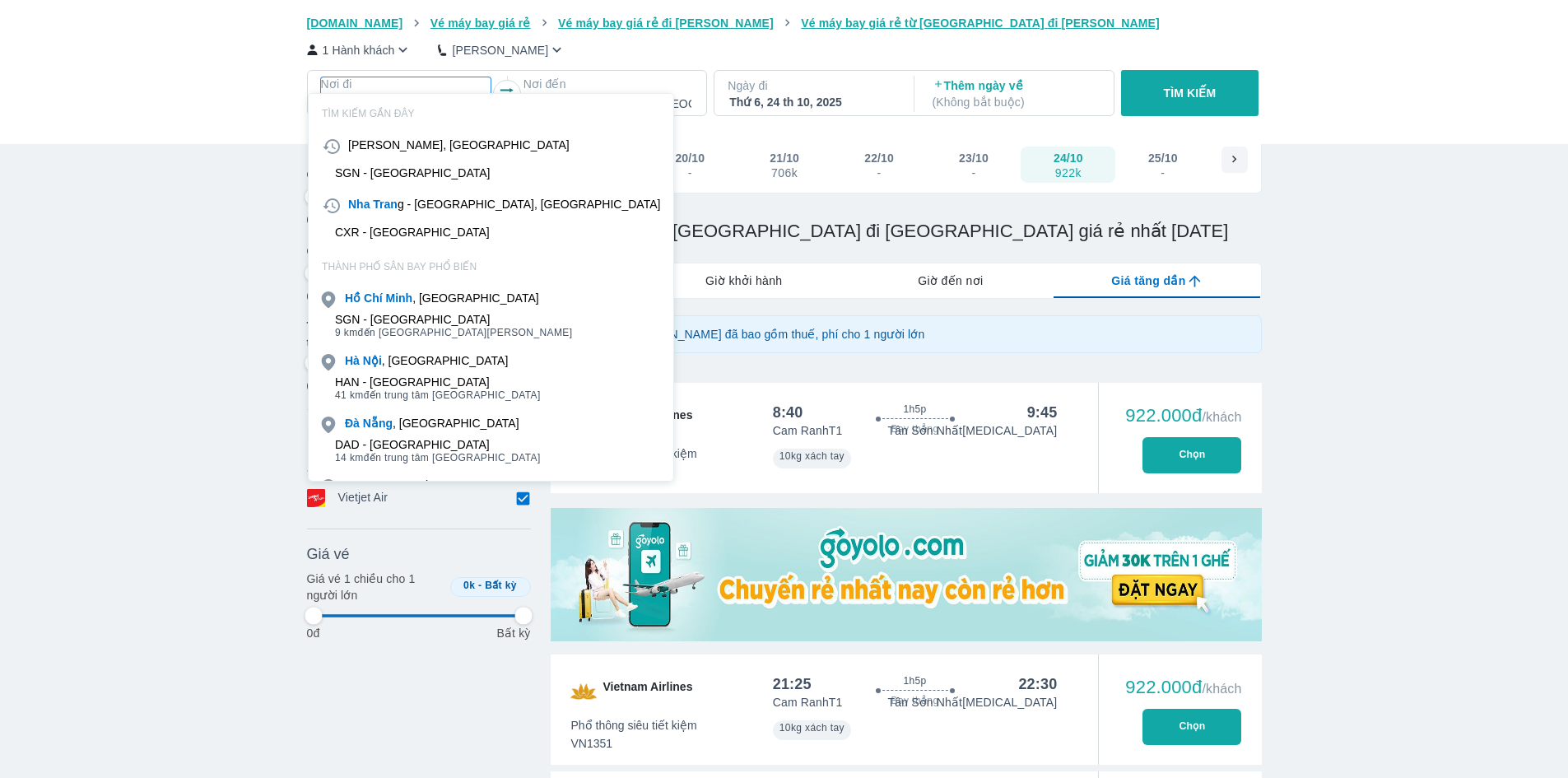
scroll to position [95, 0]
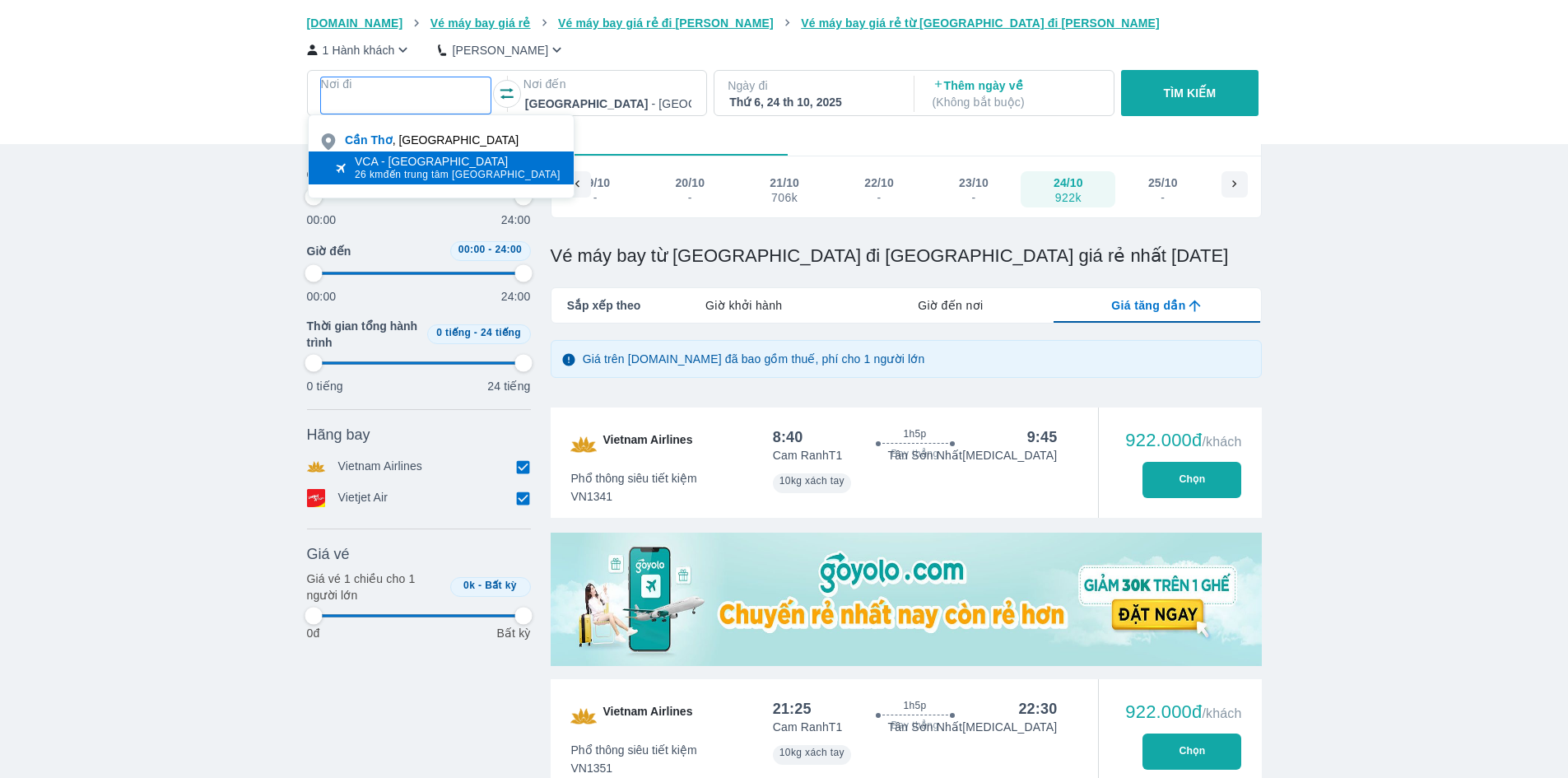
click at [407, 166] on div "VCA - [GEOGRAPHIC_DATA]" at bounding box center [458, 161] width 206 height 14
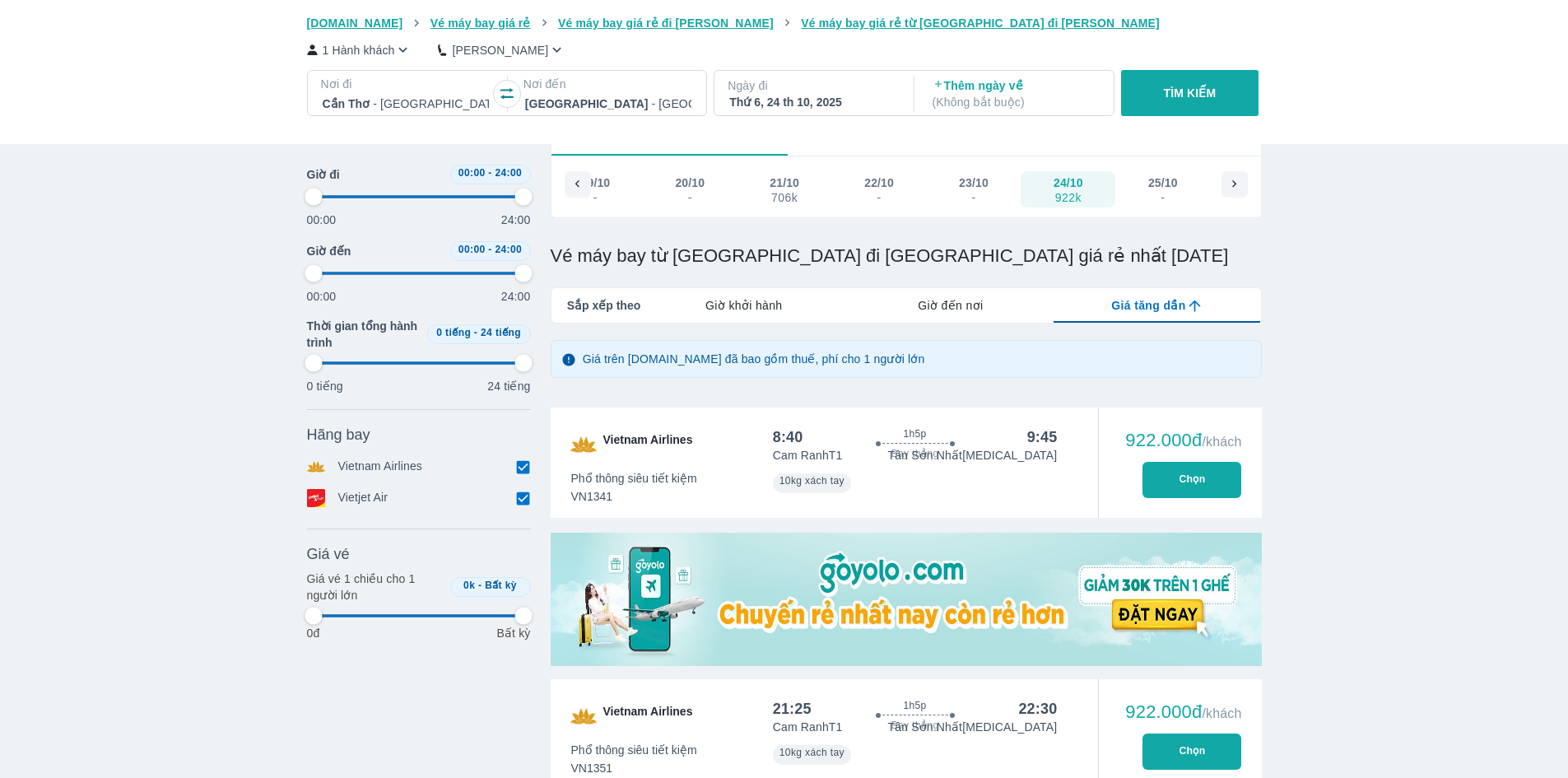
click at [1168, 76] on button "TÌM KIẾM" at bounding box center [1190, 93] width 138 height 46
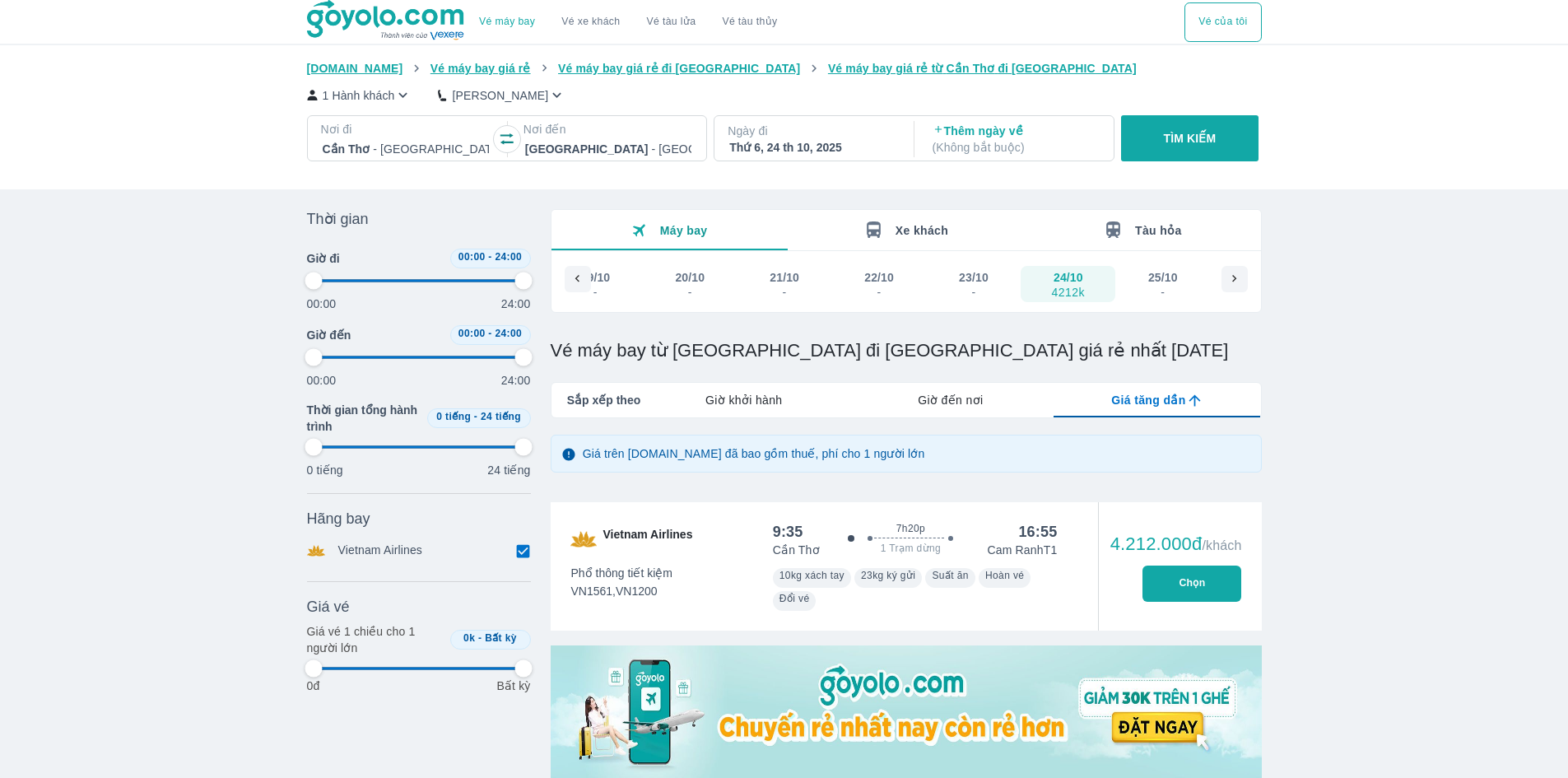
click at [789, 133] on p "Ngày đi" at bounding box center [812, 131] width 169 height 16
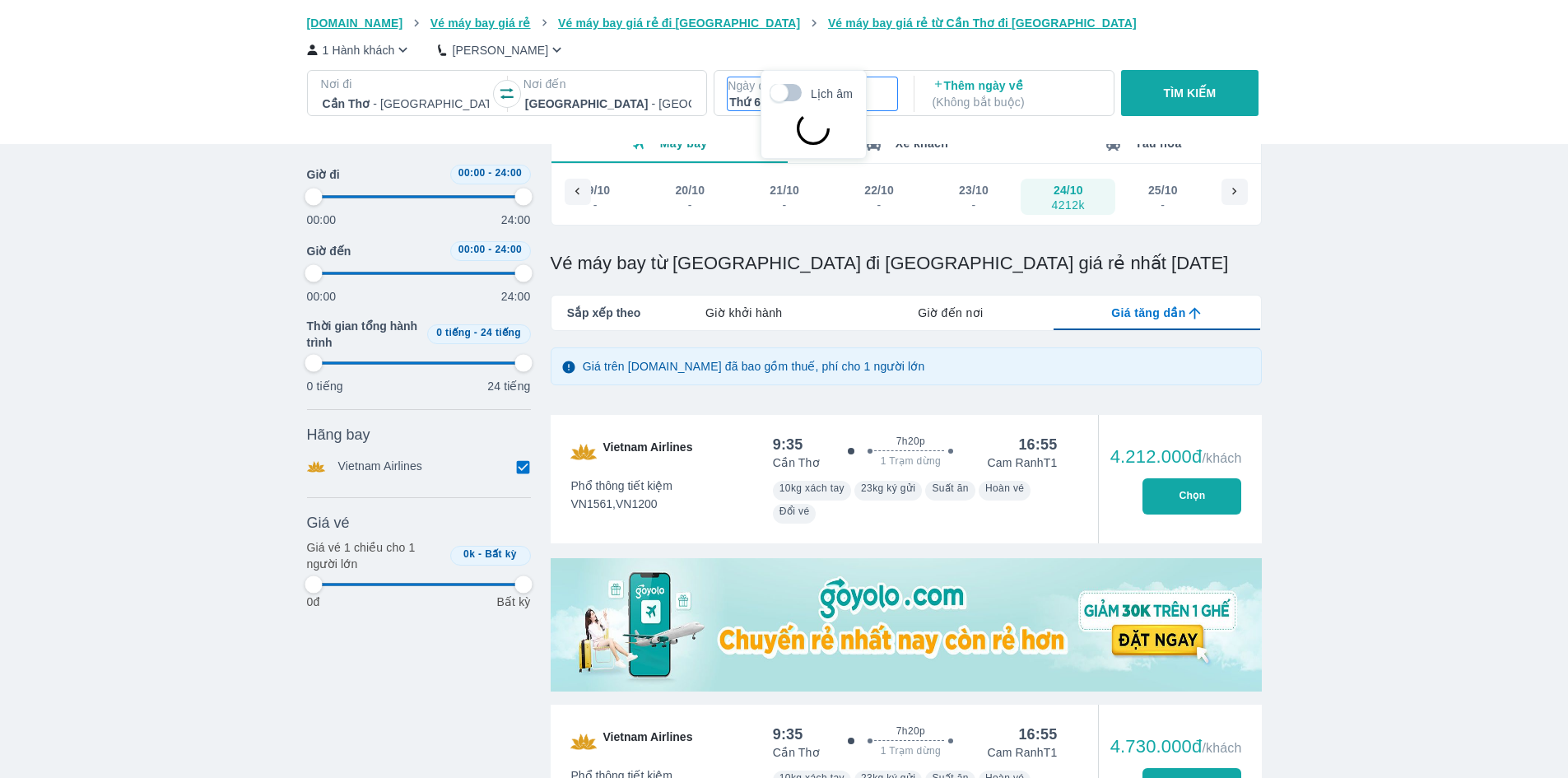
scroll to position [95, 0]
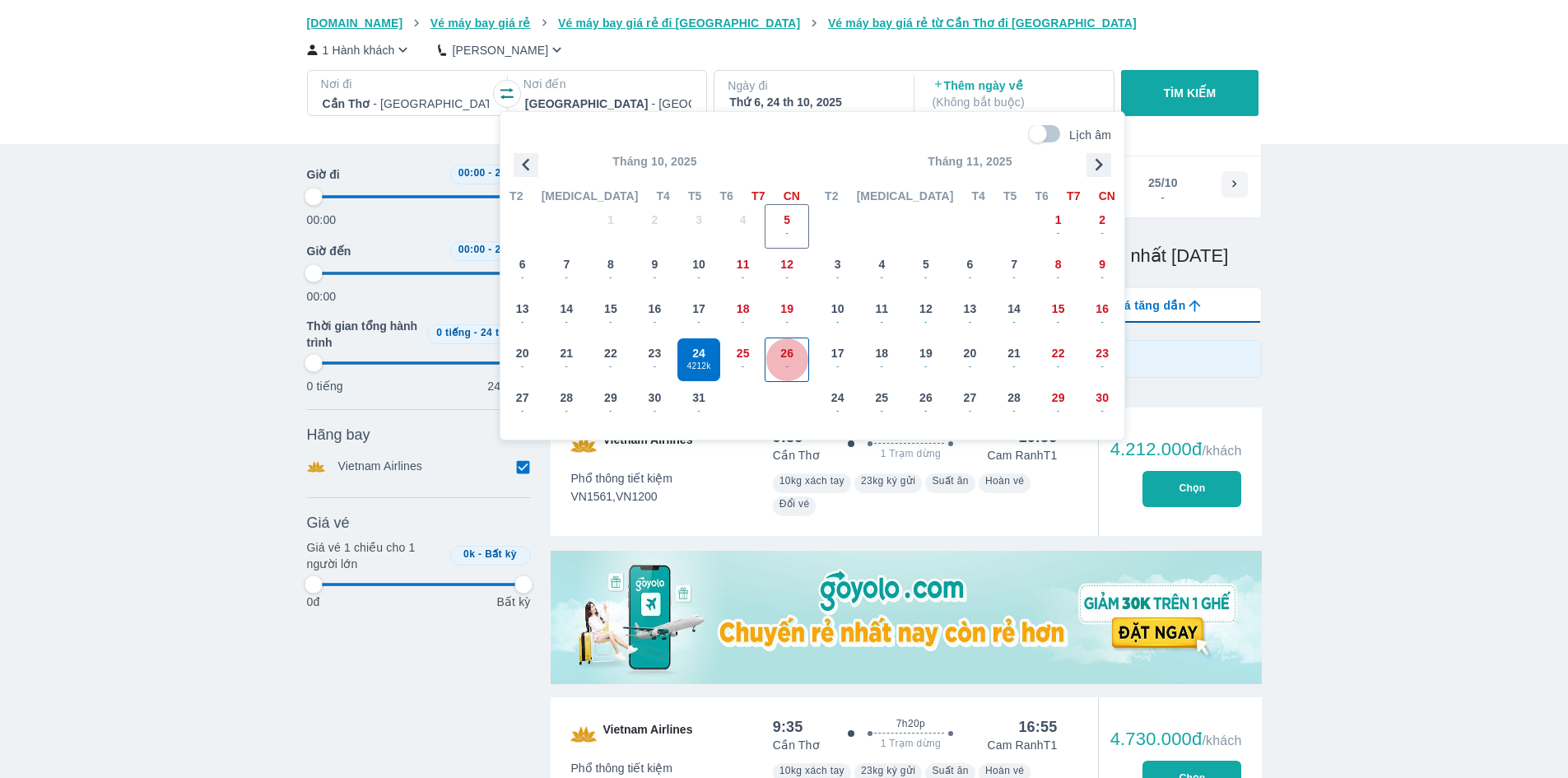
click at [784, 358] on span "26" at bounding box center [787, 353] width 14 height 16
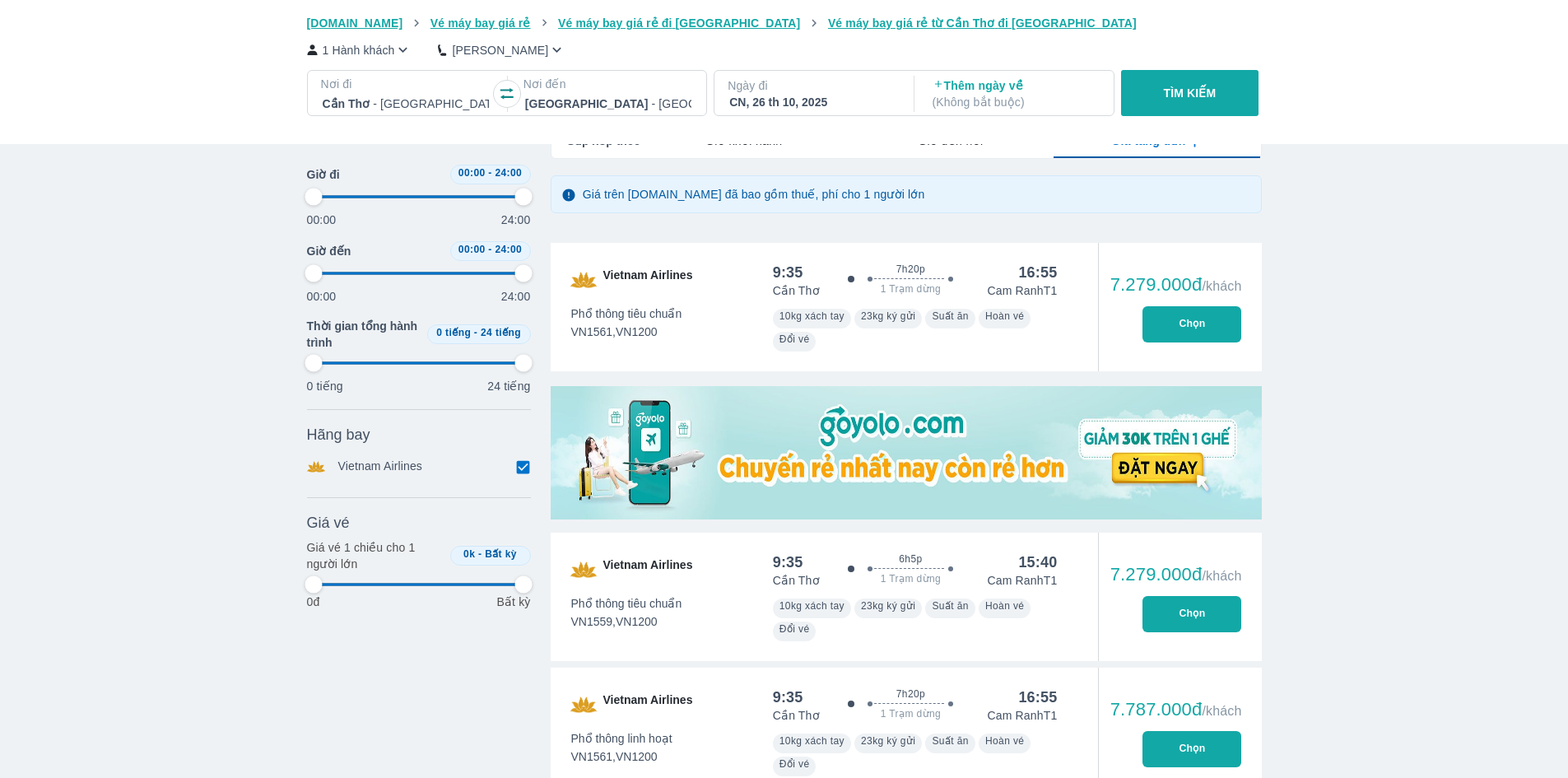
scroll to position [28, 0]
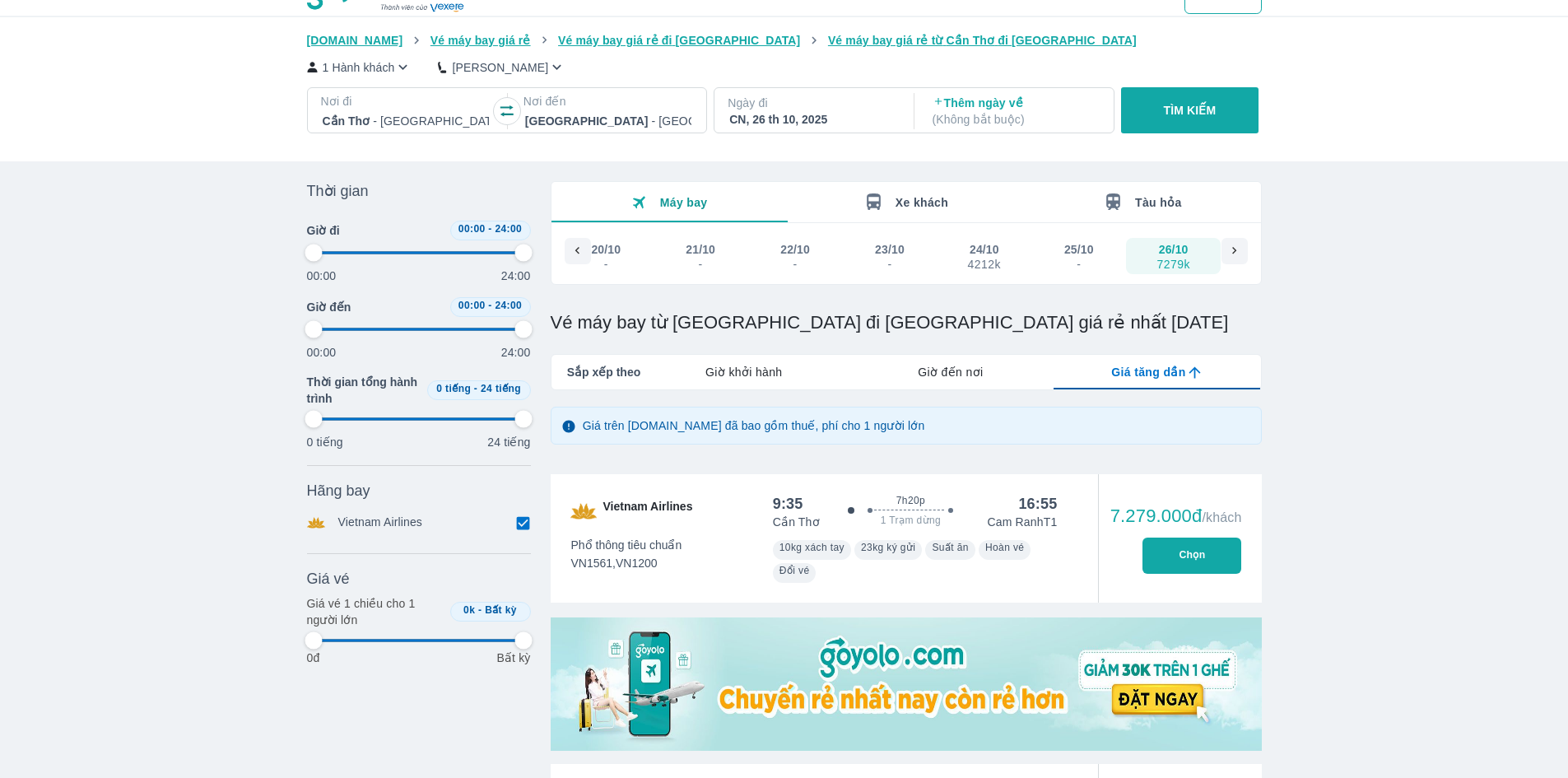
click at [508, 122] on button "button" at bounding box center [506, 111] width 26 height 26
click at [598, 126] on div at bounding box center [608, 121] width 167 height 20
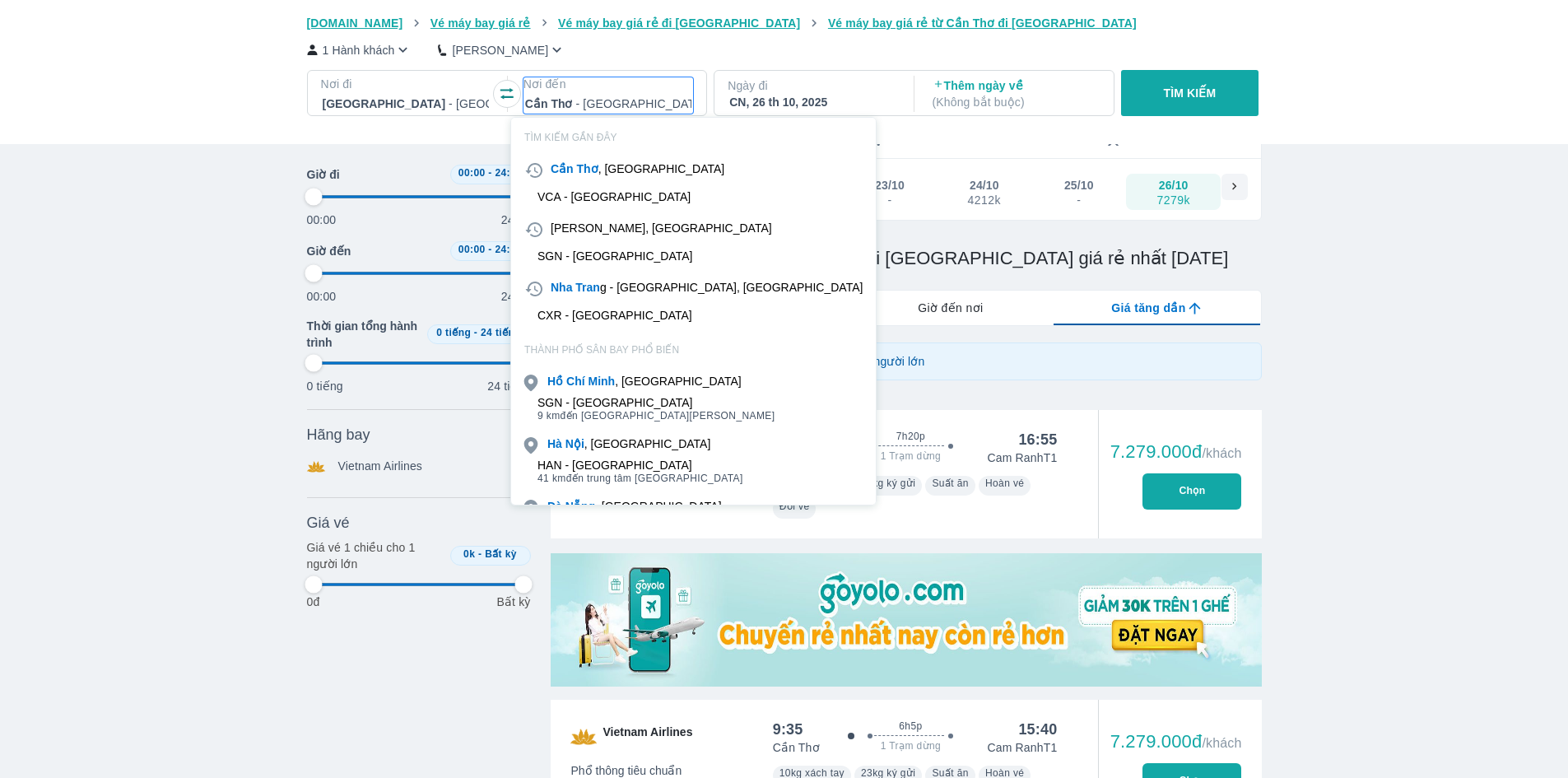
scroll to position [95, 0]
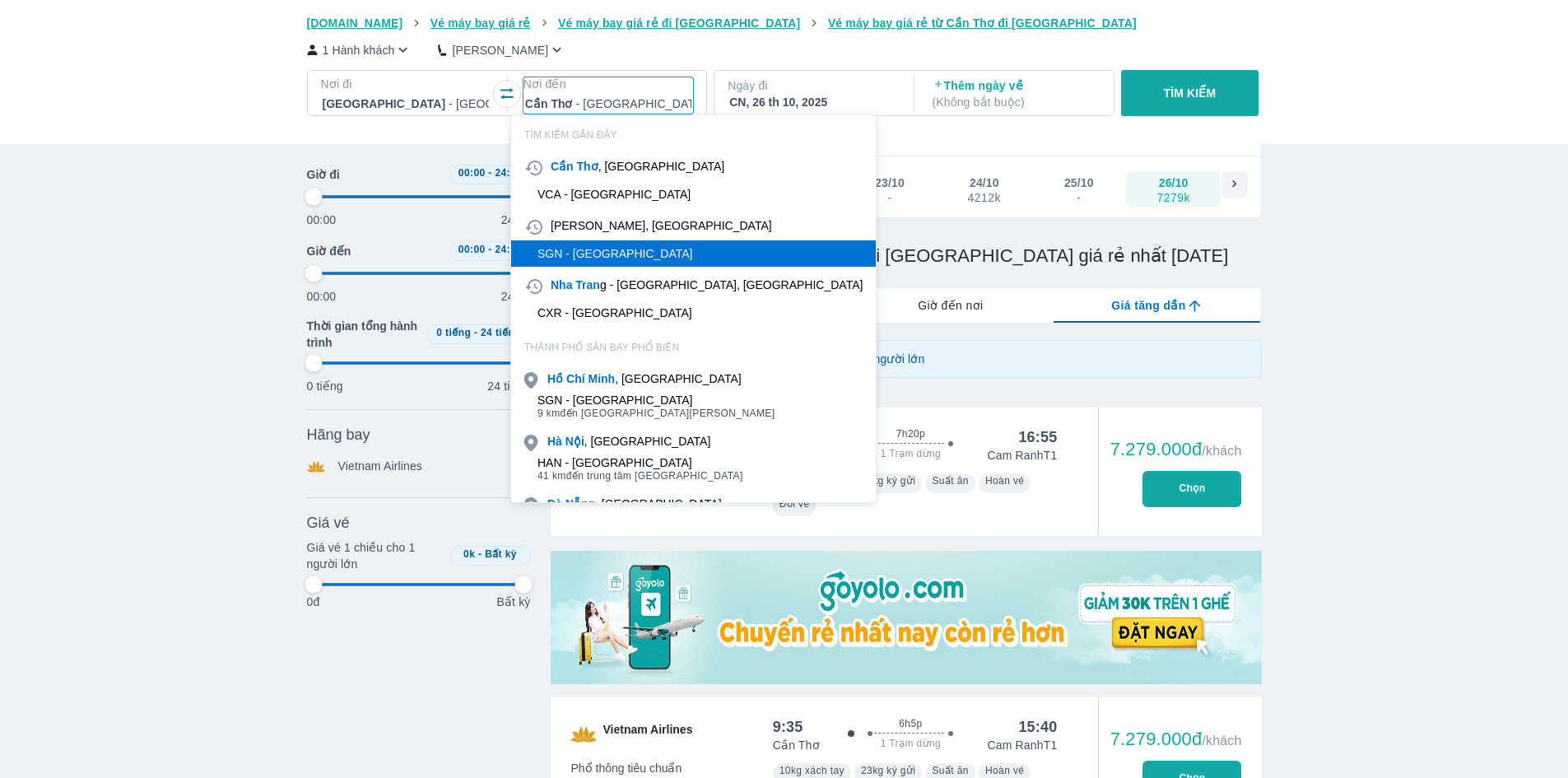
click at [629, 250] on div "SGN - [GEOGRAPHIC_DATA]" at bounding box center [615, 253] width 156 height 14
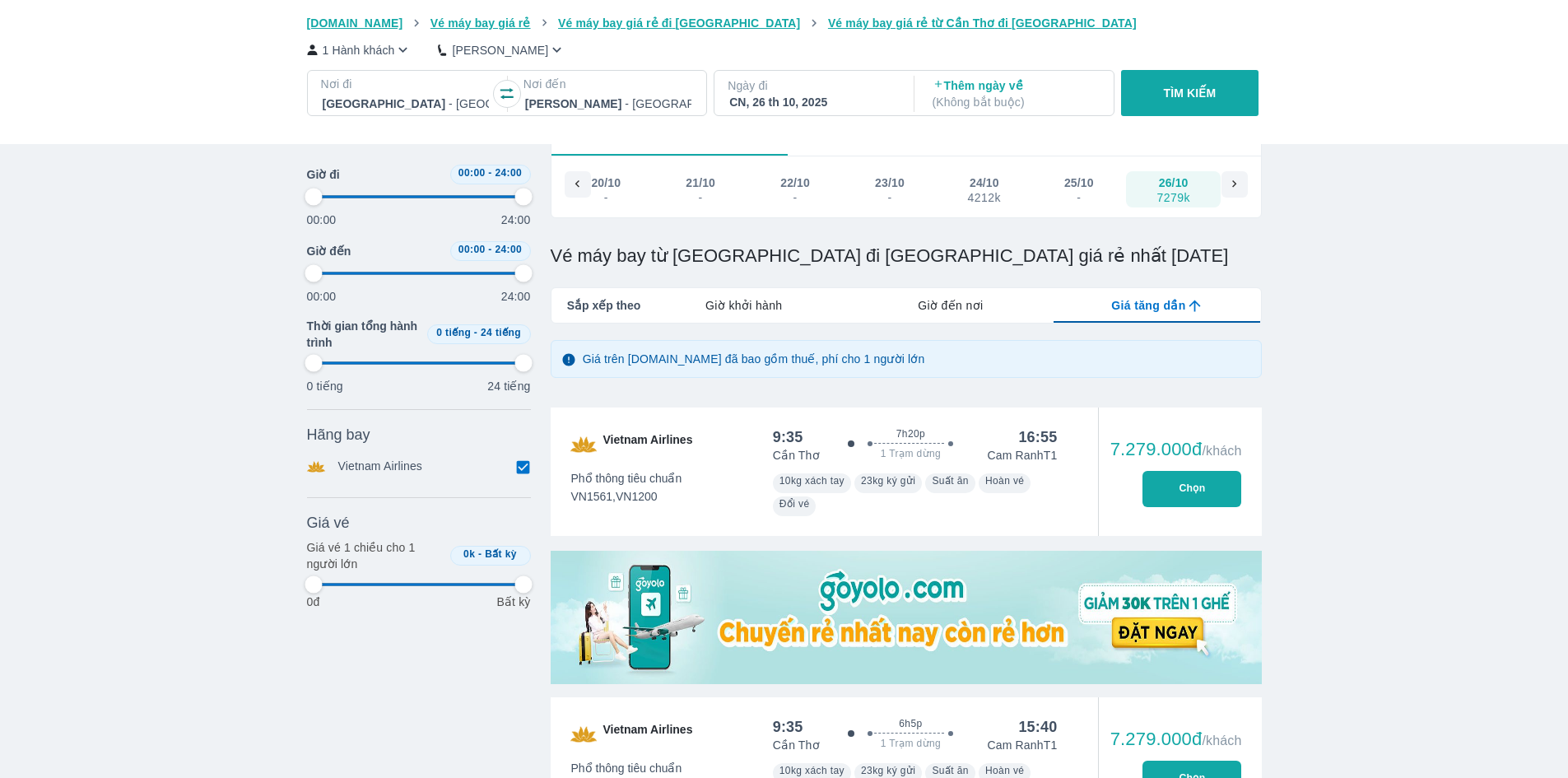
click at [1194, 90] on p "TÌM KIẾM" at bounding box center [1191, 93] width 53 height 16
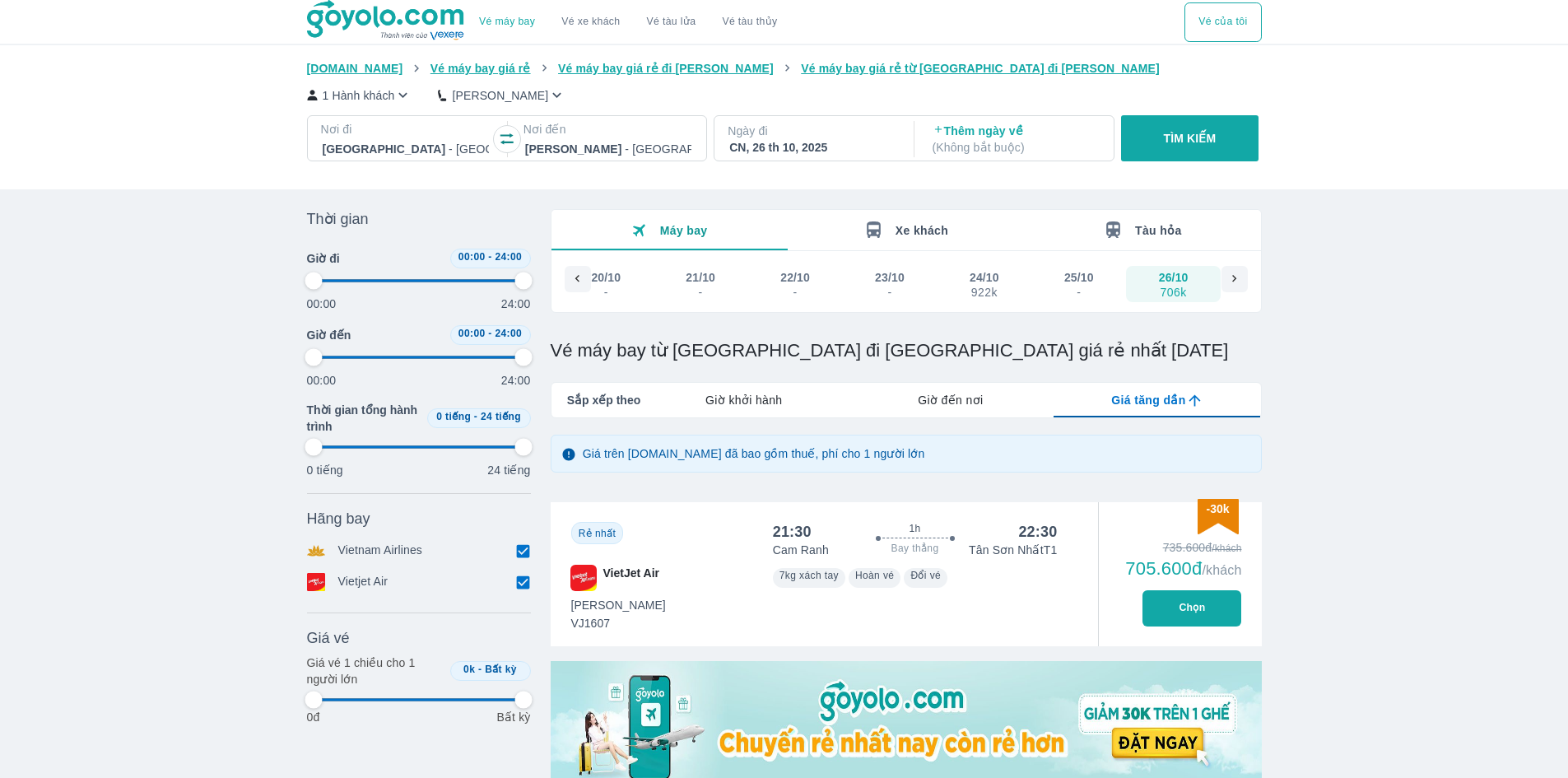
click at [785, 150] on div "CN, 26 th 10, 2025" at bounding box center [812, 147] width 167 height 16
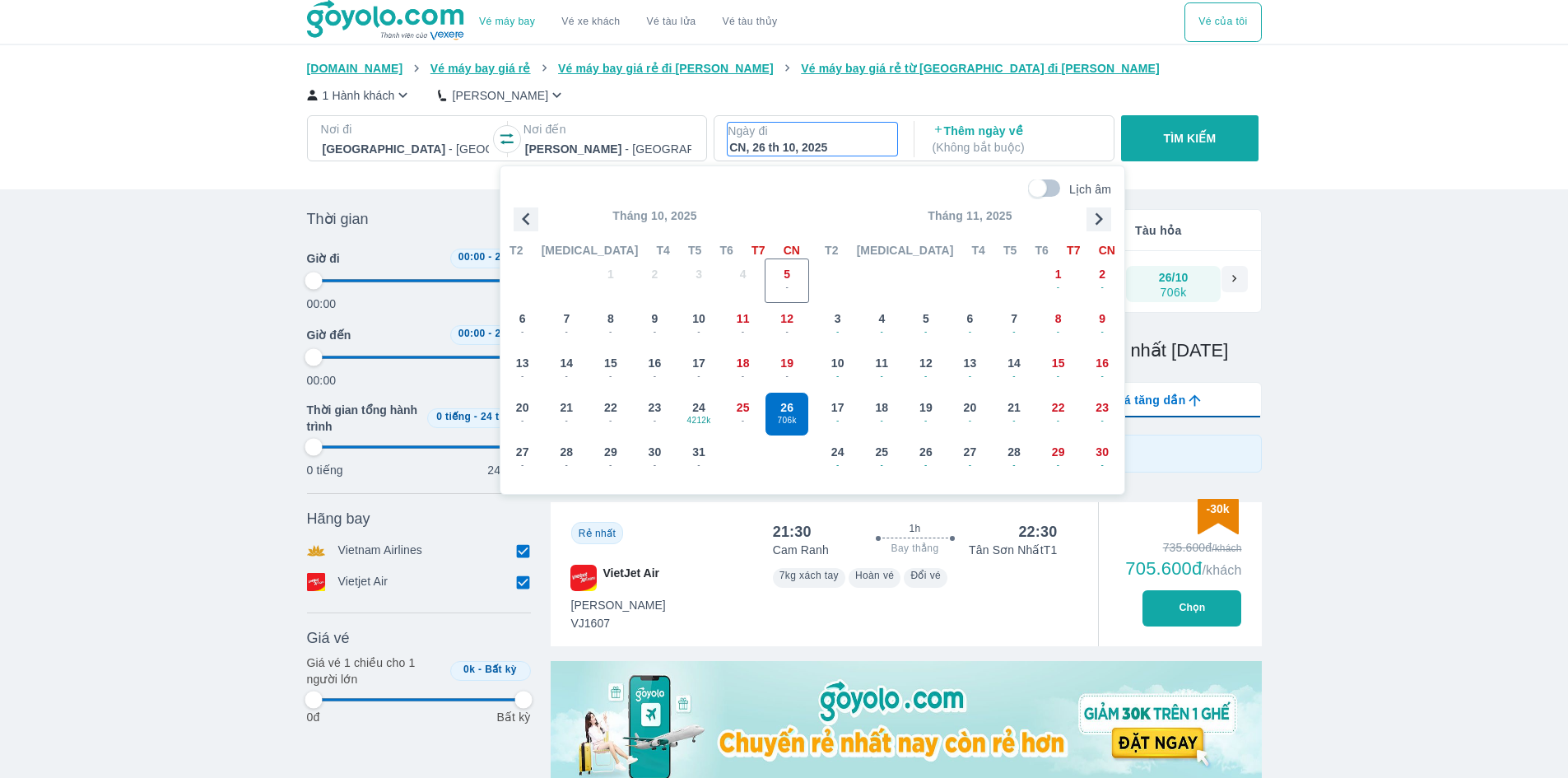
scroll to position [95, 0]
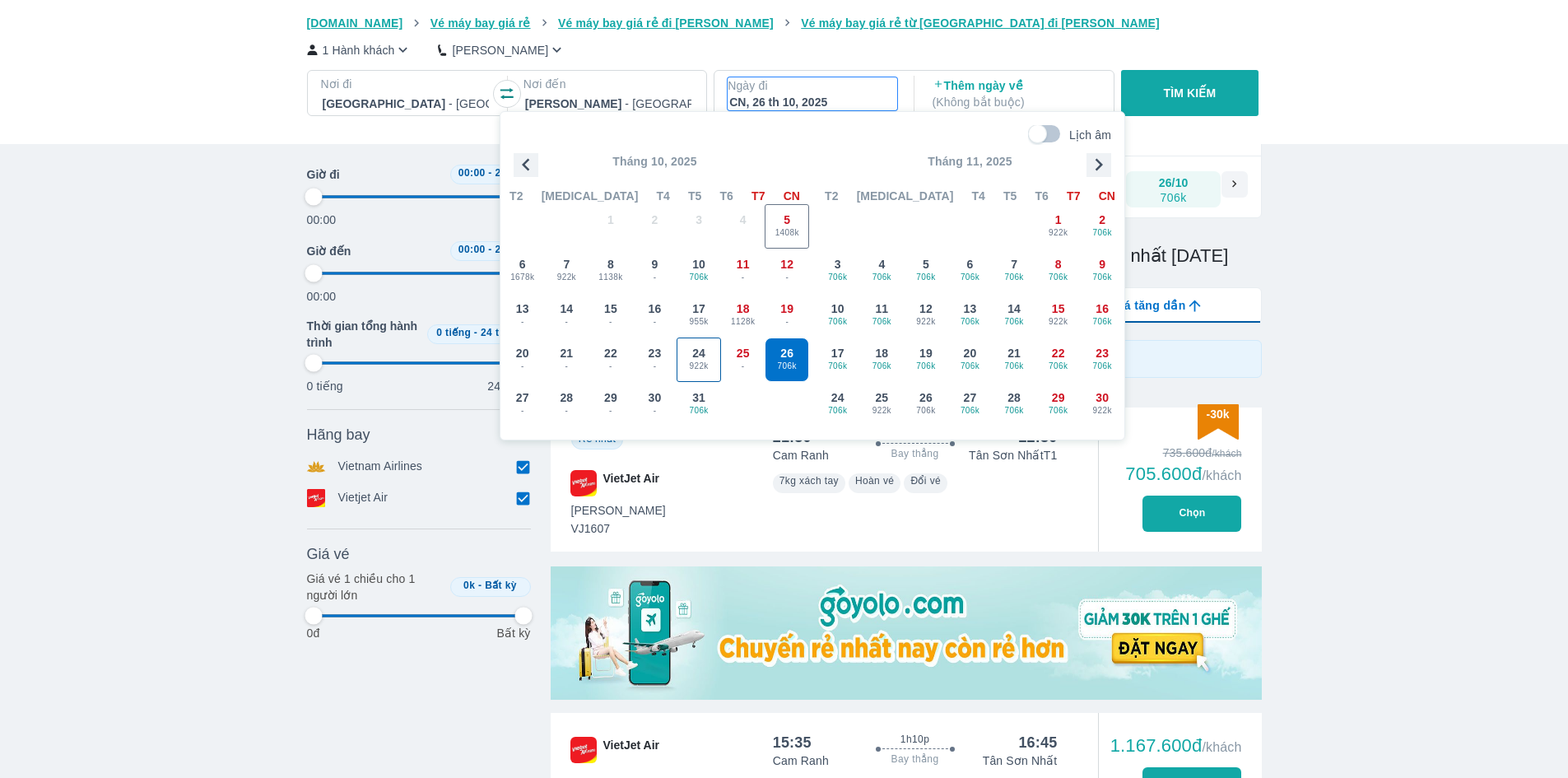
click at [700, 353] on span "24" at bounding box center [699, 353] width 14 height 16
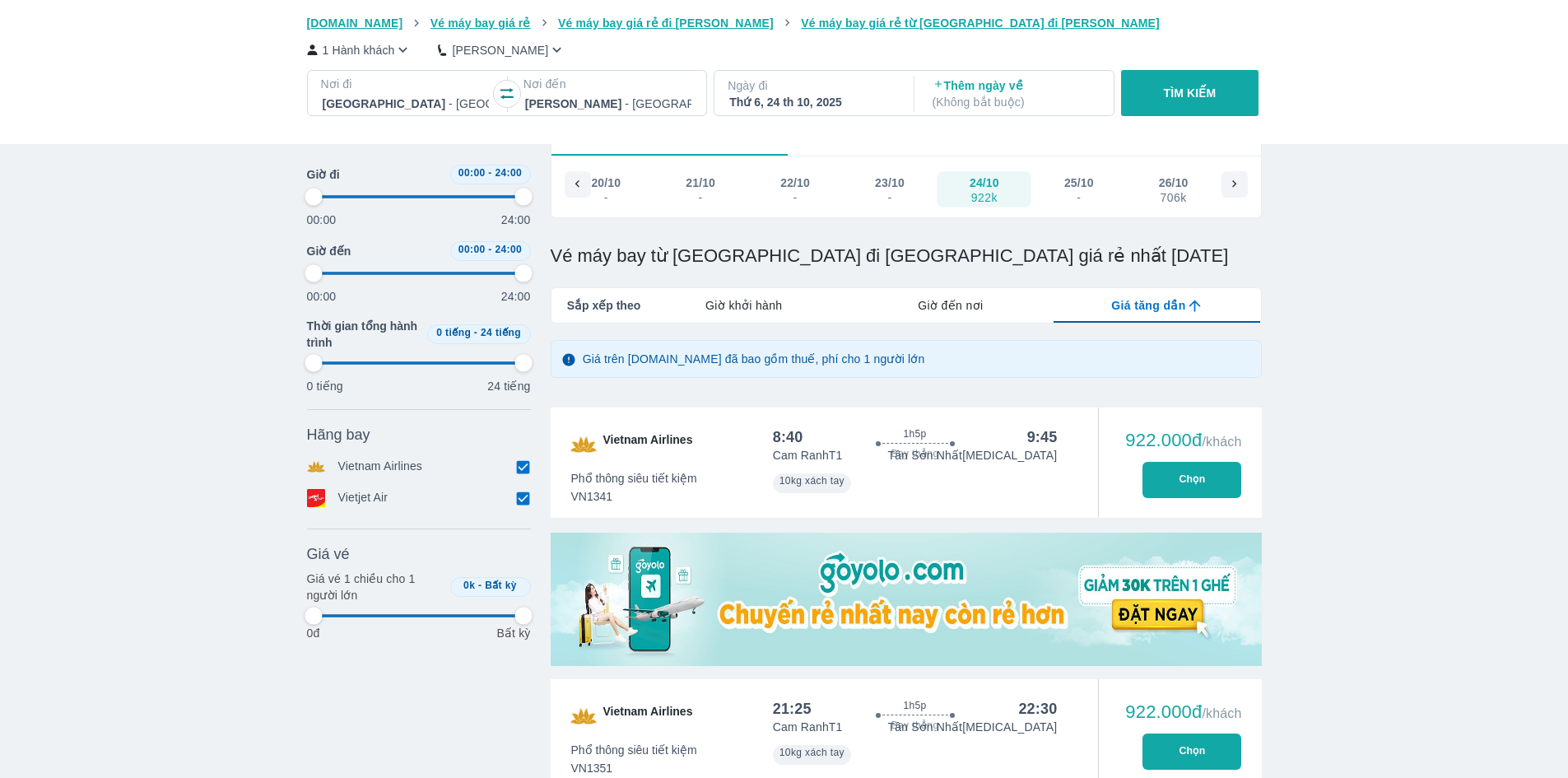
click at [814, 97] on div "Thứ 6, 24 th 10, 2025" at bounding box center [812, 102] width 167 height 16
